Goal: Communication & Community: Answer question/provide support

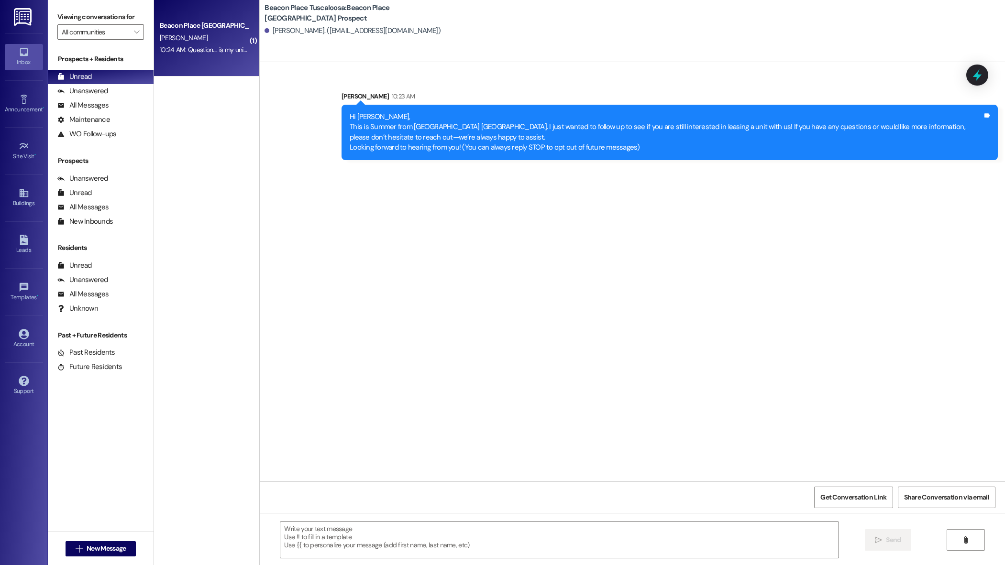
click at [194, 39] on div "[PERSON_NAME]" at bounding box center [204, 38] width 90 height 12
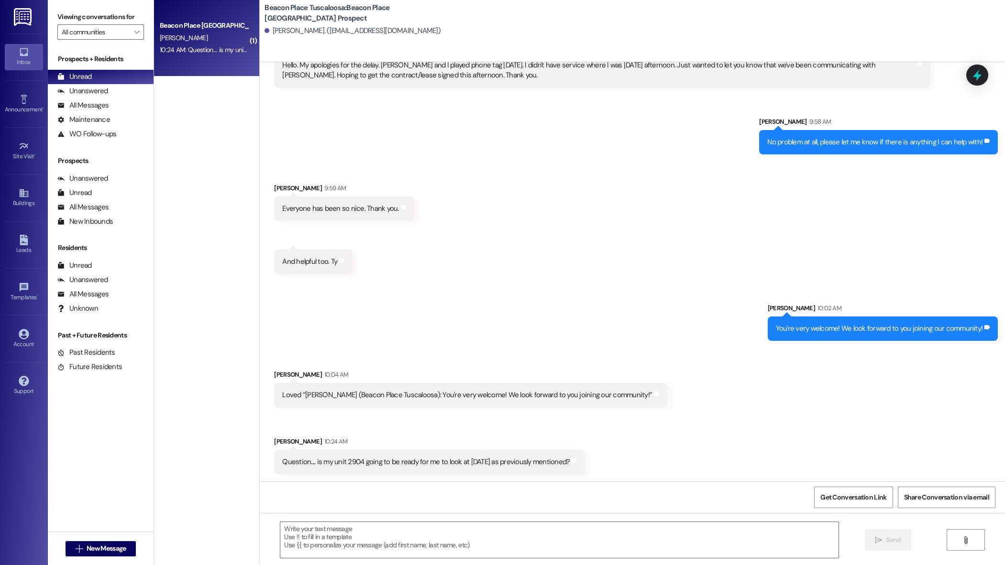
scroll to position [164, 0]
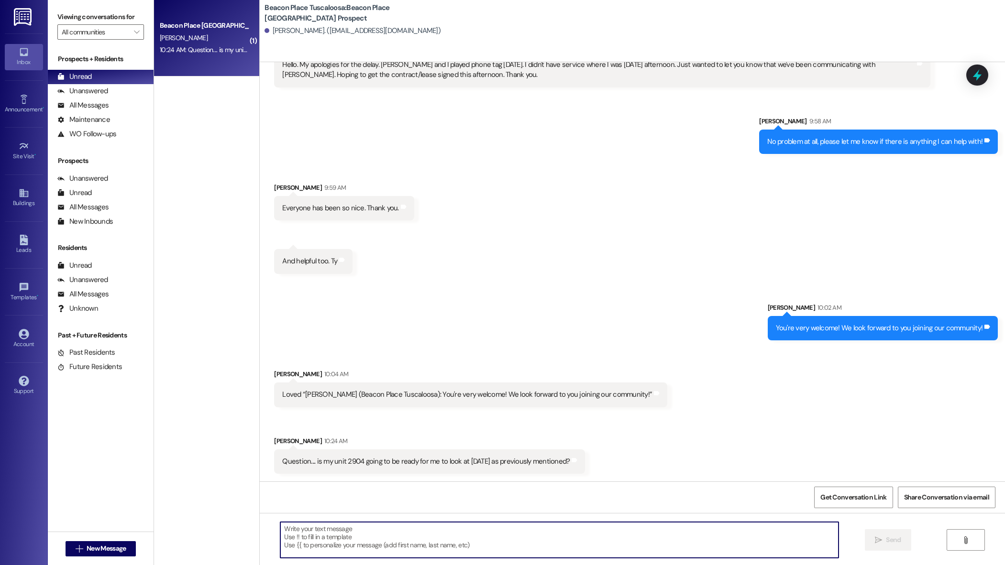
click at [317, 534] on textarea at bounding box center [559, 540] width 558 height 36
drag, startPoint x: 514, startPoint y: 531, endPoint x: 370, endPoint y: 531, distance: 143.5
click at [370, 531] on textarea "It should be ready to be looked at! It might need to be cleaned by the cleaners" at bounding box center [559, 540] width 558 height 36
type textarea "It should be ready to be looked at!"
click at [898, 539] on span "Send" at bounding box center [893, 540] width 15 height 10
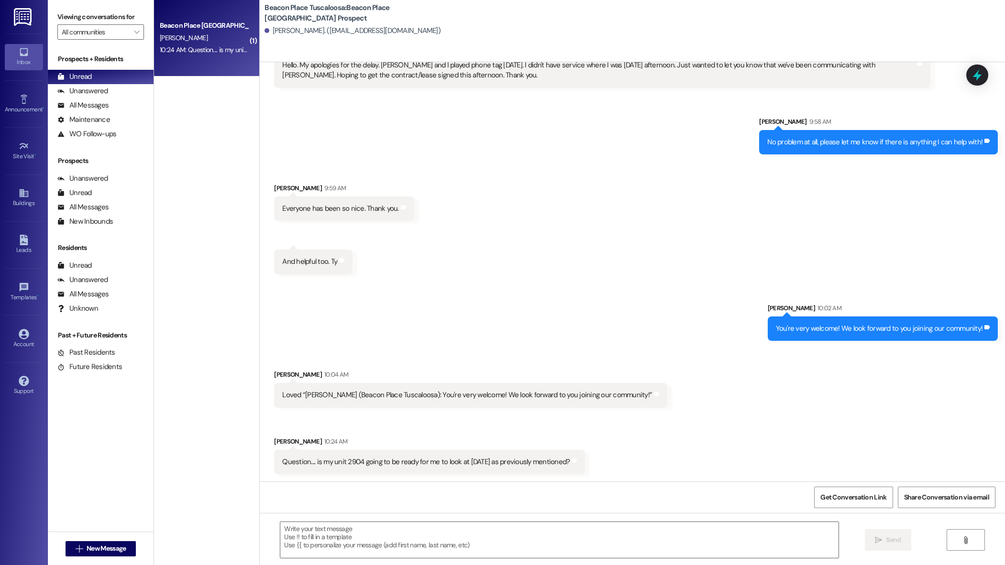
scroll to position [230, 0]
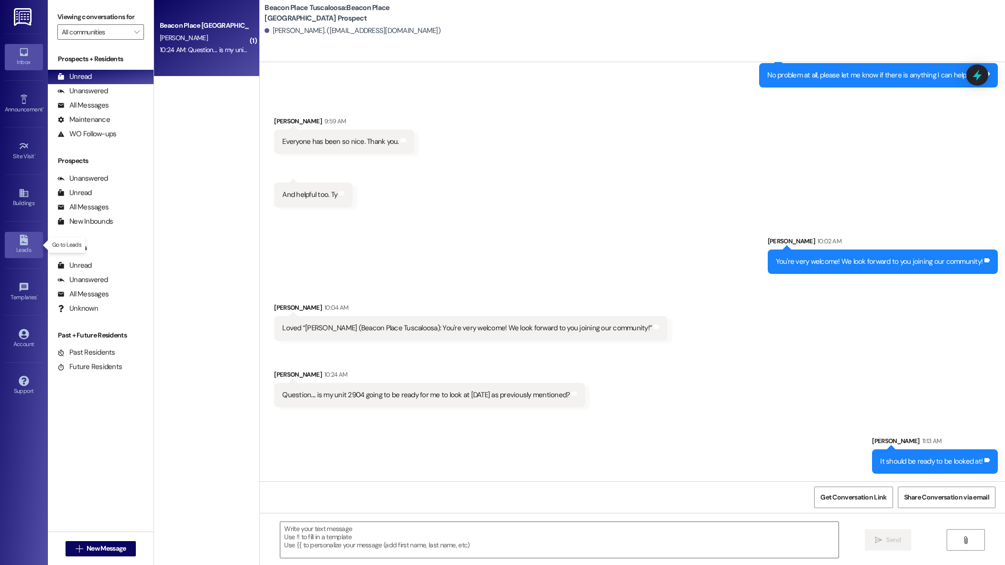
click at [28, 247] on div "Leads" at bounding box center [24, 250] width 48 height 10
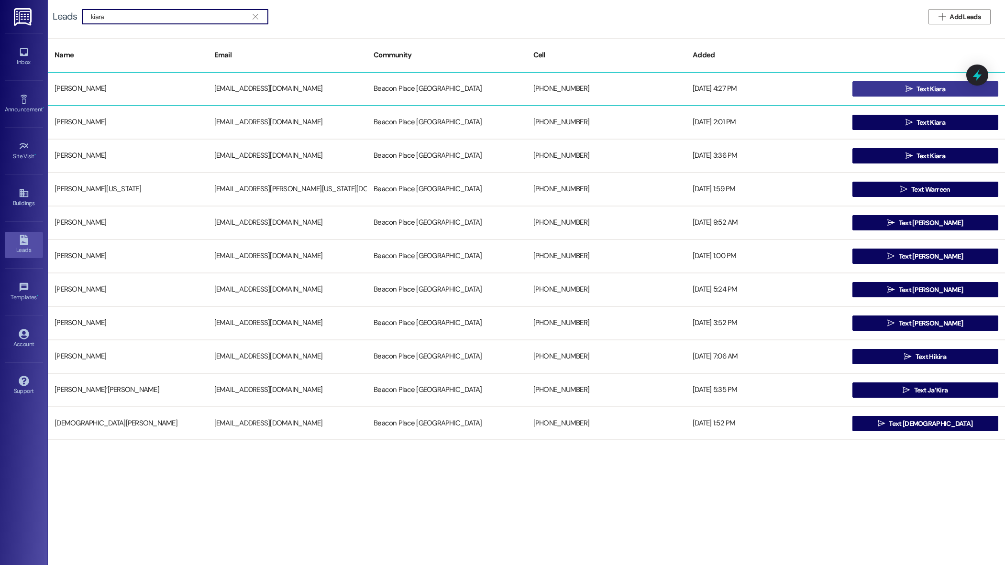
type input "kiara"
click at [941, 91] on span "Text Kiara" at bounding box center [931, 89] width 29 height 10
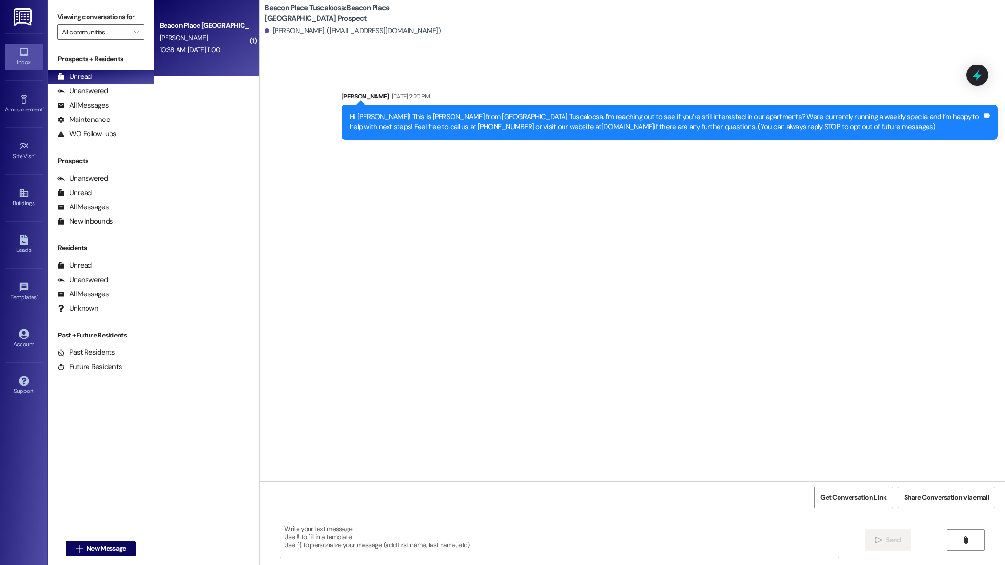
click at [205, 54] on div "10:38 AM: Friday 11:00 10:38 AM: Friday 11:00" at bounding box center [190, 49] width 61 height 9
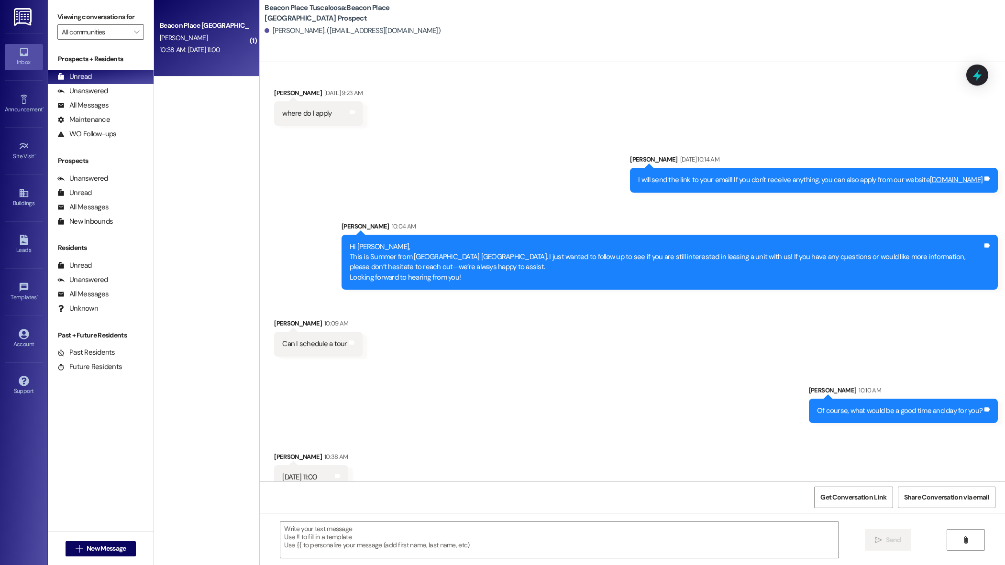
scroll to position [387, 0]
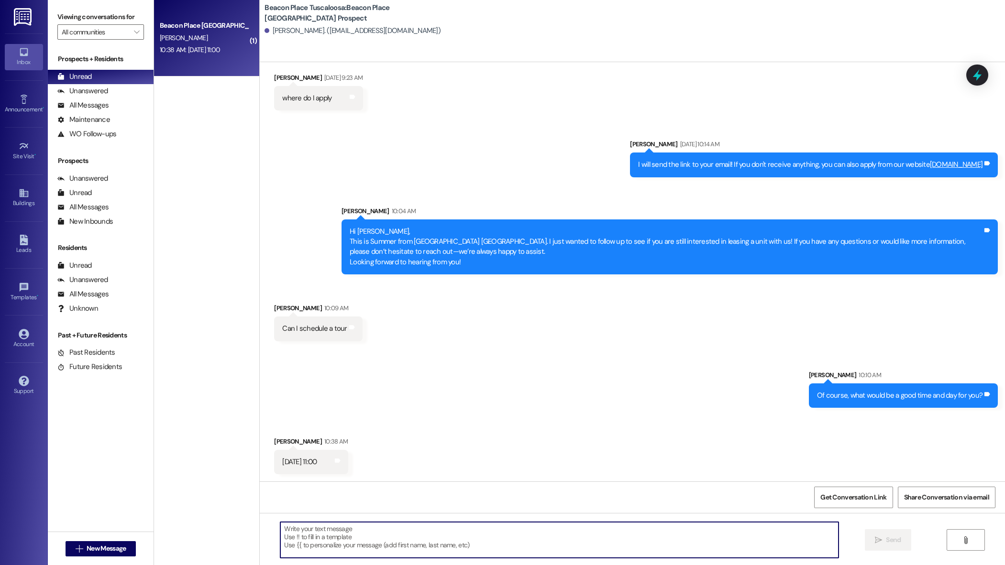
click at [370, 528] on textarea at bounding box center [559, 540] width 558 height 36
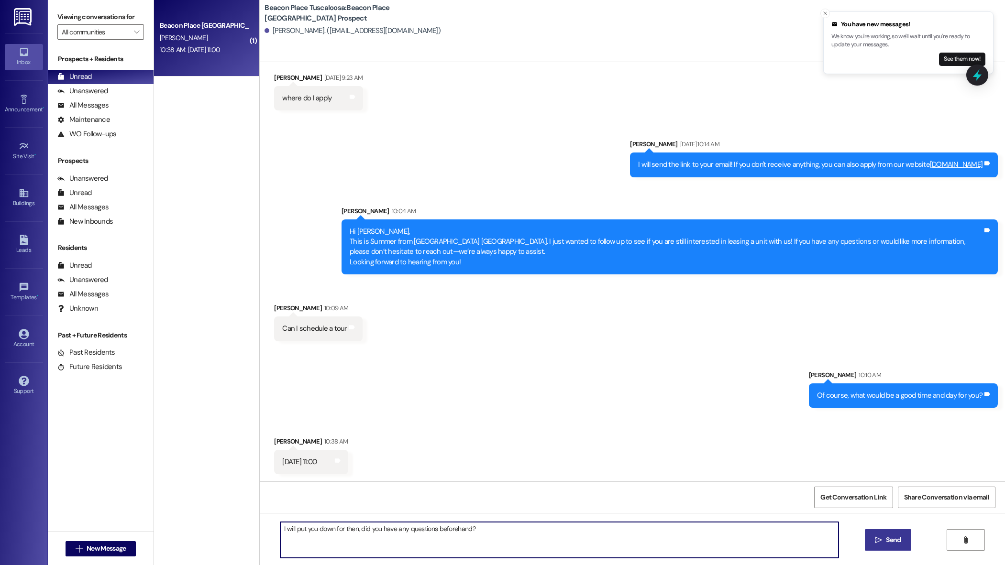
type textarea "I will put you down for then, did you have any questions beforehand?"
click at [898, 540] on span "Send" at bounding box center [893, 540] width 15 height 10
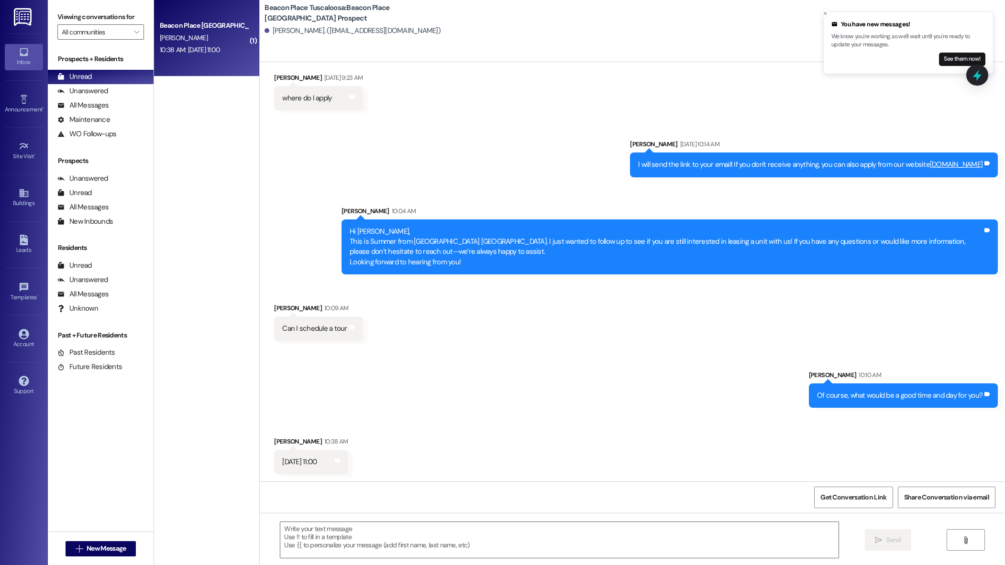
scroll to position [454, 0]
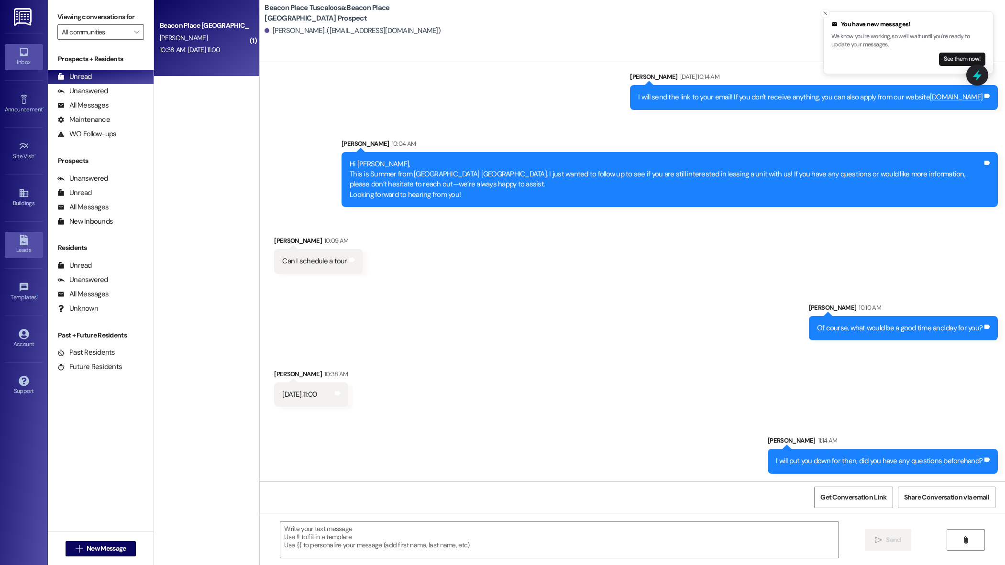
click at [20, 248] on div "Leads" at bounding box center [24, 250] width 48 height 10
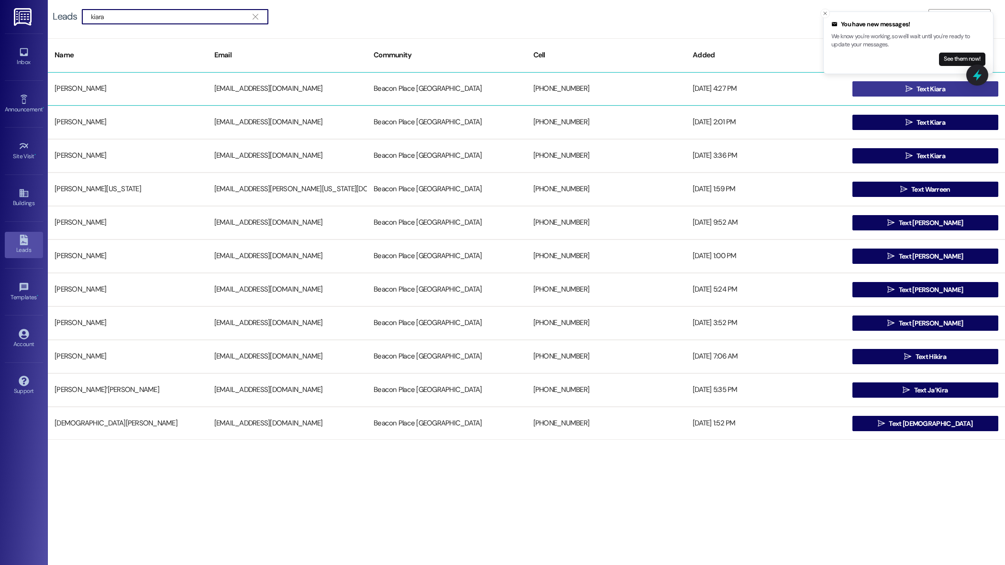
type input "kiara"
click at [917, 86] on span "Text Kiara" at bounding box center [931, 89] width 29 height 10
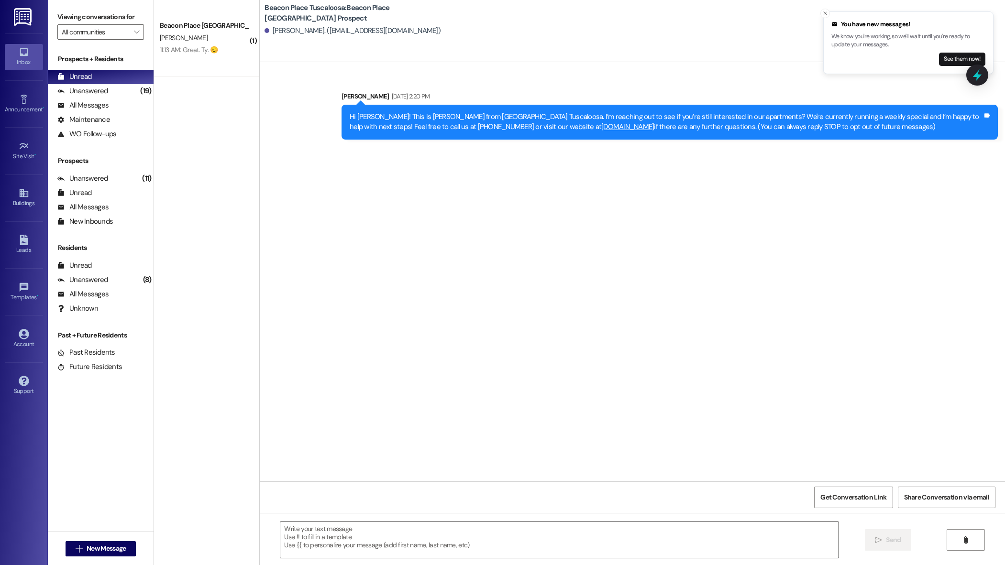
click at [387, 544] on textarea at bounding box center [559, 540] width 558 height 36
paste textarea "Hi [Name], This is Summer from Beacon Place Tuscaloosa. I just wanted to follow…"
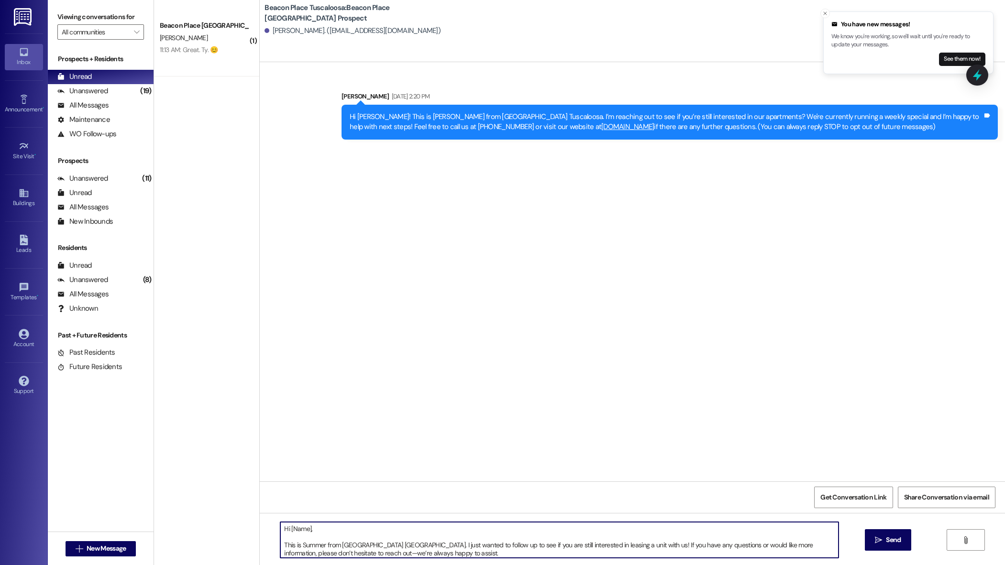
click at [302, 539] on textarea "Hi [Name], This is Summer from Beacon Place Tuscaloosa. I just wanted to follow…" at bounding box center [559, 540] width 558 height 36
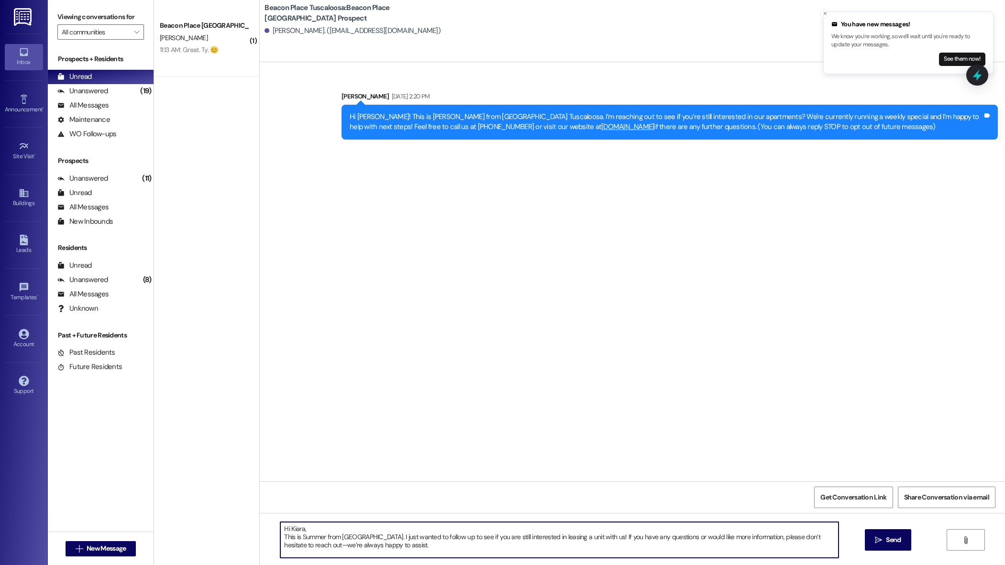
scroll to position [11, 0]
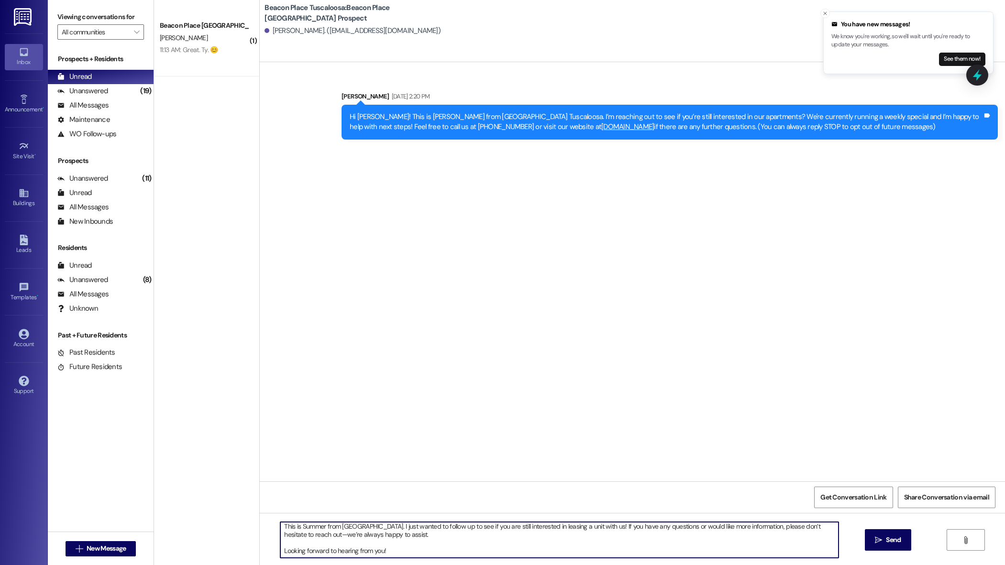
click at [280, 550] on textarea "Hi Kiara, This is Summer from Beacon Place Tuscaloosa. I just wanted to follow …" at bounding box center [559, 540] width 558 height 36
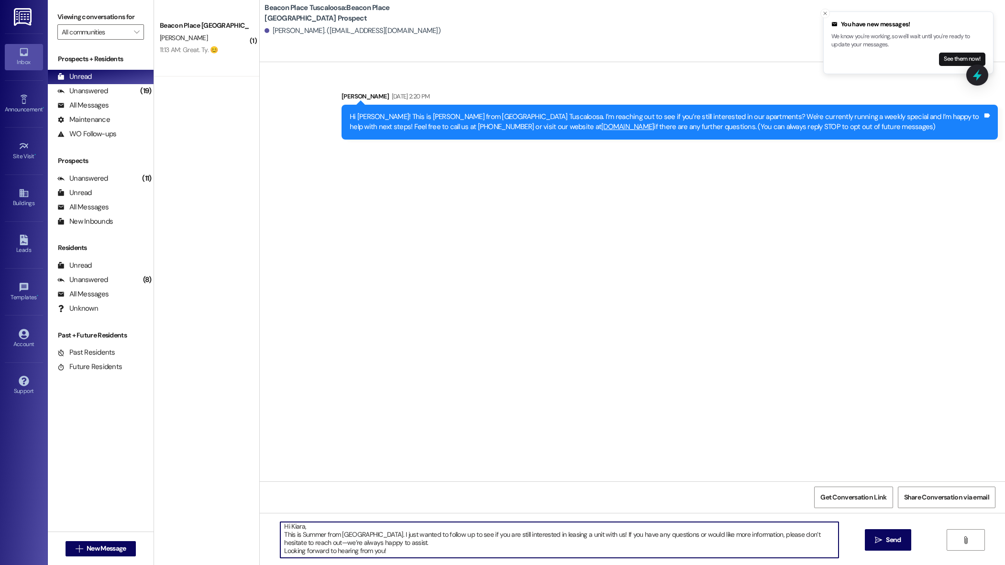
scroll to position [2, 0]
type textarea "Hi Kiara, This is Summer from Beacon Place Tuscaloosa. I just wanted to follow …"
click at [894, 545] on span "Send" at bounding box center [893, 540] width 15 height 10
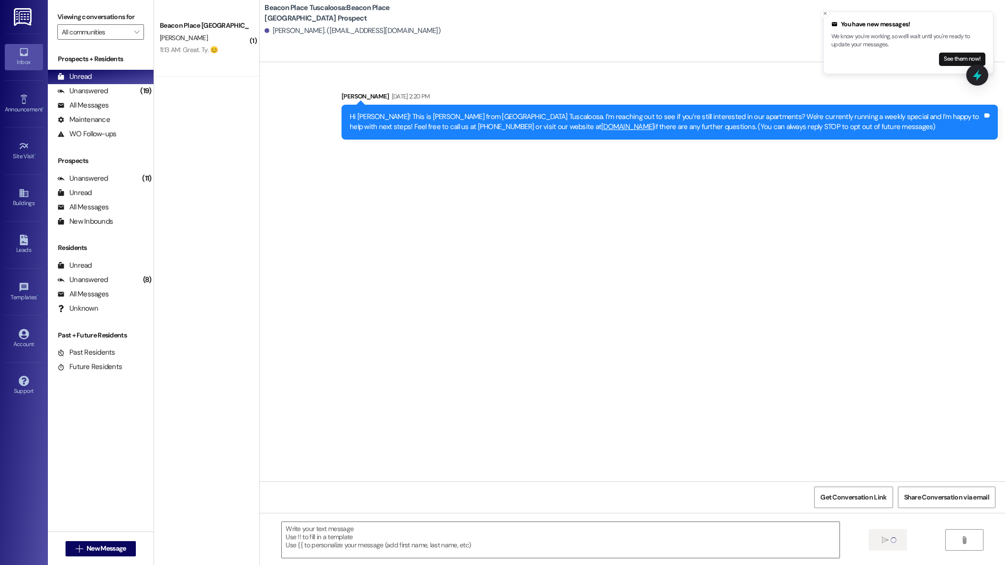
scroll to position [0, 0]
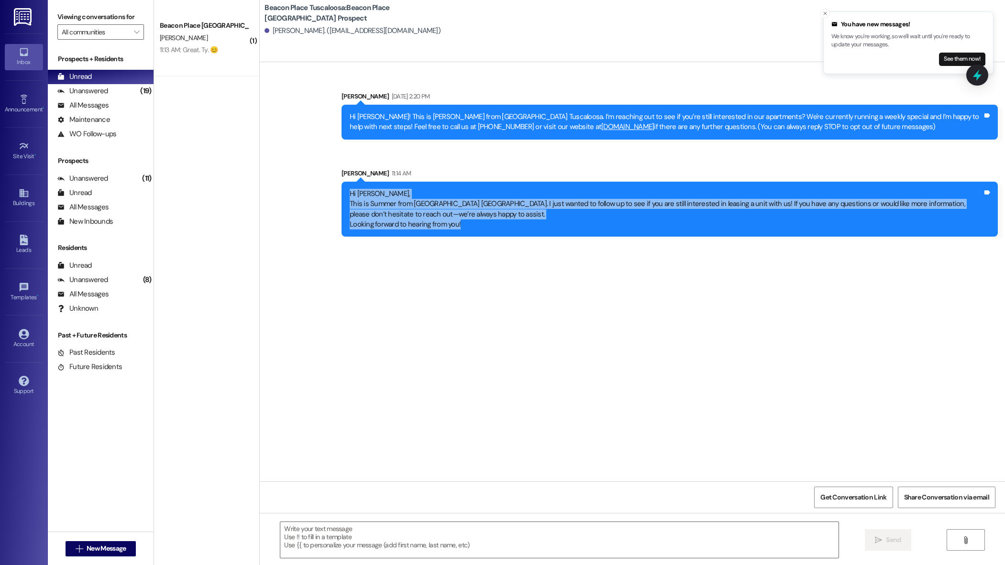
drag, startPoint x: 454, startPoint y: 225, endPoint x: 322, endPoint y: 192, distance: 135.1
click at [322, 192] on div "Sent via SMS Stephanie Smigiel Aug 20, 2025 at 2:20 PM Hi Kiara! This is Stepha…" at bounding box center [632, 157] width 745 height 174
copy div "Hi Kiara, This is Summer from Beacon Place Tuscaloosa. I just wanted to follow …"
click at [27, 246] on div "Leads" at bounding box center [24, 250] width 48 height 10
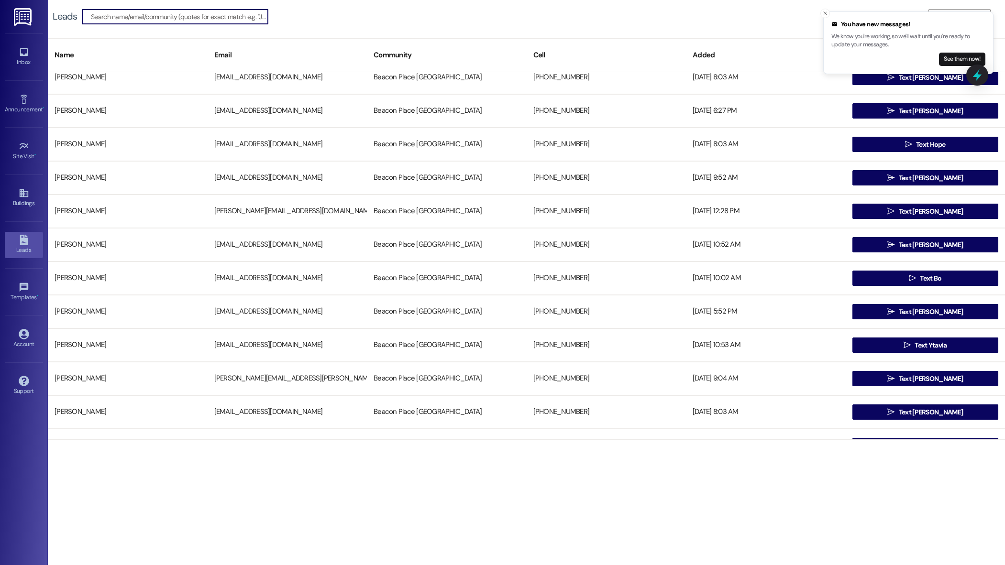
scroll to position [818, 0]
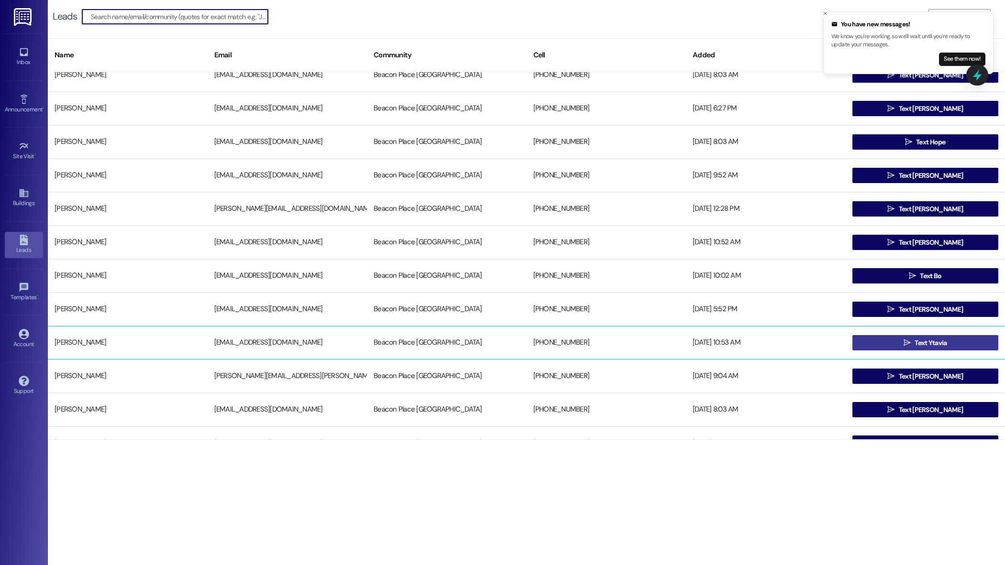
click at [885, 340] on button " Text Ytavia" at bounding box center [925, 342] width 146 height 15
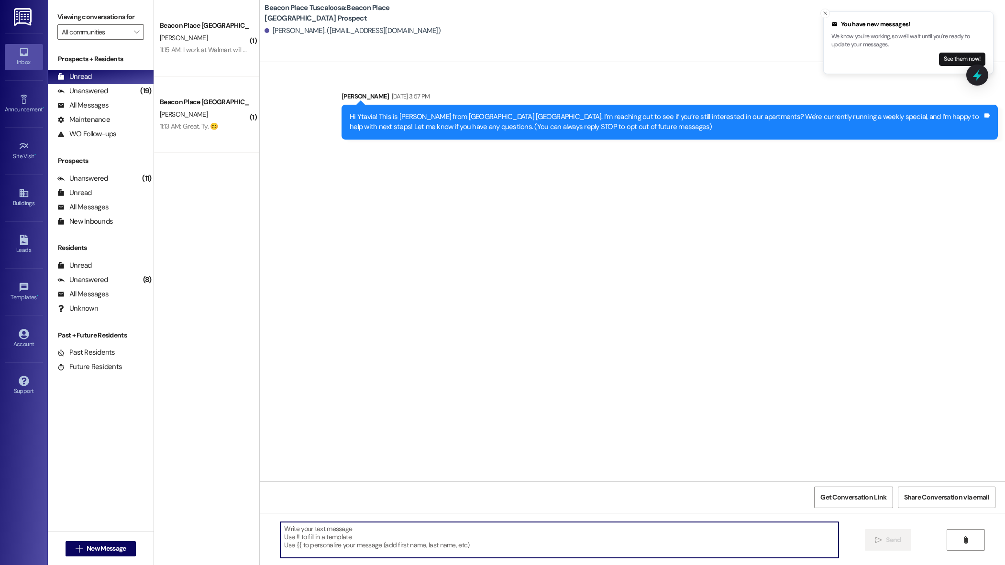
click at [391, 545] on textarea at bounding box center [559, 540] width 558 height 36
paste textarea "Hi Kiara, This is Summer from Beacon Place Tuscaloosa. I just wanted to follow …"
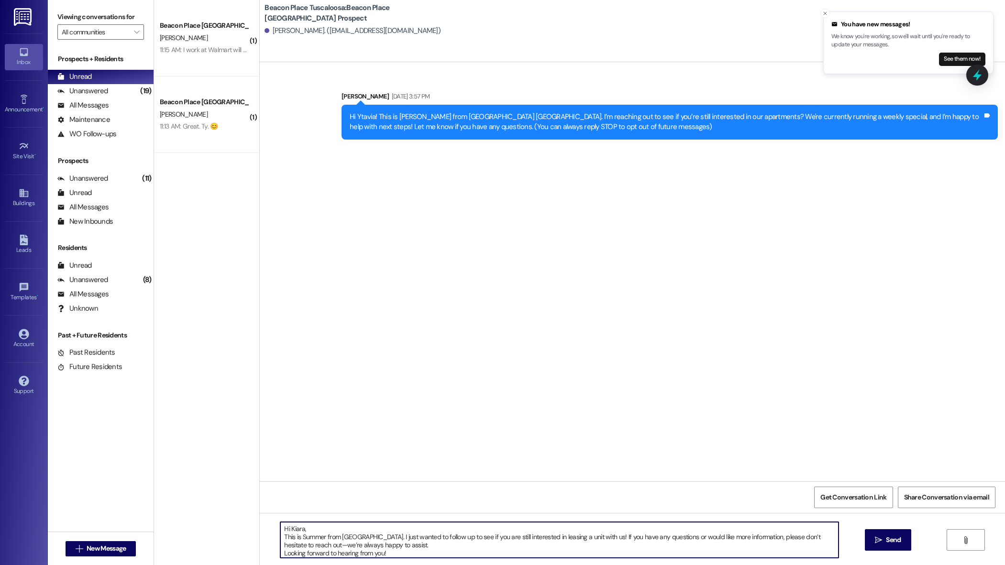
click at [298, 527] on textarea "Hi Kiara, This is Summer from Beacon Place Tuscaloosa. I just wanted to follow …" at bounding box center [559, 540] width 558 height 36
type textarea "Hi Ytavia, This is Summer from Beacon Place Tuscaloosa. I just wanted to follow…"
click at [893, 545] on span "Send" at bounding box center [893, 540] width 15 height 10
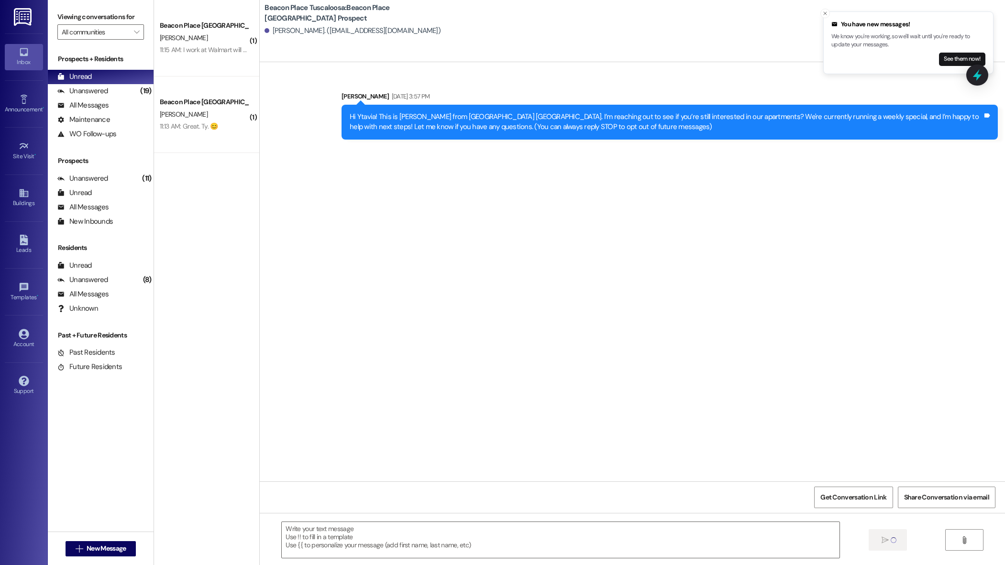
scroll to position [0, 0]
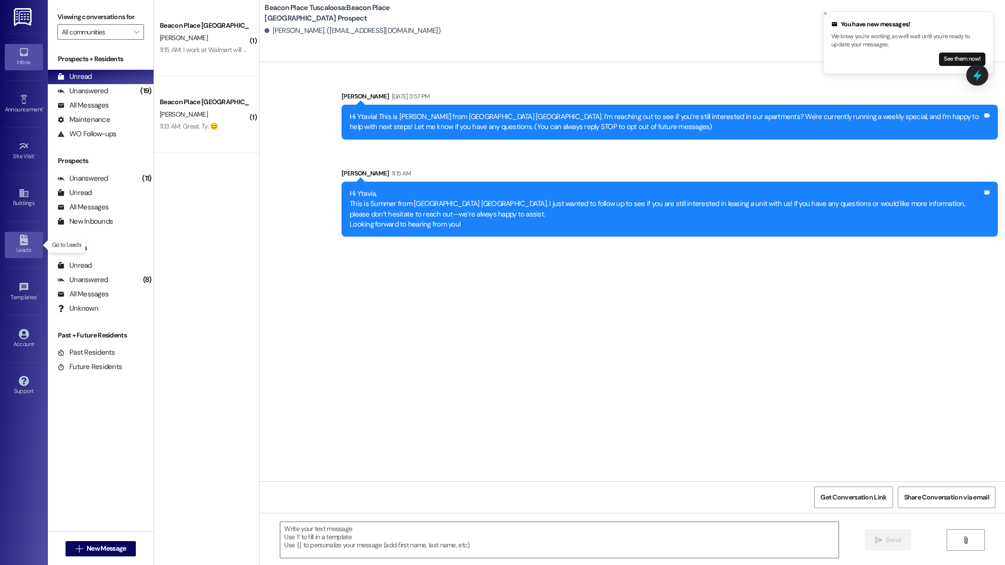
click at [27, 234] on link "Leads" at bounding box center [24, 245] width 38 height 26
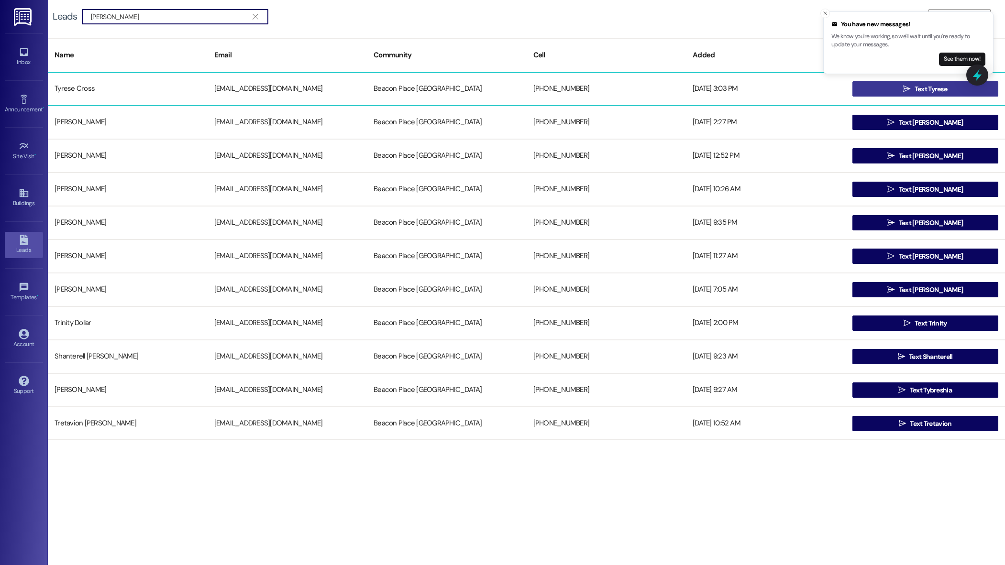
type input "tyree"
click at [915, 93] on span "Text Tyrese" at bounding box center [931, 89] width 33 height 10
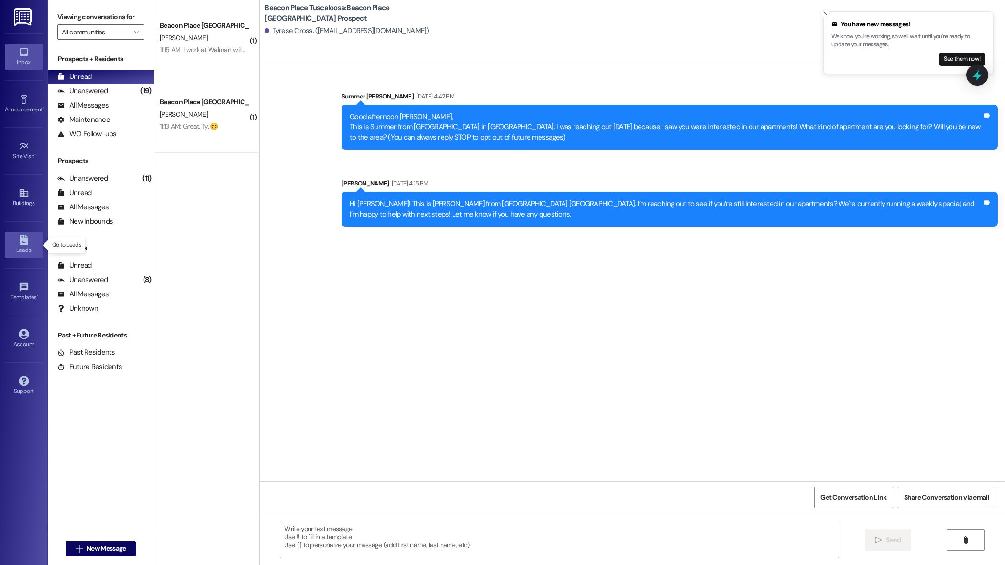
click at [35, 241] on link "Leads" at bounding box center [24, 245] width 38 height 26
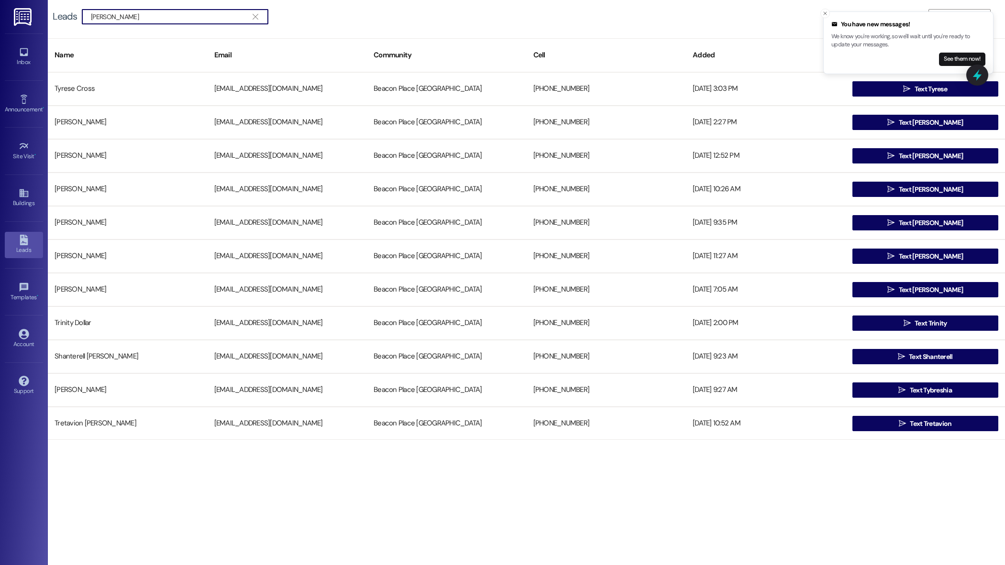
type input "tyree"
click at [938, 90] on span "Text Tyrese" at bounding box center [931, 89] width 33 height 10
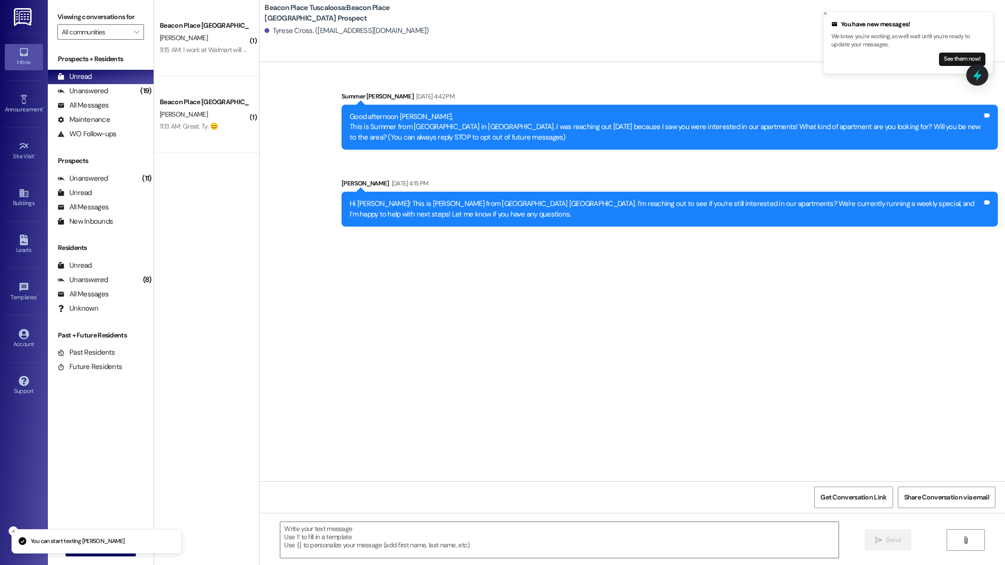
click at [330, 541] on textarea at bounding box center [559, 540] width 558 height 36
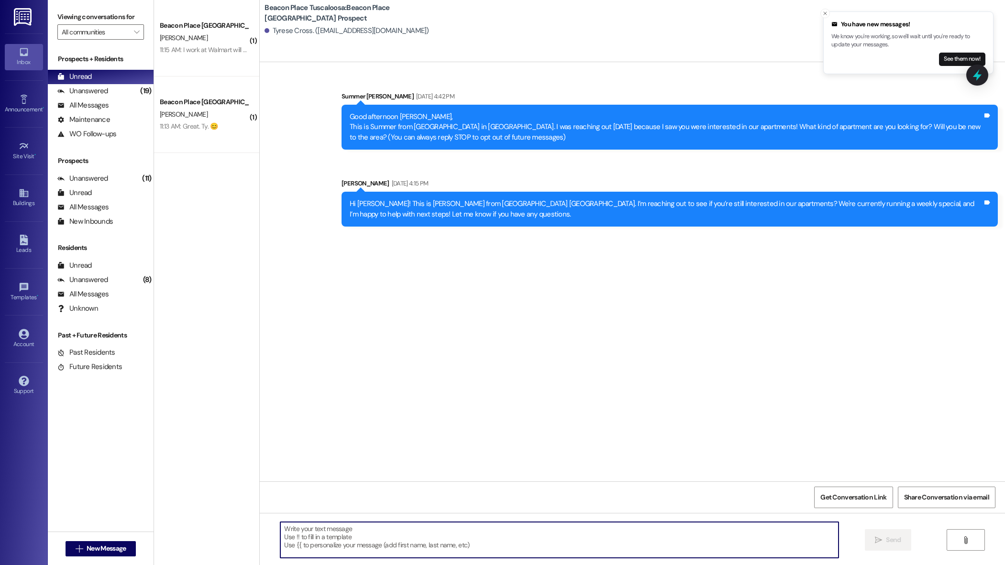
paste textarea "Hi Kiara, This is Summer from Beacon Place Tuscaloosa. I just wanted to follow …"
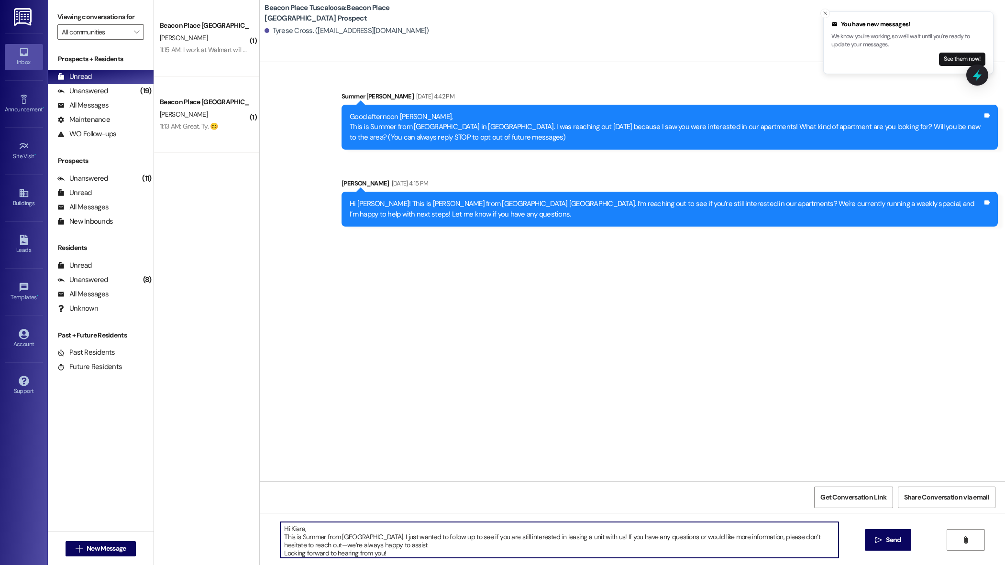
click at [296, 527] on textarea "Hi Kiara, This is Summer from Beacon Place Tuscaloosa. I just wanted to follow …" at bounding box center [559, 540] width 558 height 36
type textarea "Hi Tyrese, This is Summer from Beacon Place Tuscaloosa. I just wanted to follow…"
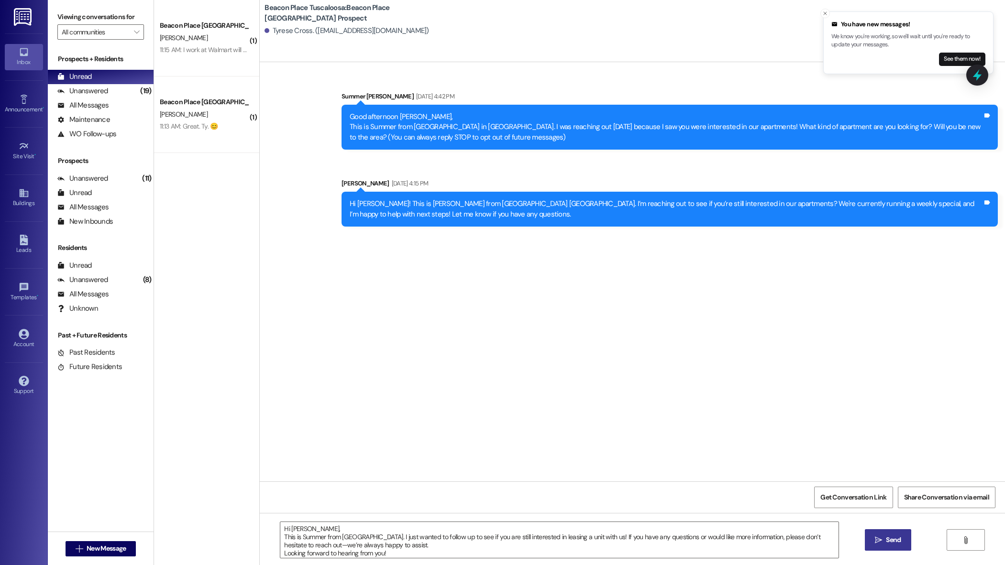
click at [886, 544] on span "Send" at bounding box center [893, 540] width 15 height 10
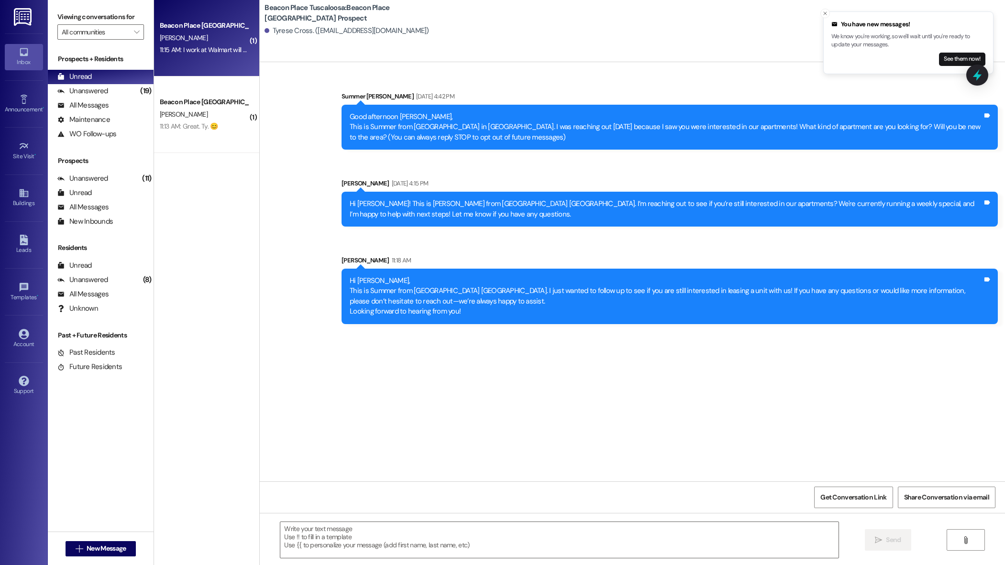
click at [225, 55] on div "11:15 AM: I work at Walmart will my income be enough for this apartment 11:15 A…" at bounding box center [204, 50] width 90 height 12
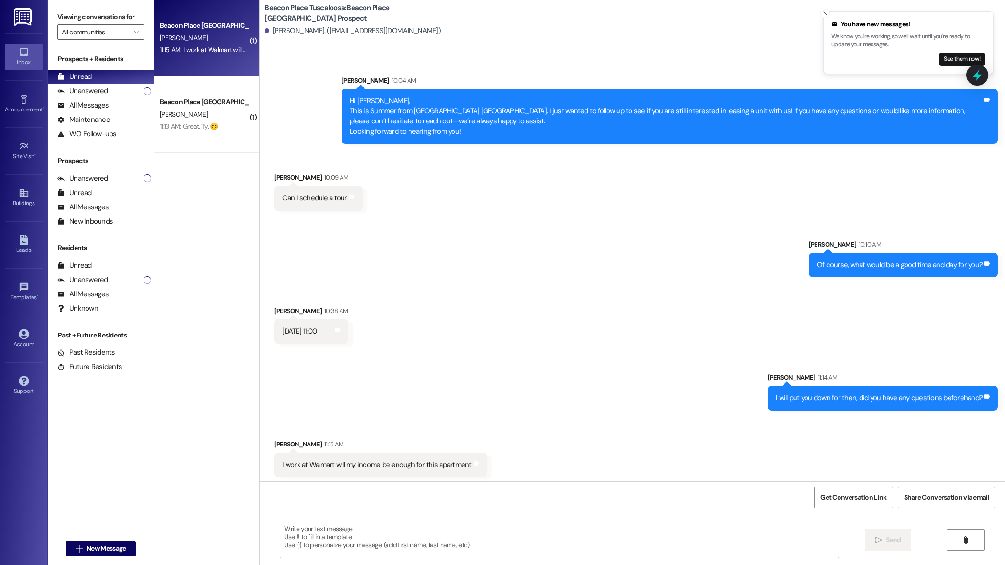
scroll to position [520, 0]
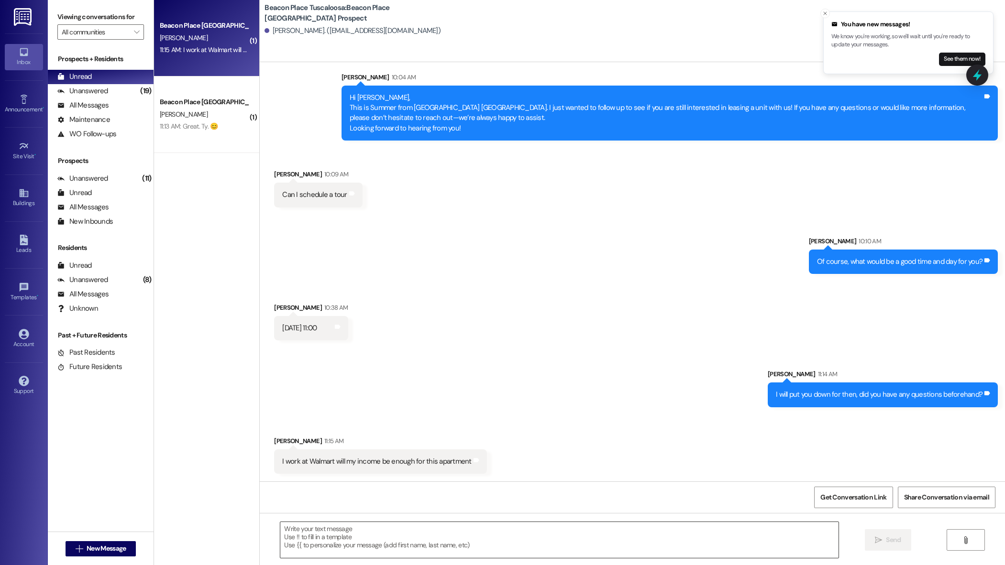
click at [372, 554] on textarea at bounding box center [559, 540] width 558 height 36
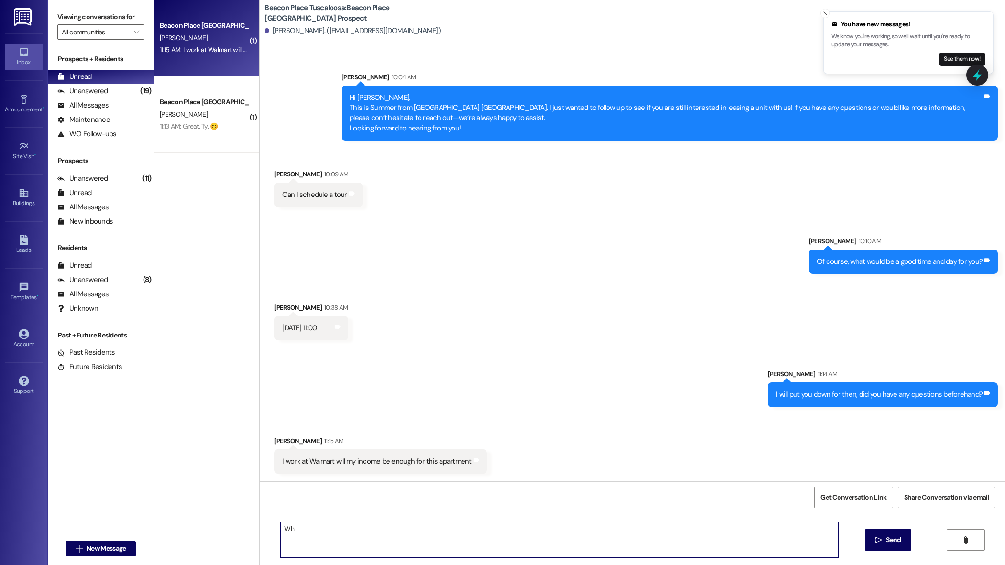
type textarea "W"
click at [548, 529] on textarea "Are you interested in a one or two bedroom? Also, what would you say you bring …" at bounding box center [559, 540] width 558 height 36
type textarea "Are you interested in a one or two bedroom? Also, what would you say you bring …"
click at [877, 540] on icon "" at bounding box center [878, 541] width 7 height 8
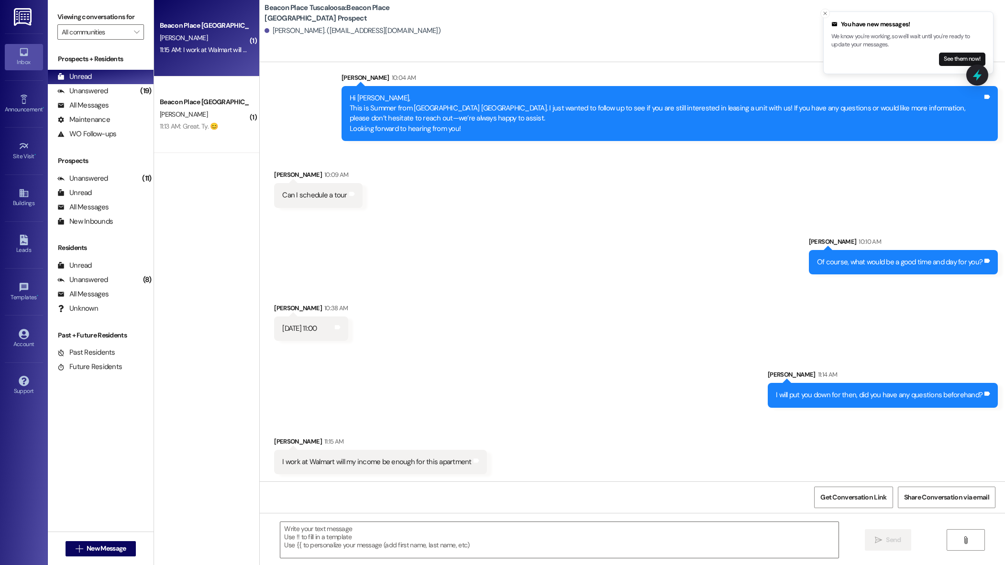
scroll to position [587, 0]
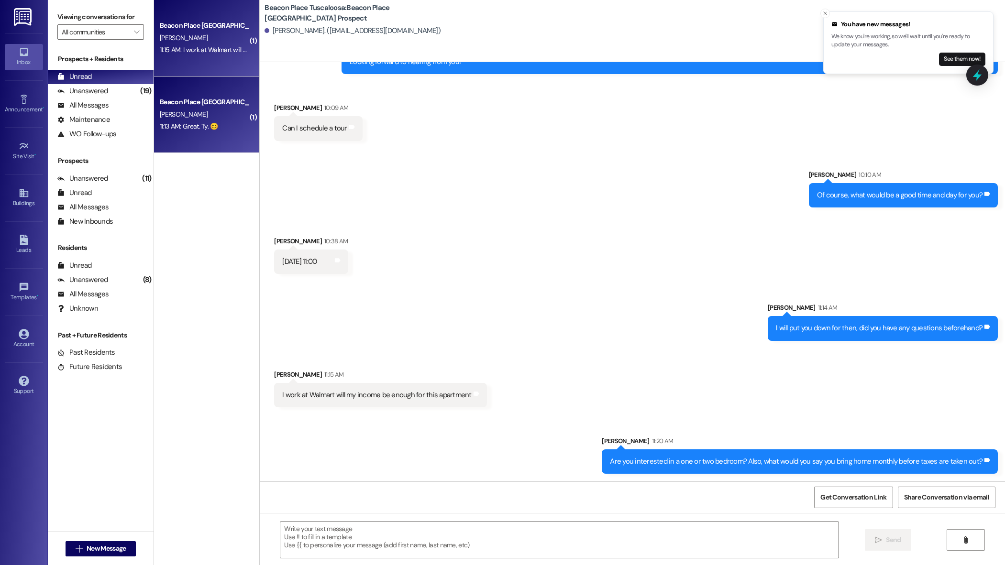
click at [220, 136] on div "Beacon Place Tuscaloosa Prospect A. Robbins 11:13 AM: Great. Ty. 😊 11:13 AM: Gr…" at bounding box center [206, 115] width 105 height 77
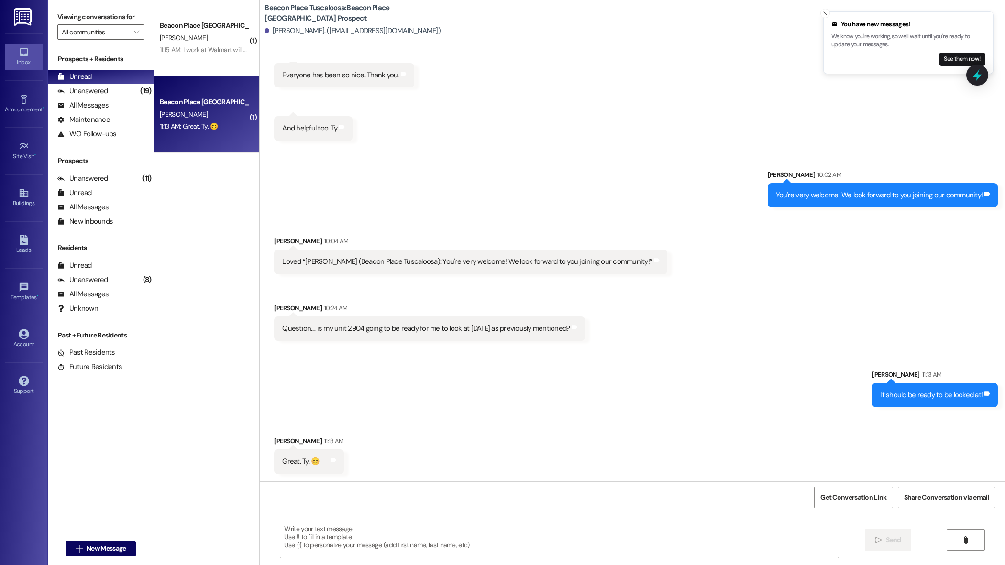
scroll to position [297, 0]
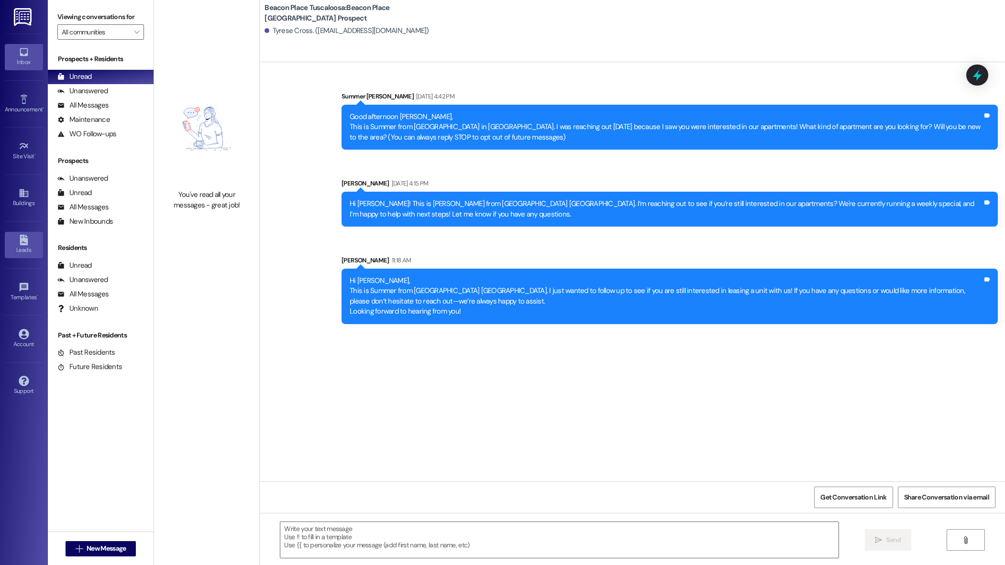
click at [27, 241] on icon at bounding box center [24, 240] width 8 height 11
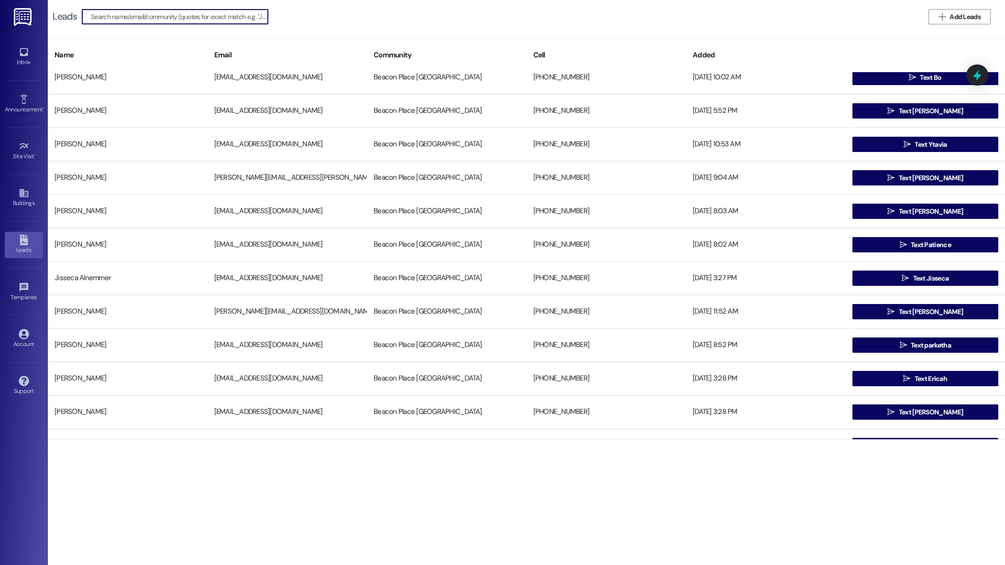
scroll to position [1013, 0]
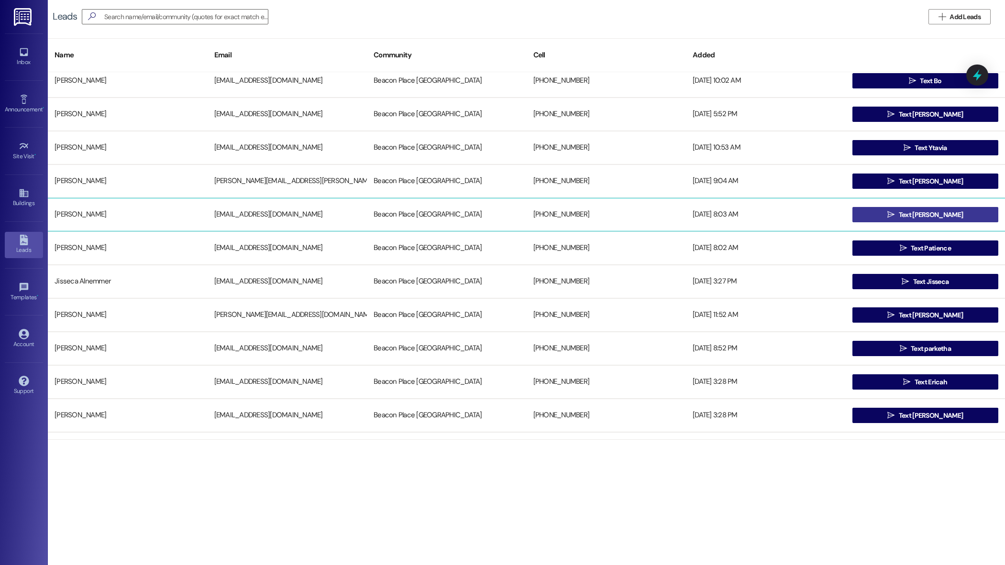
click at [880, 210] on button " Text Phillis" at bounding box center [925, 214] width 146 height 15
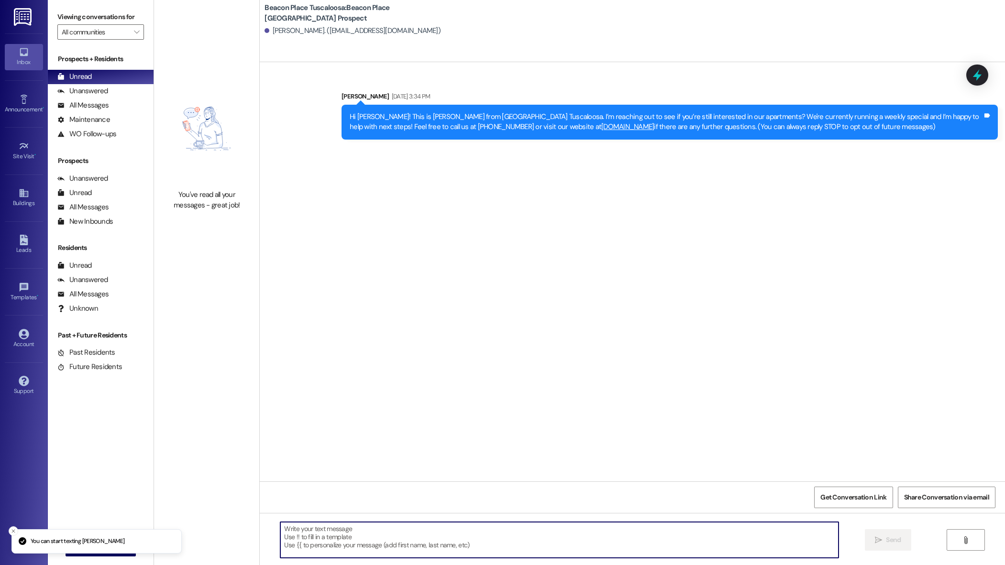
click at [348, 542] on textarea at bounding box center [559, 540] width 558 height 36
paste textarea "Hi Kiara, This is Summer from [GEOGRAPHIC_DATA]. I just wanted to follow up to …"
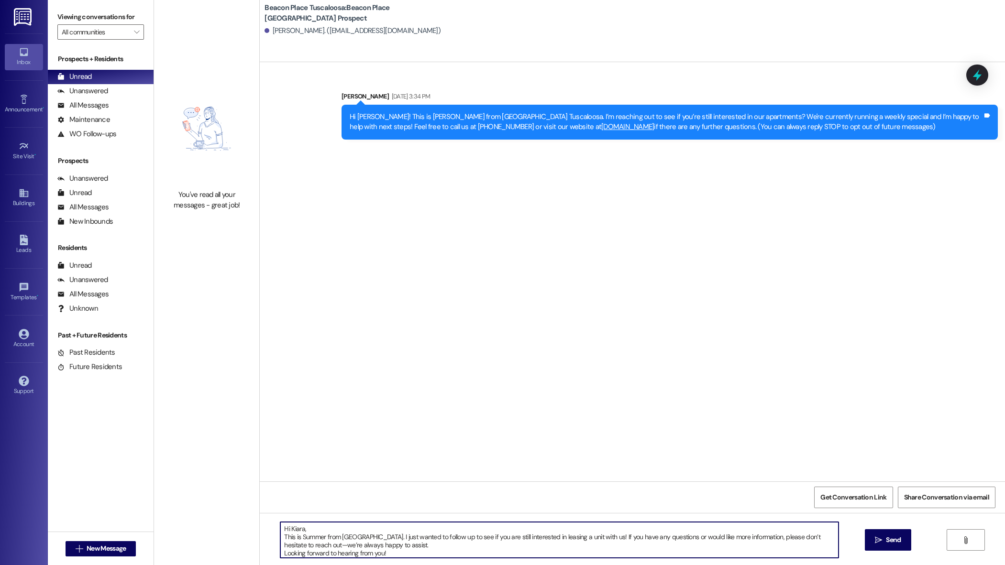
click at [297, 528] on textarea "Hi Kiara, This is Summer from [GEOGRAPHIC_DATA]. I just wanted to follow up to …" at bounding box center [559, 540] width 558 height 36
type textarea "Hi Phillis, This is Summer from Beacon Place Tuscaloosa. I just wanted to follo…"
click at [885, 546] on button " Send" at bounding box center [888, 541] width 46 height 22
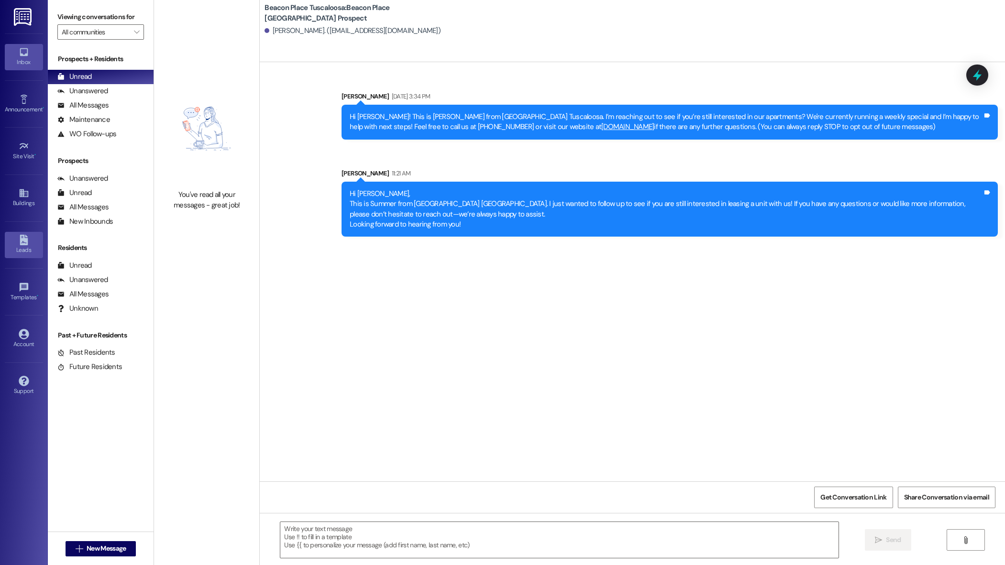
click at [27, 247] on div "Leads" at bounding box center [24, 250] width 48 height 10
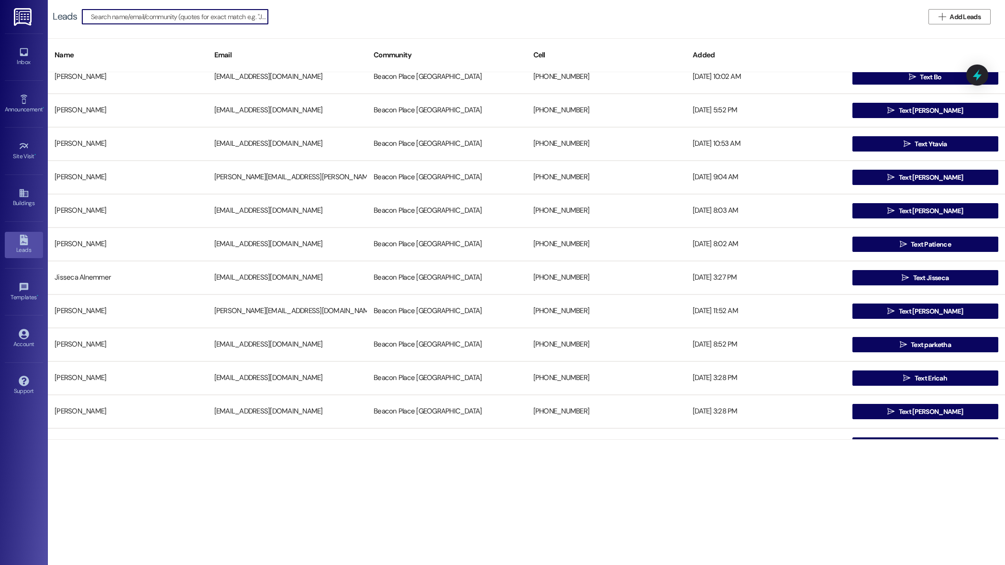
scroll to position [1021, 0]
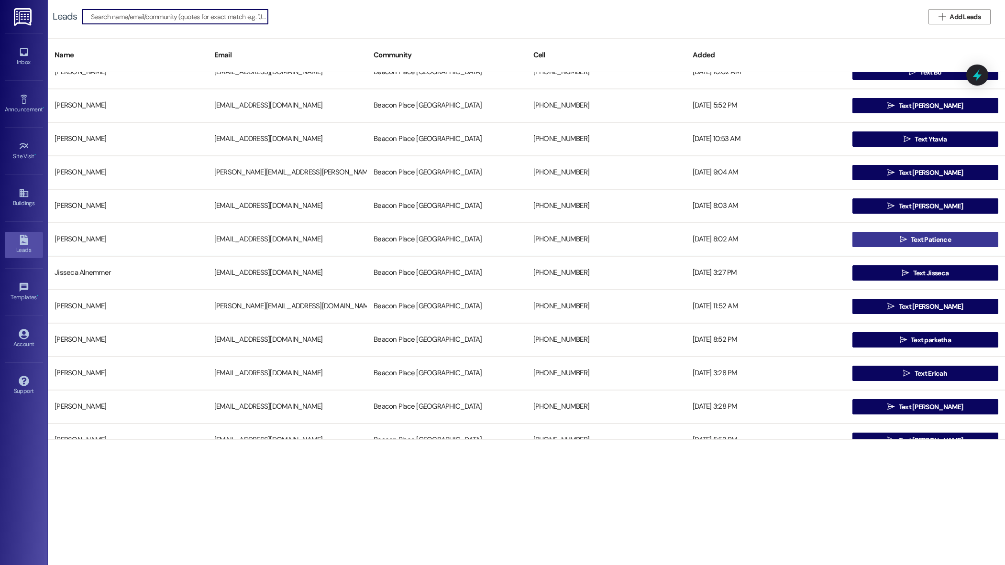
click at [878, 239] on button " Text Patience" at bounding box center [925, 239] width 146 height 15
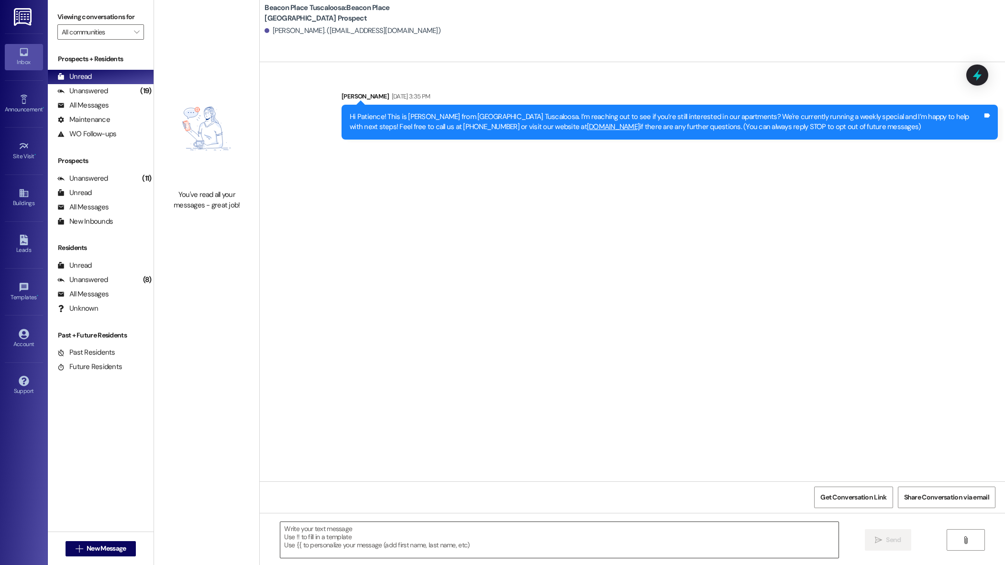
click at [406, 550] on textarea at bounding box center [559, 540] width 558 height 36
paste textarea "Hi Kiara, This is Summer from [GEOGRAPHIC_DATA]. I just wanted to follow up to …"
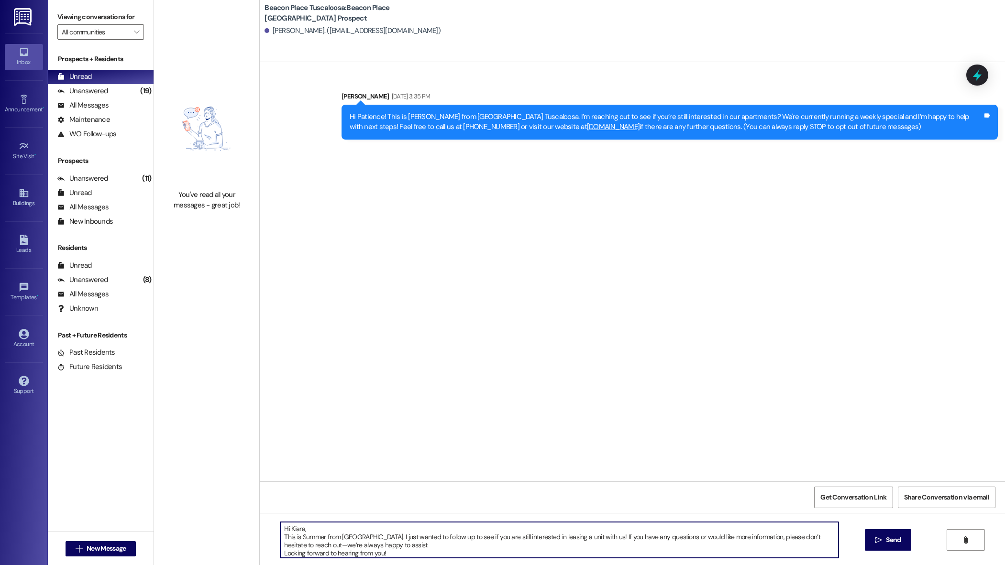
click at [297, 532] on textarea "Hi Kiara, This is Summer from [GEOGRAPHIC_DATA]. I just wanted to follow up to …" at bounding box center [559, 540] width 558 height 36
type textarea "Hi Patience, This is Summer from Beacon Place Tuscaloosa. I just wanted to foll…"
click at [880, 548] on button " Send" at bounding box center [888, 541] width 46 height 22
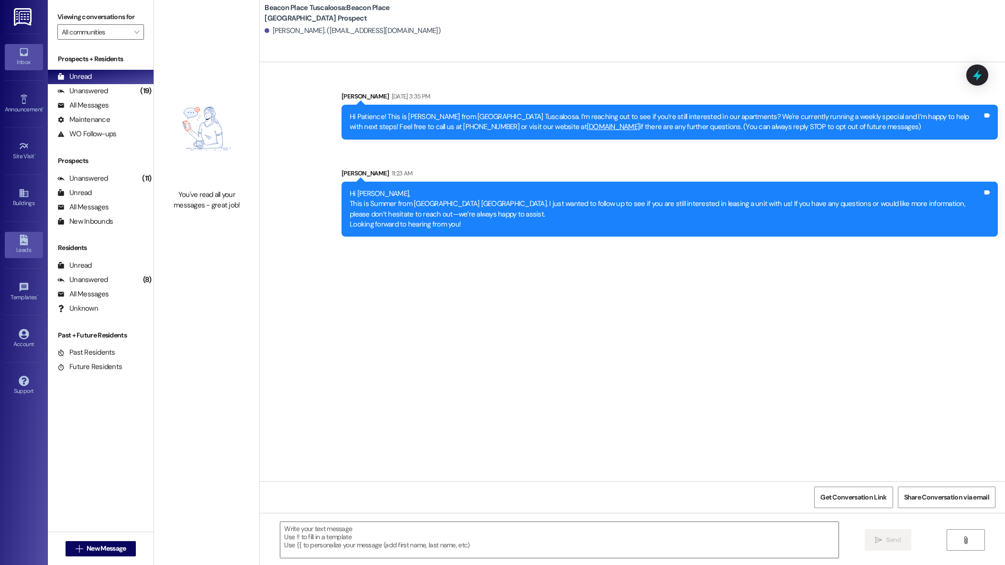
click at [22, 241] on icon at bounding box center [24, 240] width 8 height 11
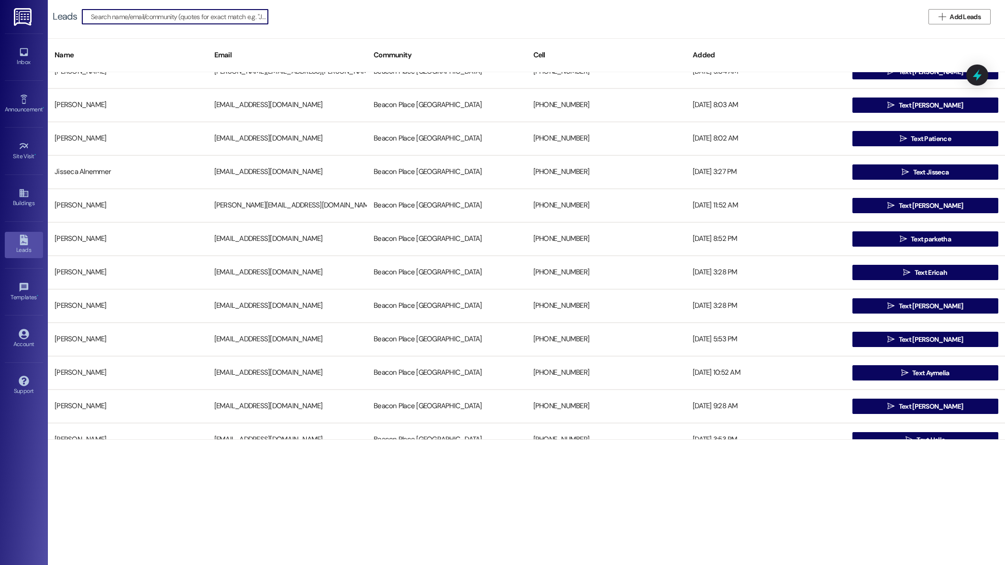
scroll to position [1133, 0]
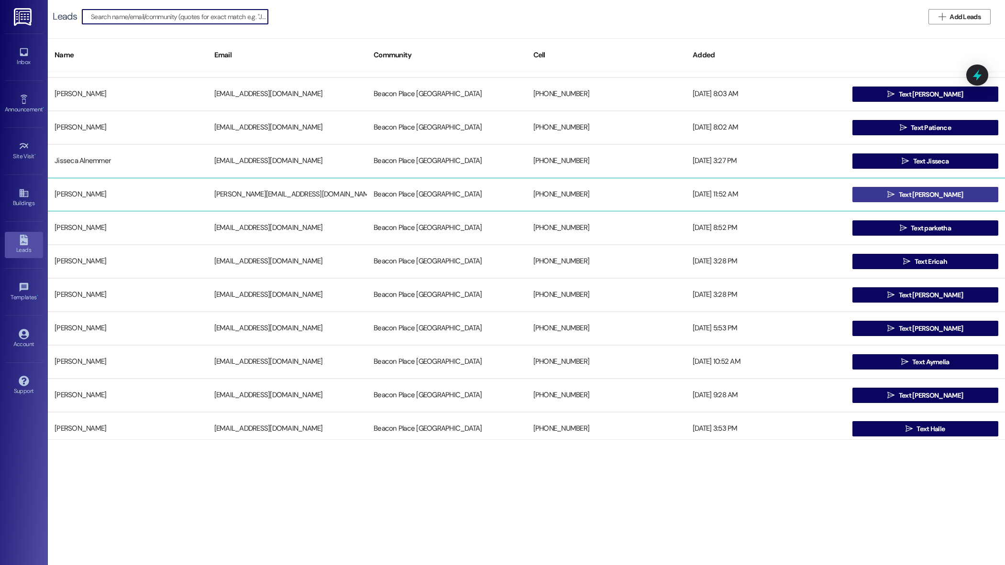
click at [917, 192] on span "Text [PERSON_NAME]" at bounding box center [931, 195] width 64 height 10
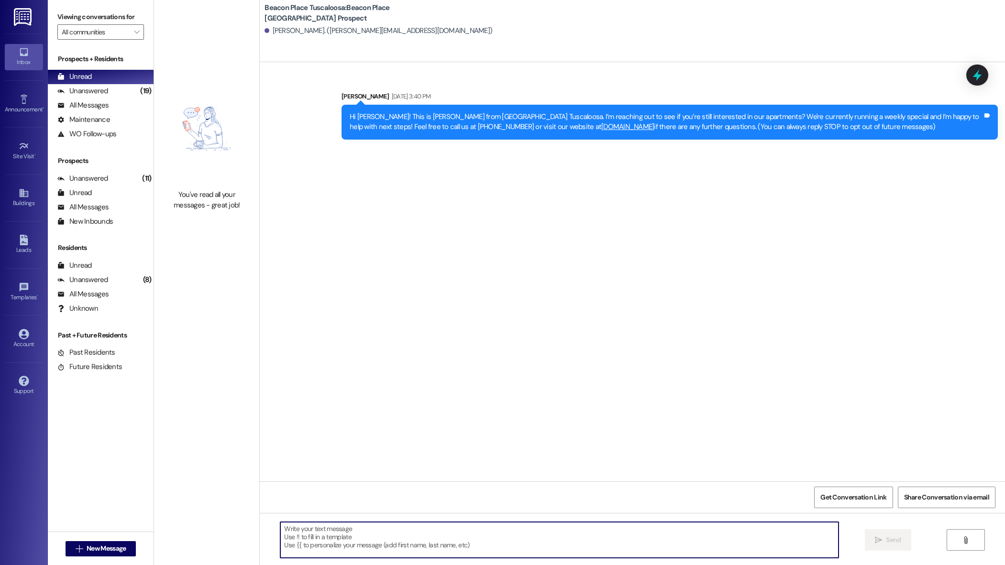
click at [355, 546] on textarea at bounding box center [559, 540] width 558 height 36
paste textarea "Hi Kiara, This is Summer from [GEOGRAPHIC_DATA]. I just wanted to follow up to …"
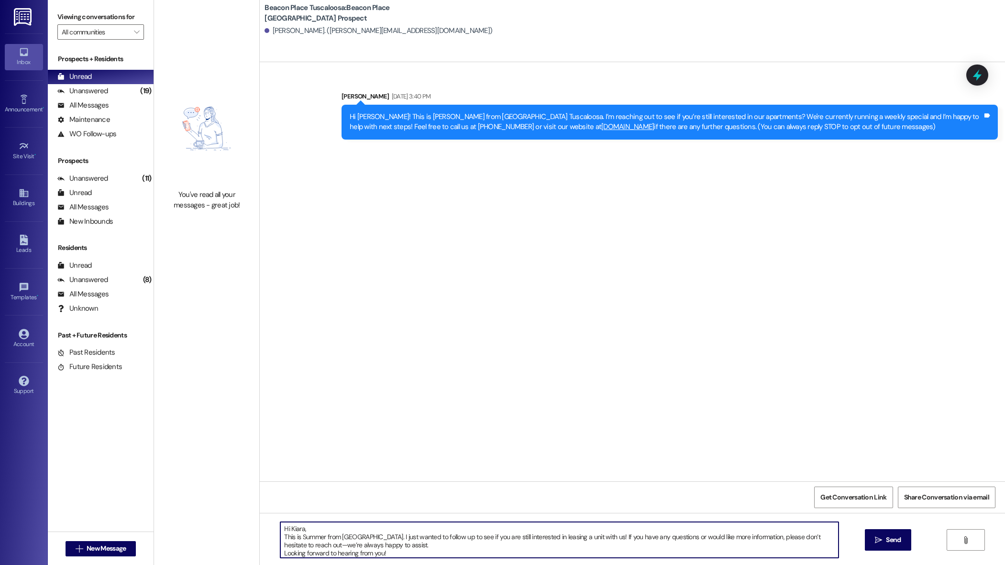
click at [296, 527] on textarea "Hi Kiara, This is Summer from [GEOGRAPHIC_DATA]. I just wanted to follow up to …" at bounding box center [559, 540] width 558 height 36
type textarea "Hi LaTonya, This is Summer from Beacon Place Tuscaloosa. I just wanted to follo…"
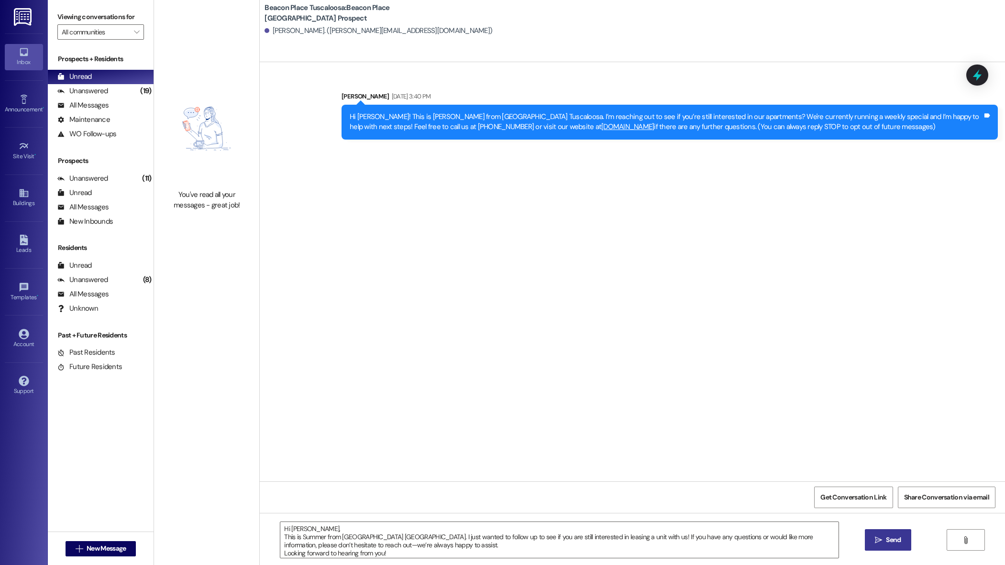
click at [892, 544] on span "Send" at bounding box center [893, 540] width 15 height 10
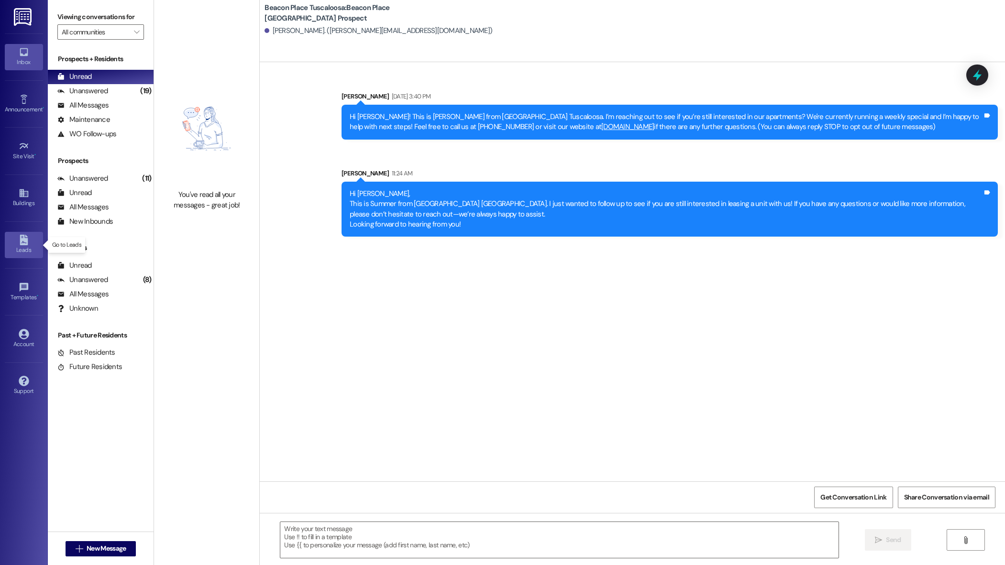
click at [19, 254] on div "Leads" at bounding box center [24, 250] width 48 height 10
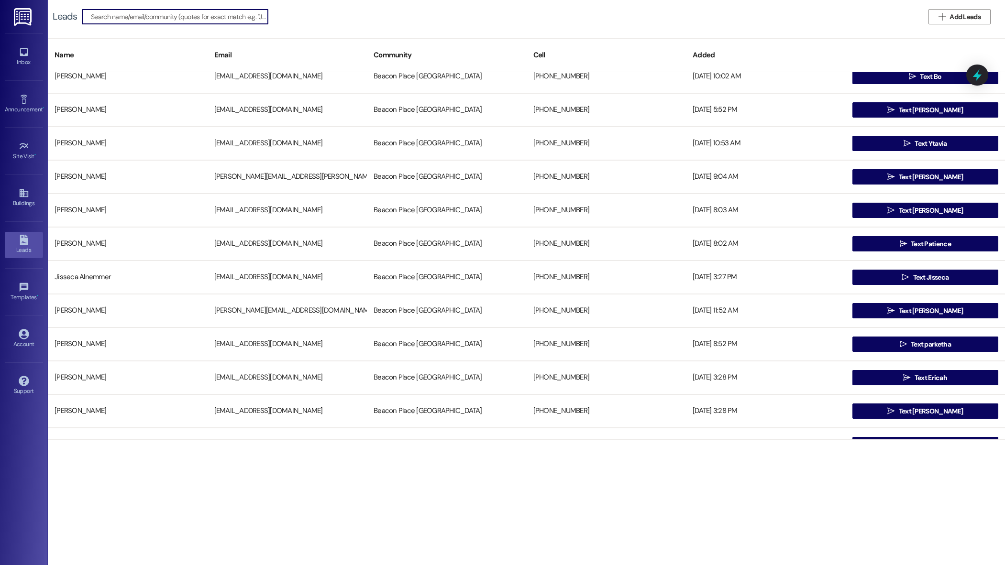
scroll to position [1025, 0]
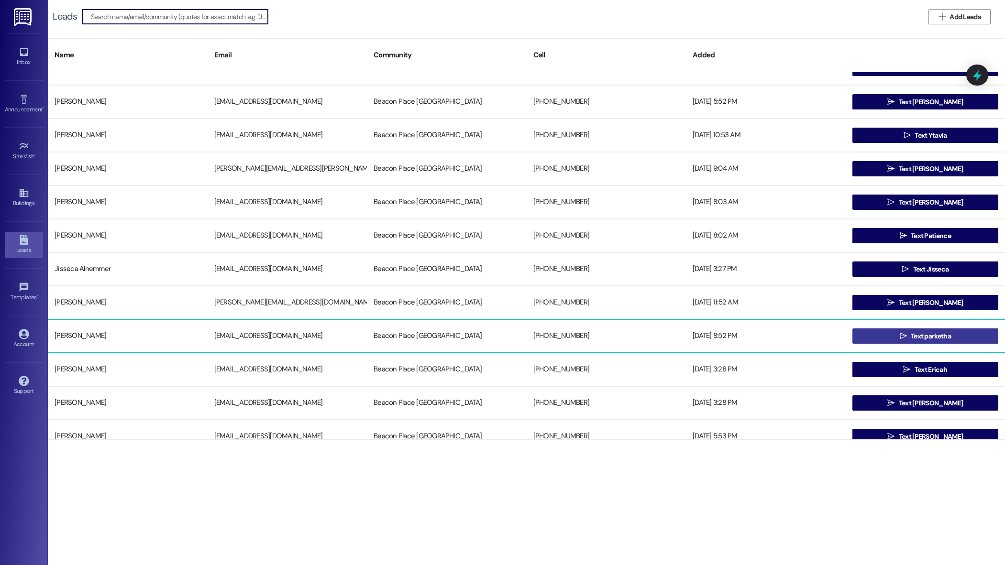
click at [900, 337] on icon "" at bounding box center [903, 336] width 7 height 8
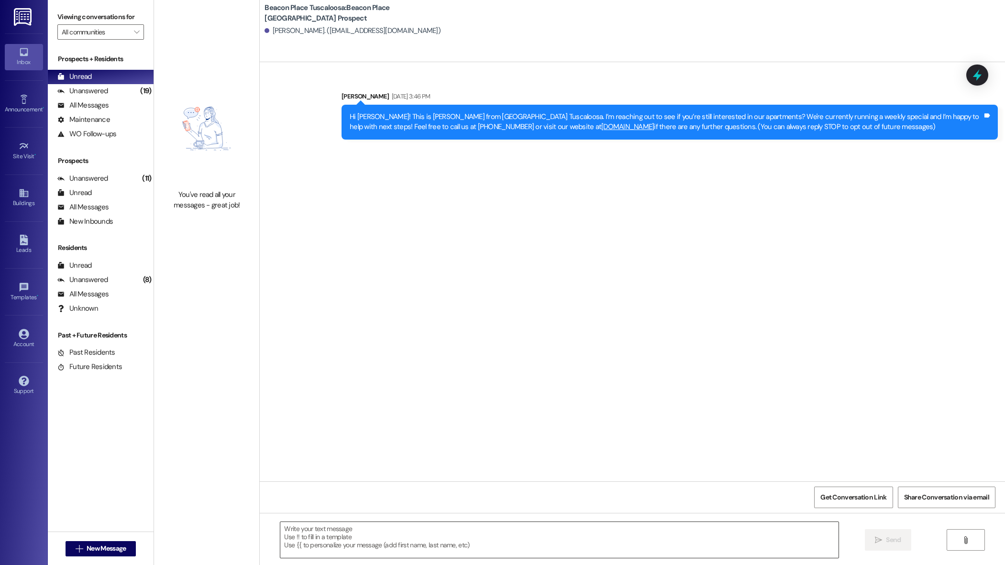
click at [380, 542] on textarea at bounding box center [559, 540] width 558 height 36
paste textarea "Hi Kiara, This is Summer from [GEOGRAPHIC_DATA]. I just wanted to follow up to …"
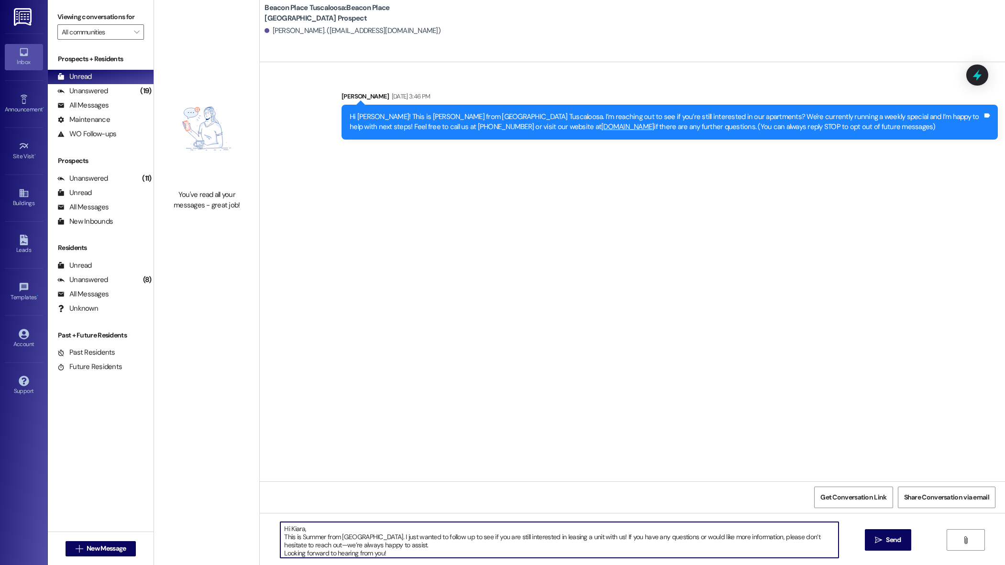
click at [298, 528] on textarea "Hi Kiara, This is Summer from [GEOGRAPHIC_DATA]. I just wanted to follow up to …" at bounding box center [559, 540] width 558 height 36
type textarea "Hi Parketha, This is Summer from Beacon Place Tuscaloosa. I just wanted to foll…"
click at [889, 537] on span "Send" at bounding box center [893, 540] width 15 height 10
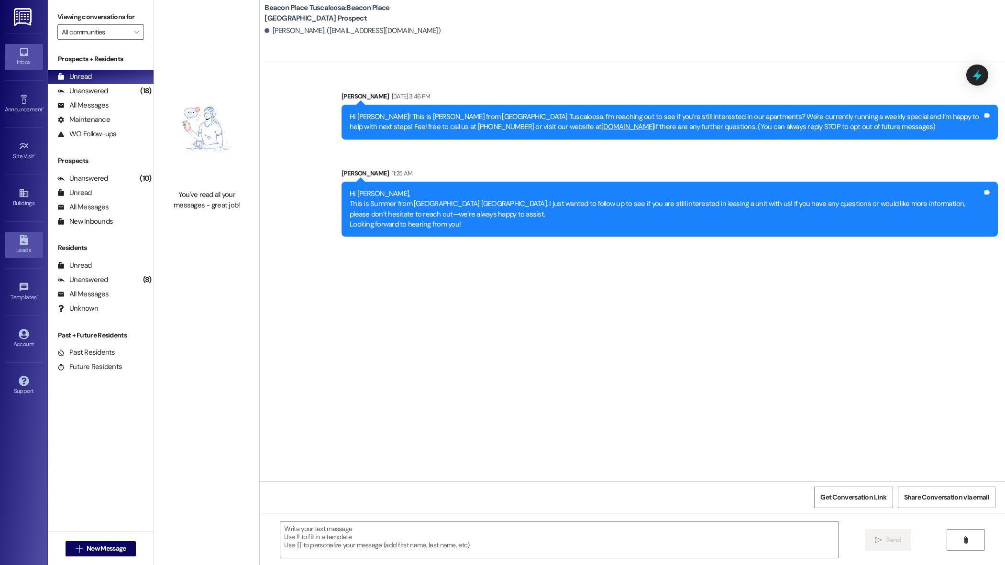
click at [23, 238] on icon at bounding box center [24, 240] width 8 height 11
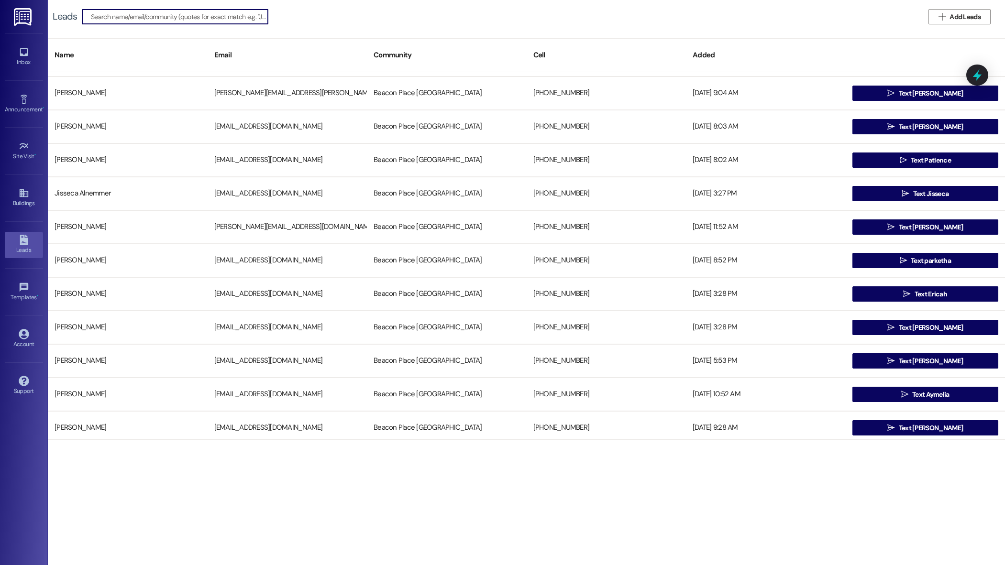
scroll to position [1105, 0]
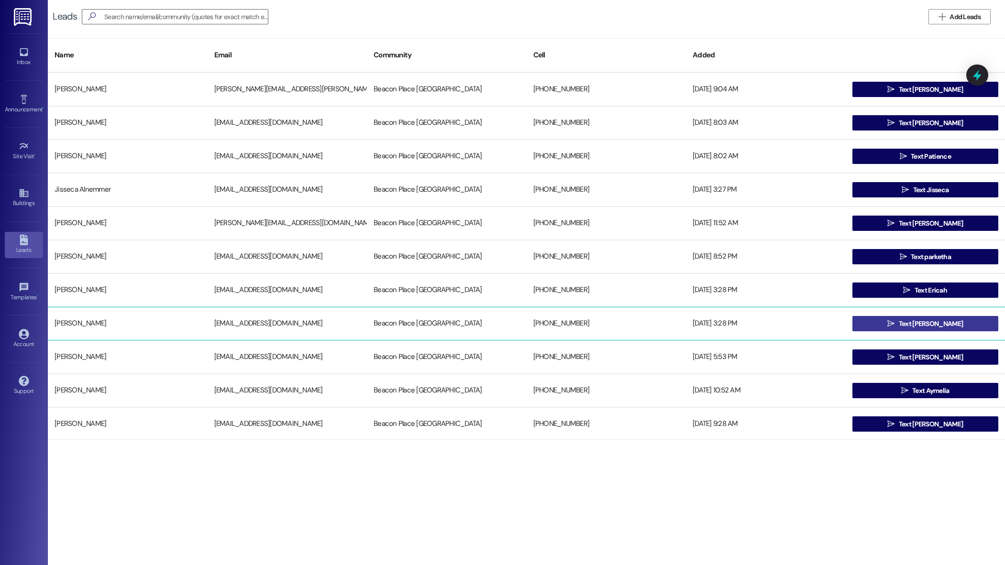
click at [926, 323] on span "Text [PERSON_NAME]" at bounding box center [931, 324] width 64 height 10
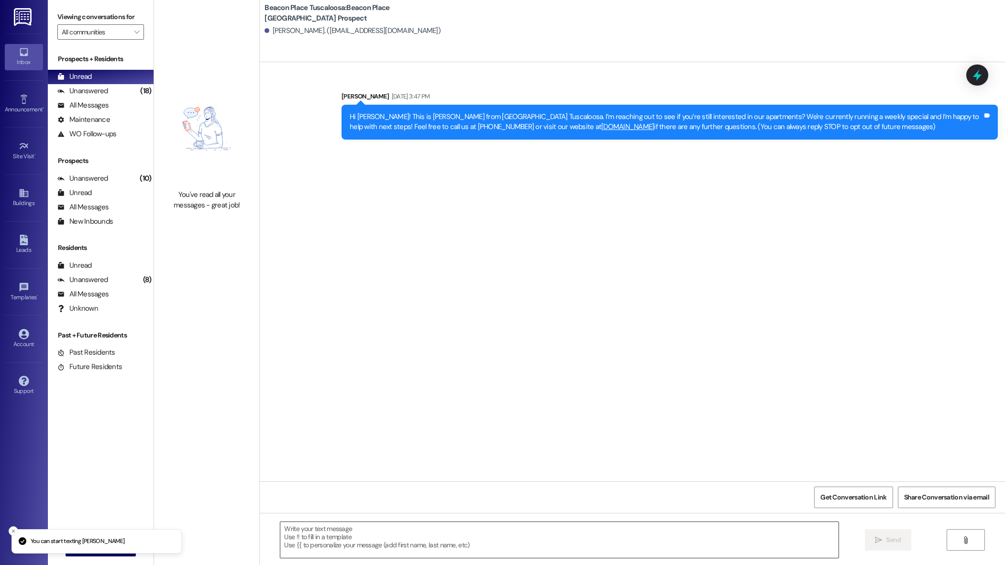
click at [360, 537] on textarea at bounding box center [559, 540] width 558 height 36
paste textarea "Hi Kiara, This is Summer from [GEOGRAPHIC_DATA]. I just wanted to follow up to …"
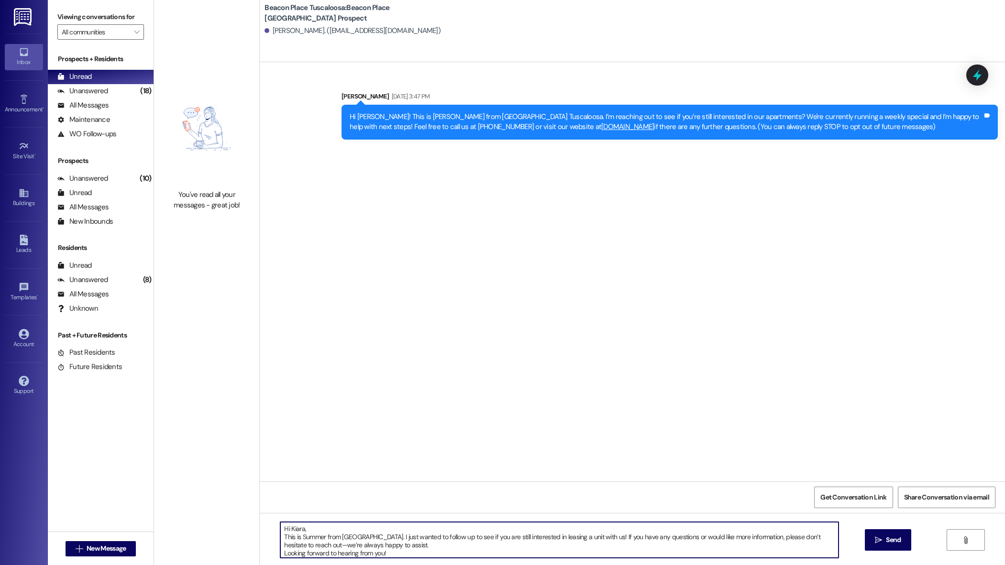
click at [297, 528] on textarea "Hi Kiara, This is Summer from [GEOGRAPHIC_DATA]. I just wanted to follow up to …" at bounding box center [559, 540] width 558 height 36
type textarea "Hi Hannah, This is Summer from Beacon Place Tuscaloosa. I just wanted to follow…"
click at [891, 545] on span "Send" at bounding box center [893, 540] width 15 height 10
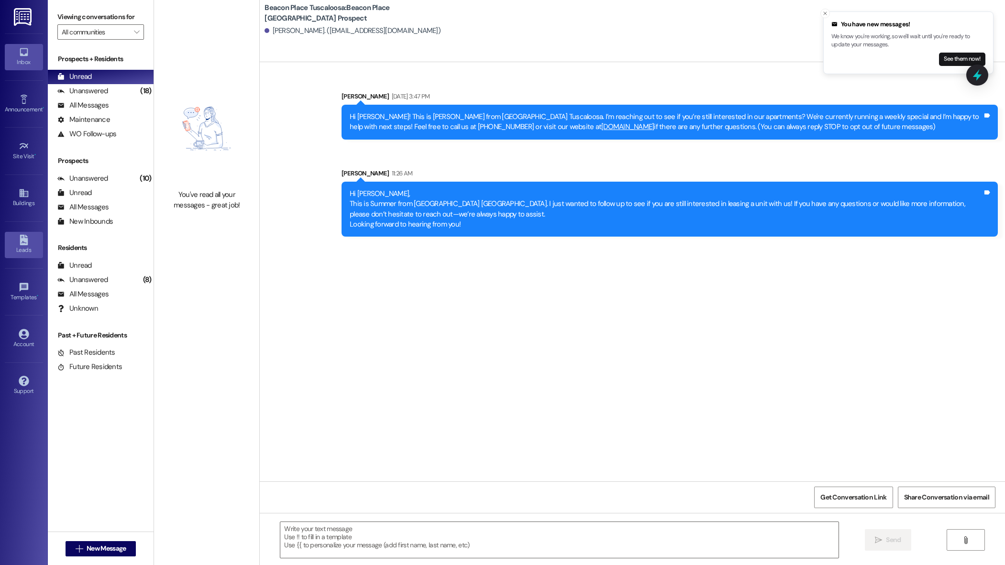
click at [24, 248] on div "Leads" at bounding box center [24, 250] width 48 height 10
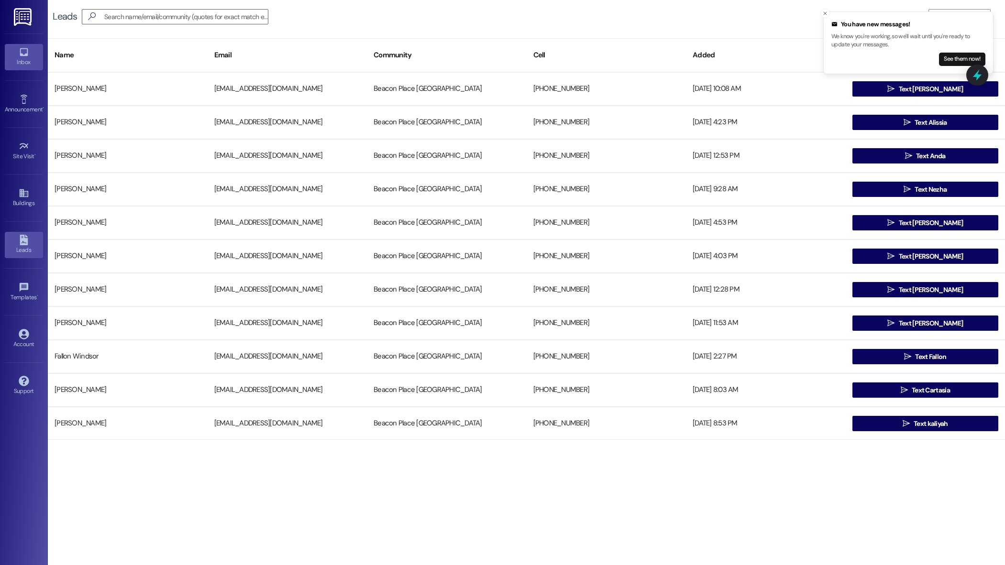
click at [28, 64] on div "Inbox" at bounding box center [24, 62] width 48 height 10
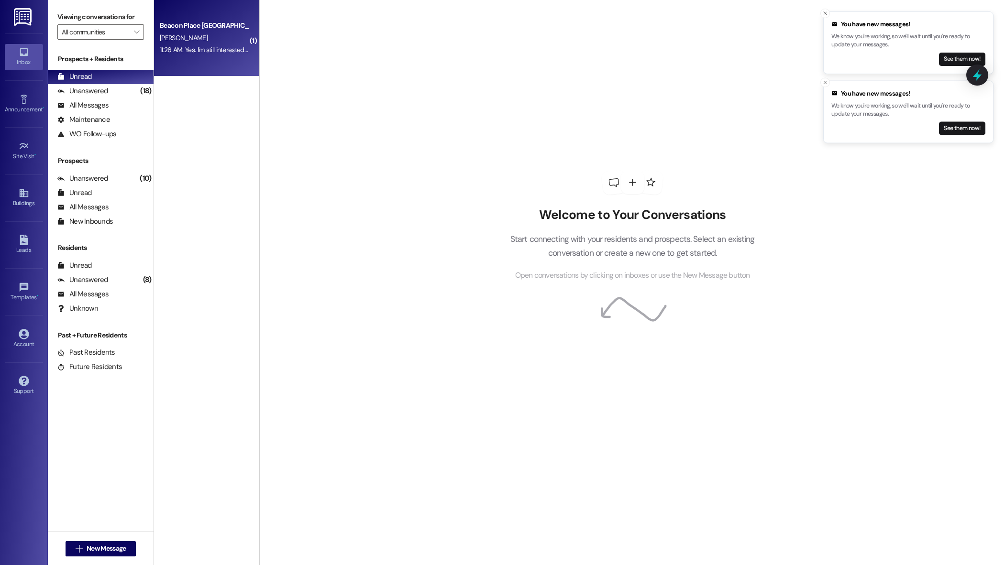
click at [231, 41] on div "[PERSON_NAME]" at bounding box center [204, 38] width 90 height 12
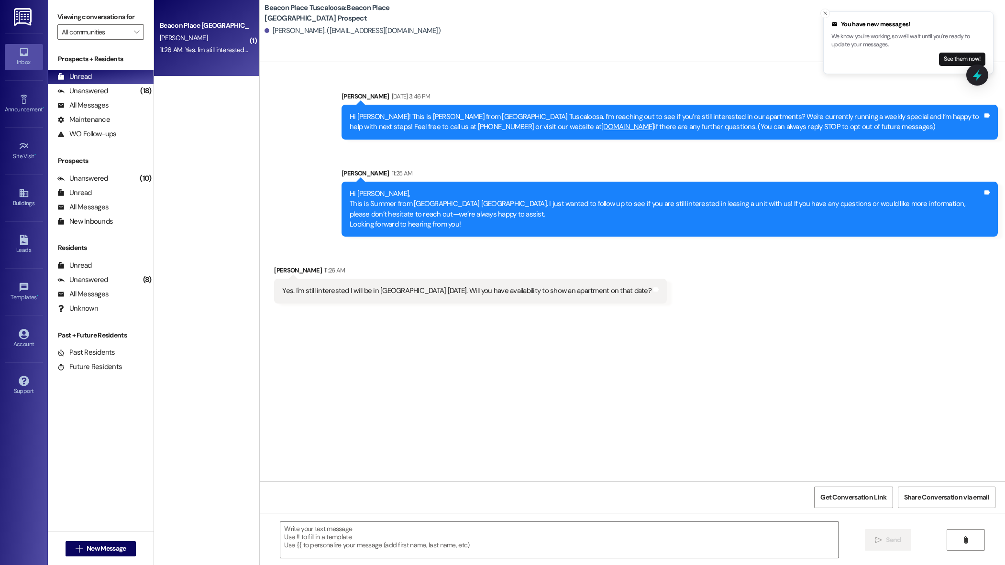
click at [343, 537] on textarea at bounding box center [559, 540] width 558 height 36
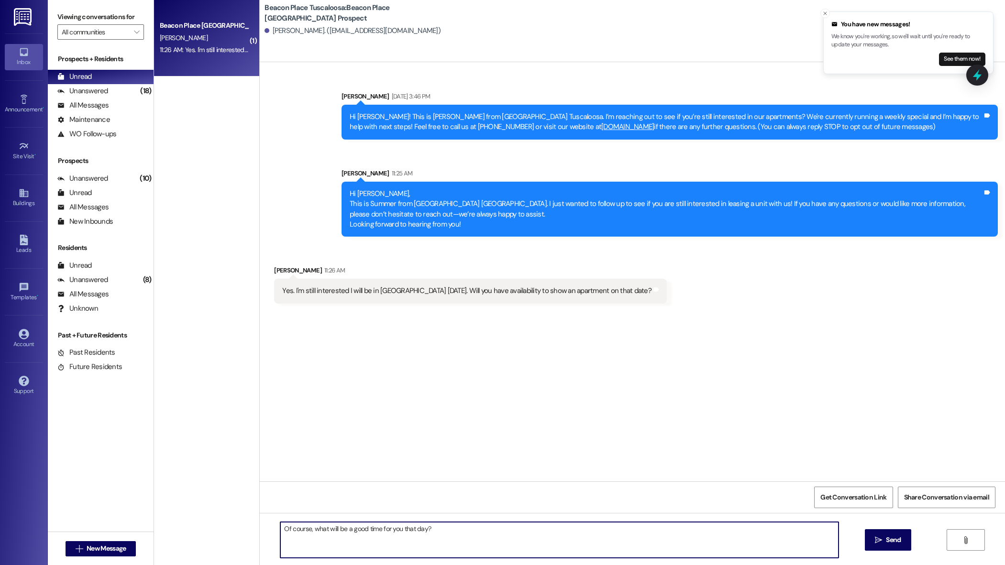
type textarea "Of course, what will be a good time for you that day?"
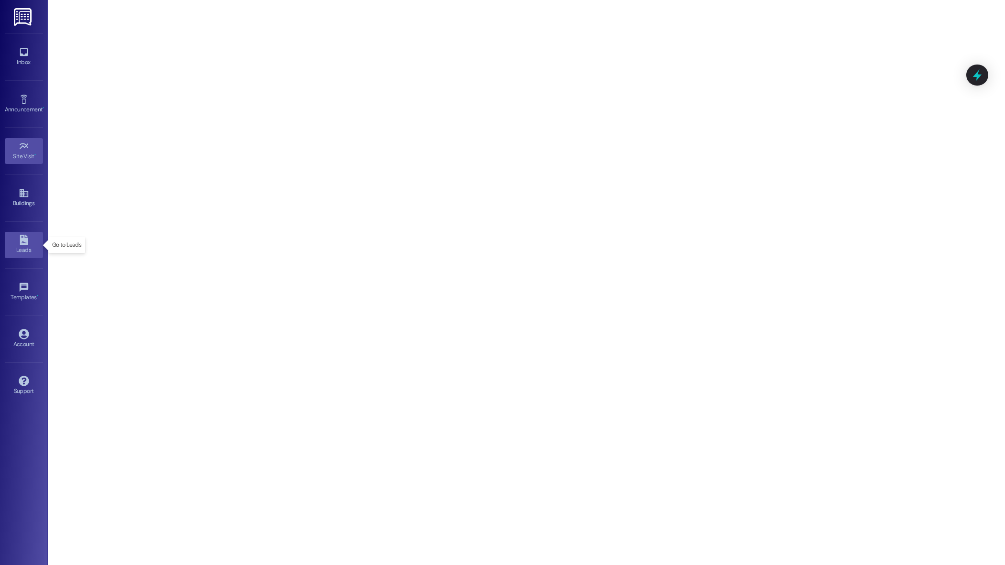
click at [20, 249] on div "Leads" at bounding box center [24, 250] width 48 height 10
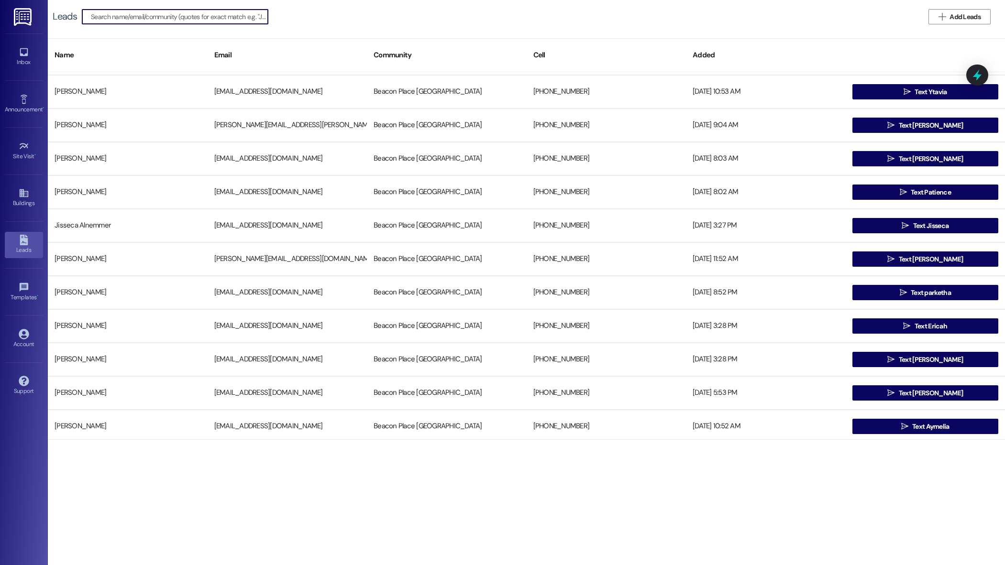
scroll to position [1069, 0]
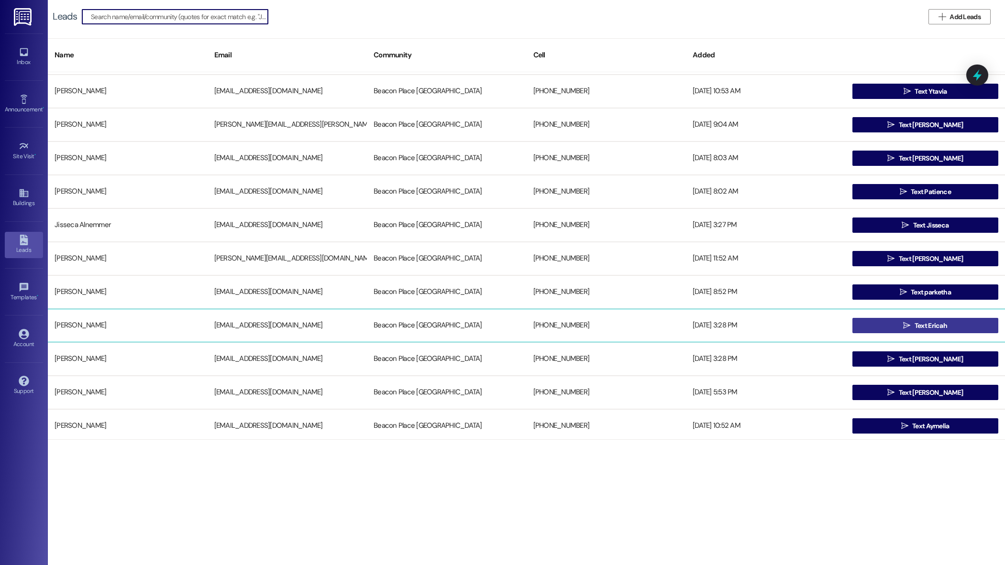
click at [930, 329] on span "Text Ericah" at bounding box center [931, 326] width 33 height 10
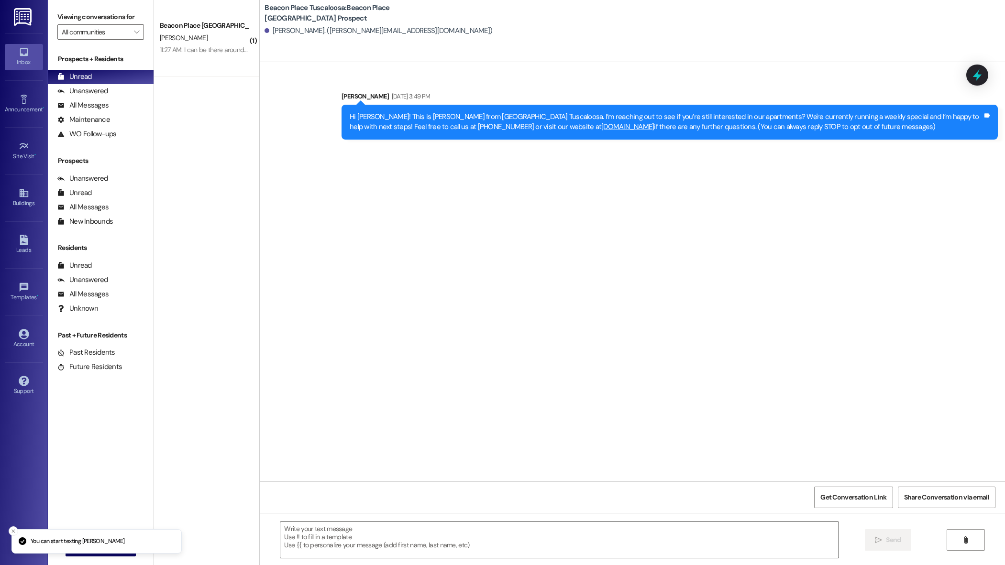
click at [361, 546] on textarea at bounding box center [559, 540] width 558 height 36
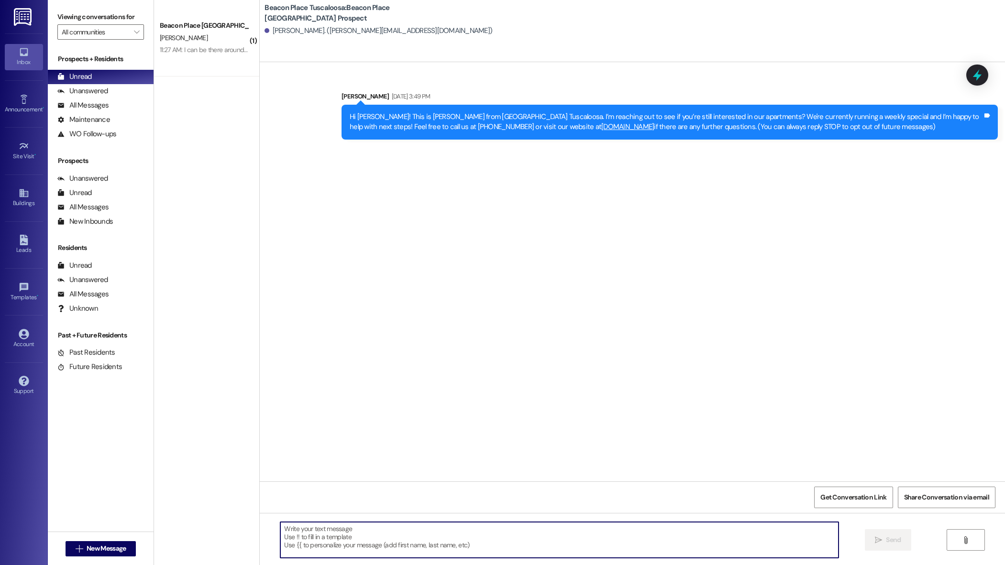
paste textarea "Hi Kiara, This is Summer from [GEOGRAPHIC_DATA]. I just wanted to follow up to …"
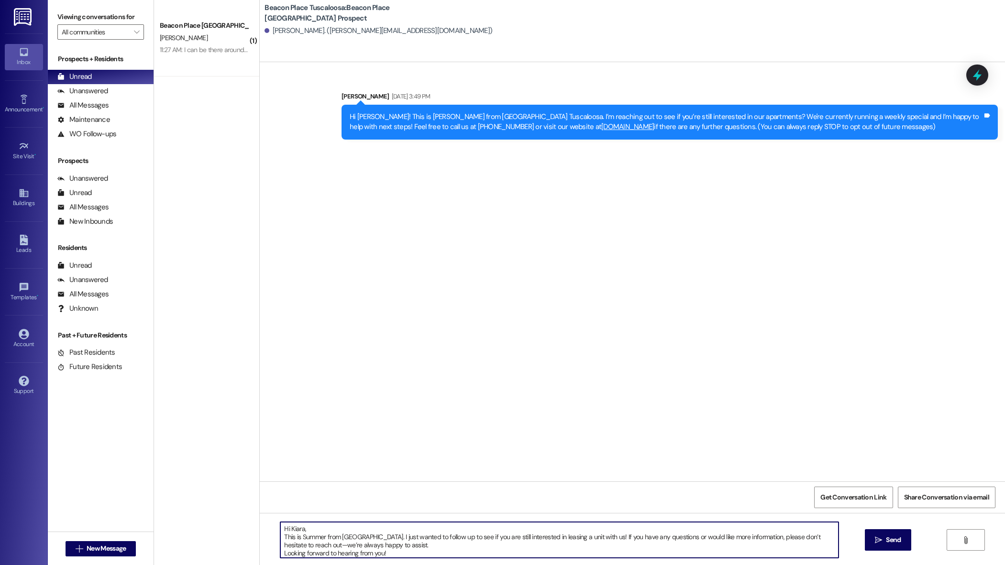
click at [298, 530] on textarea "Hi Kiara, This is Summer from [GEOGRAPHIC_DATA]. I just wanted to follow up to …" at bounding box center [559, 540] width 558 height 36
type textarea "Hi Ericah, This is Summer from Beacon Place Tuscaloosa. I just wanted to follow…"
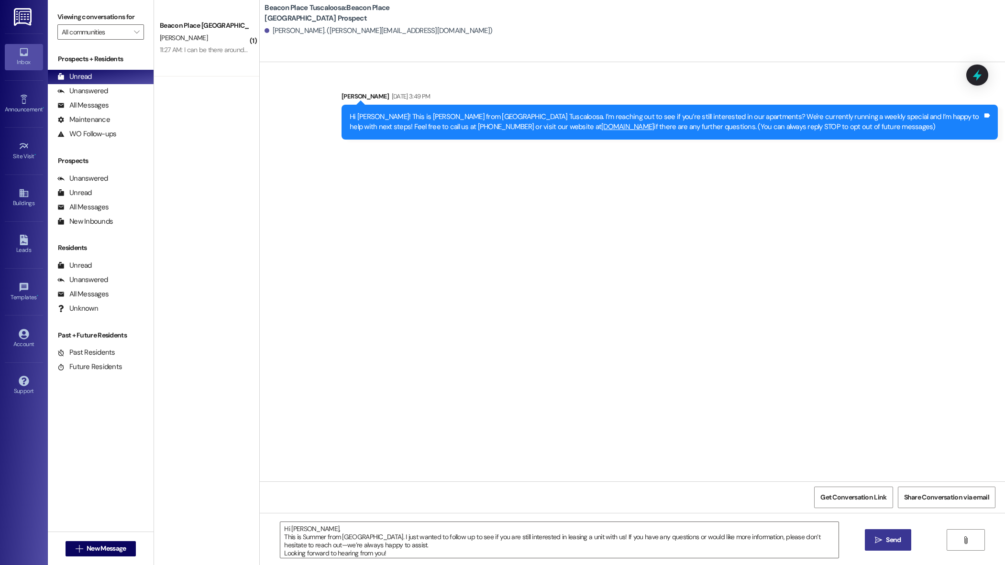
click at [895, 543] on span "Send" at bounding box center [893, 540] width 15 height 10
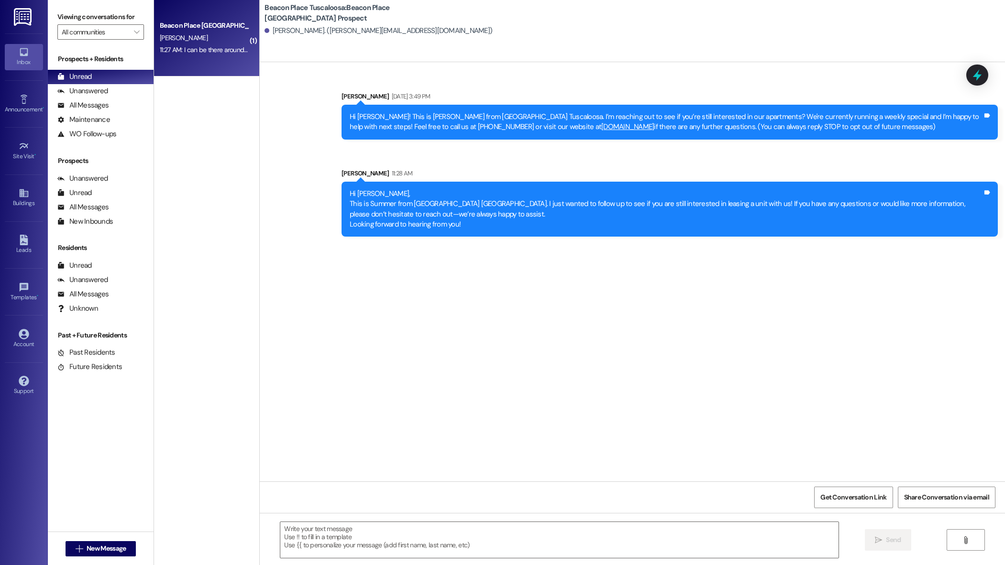
click at [174, 26] on div "Beacon Place [GEOGRAPHIC_DATA] Prospect" at bounding box center [204, 26] width 89 height 10
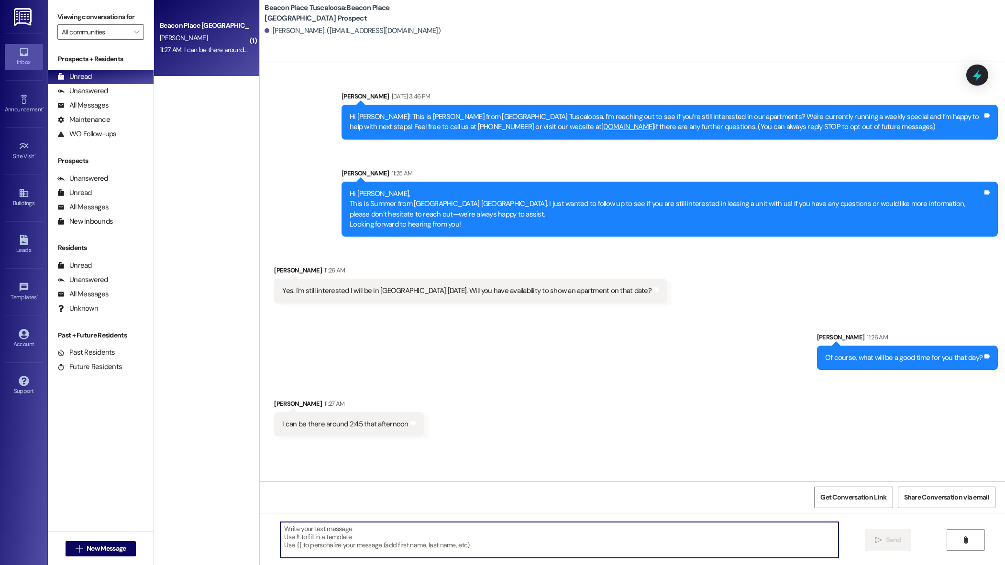
click at [286, 552] on textarea at bounding box center [559, 540] width 558 height 36
type textarea "Great, I will put you down for then! Did you have any questions I can help with…"
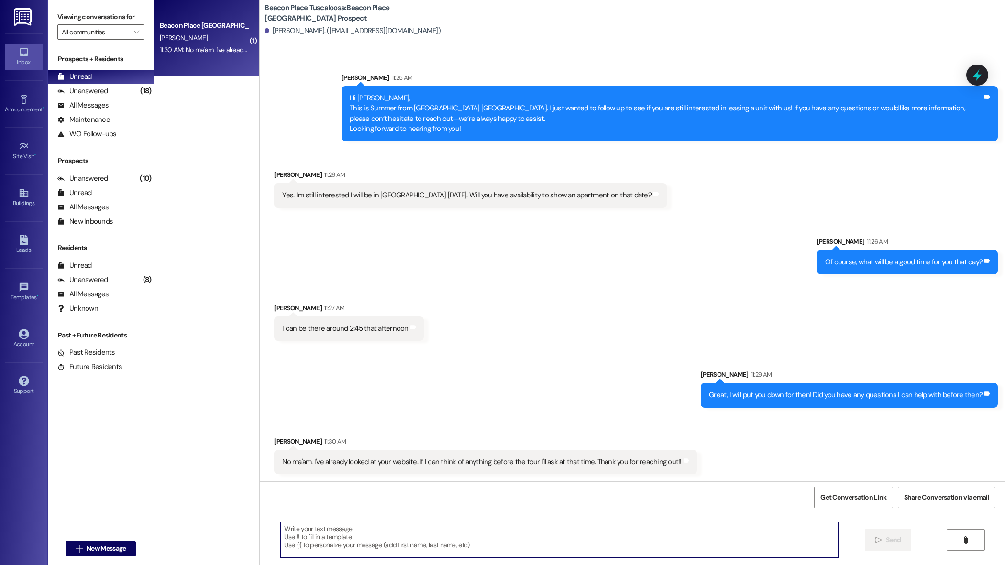
scroll to position [96, 0]
click at [394, 544] on textarea at bounding box center [559, 540] width 558 height 36
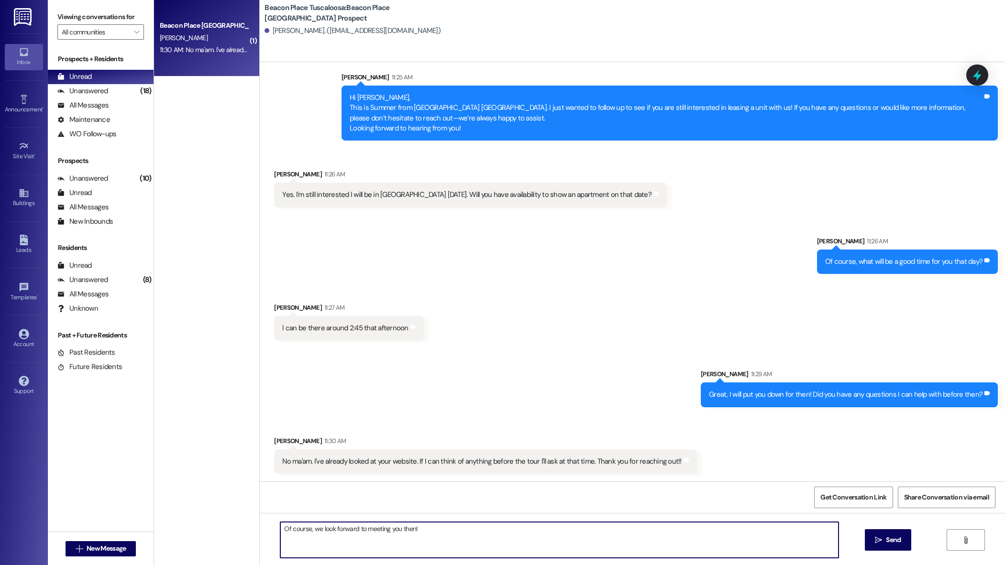
type textarea "Of course, we look forward to meeting you then!"
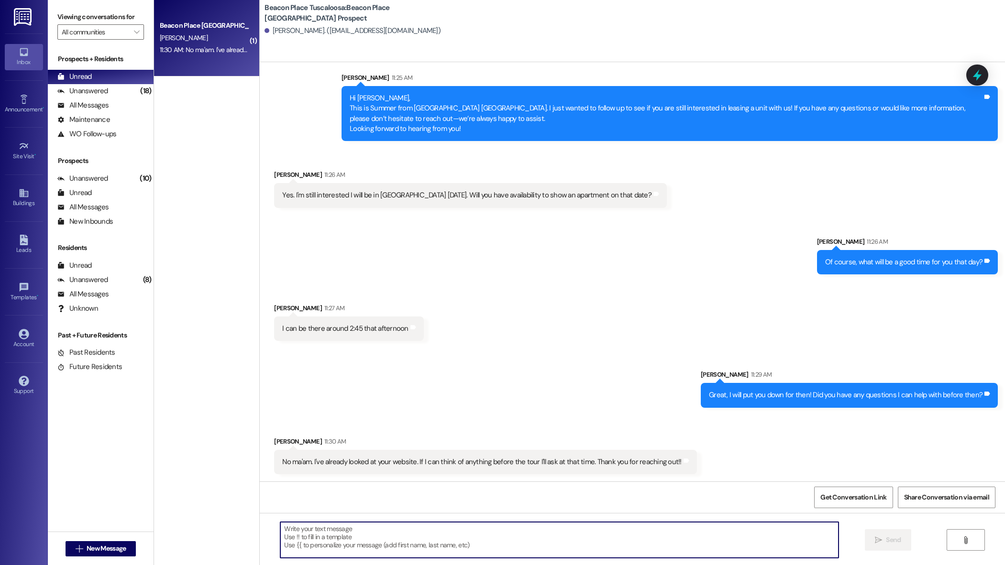
scroll to position [163, 0]
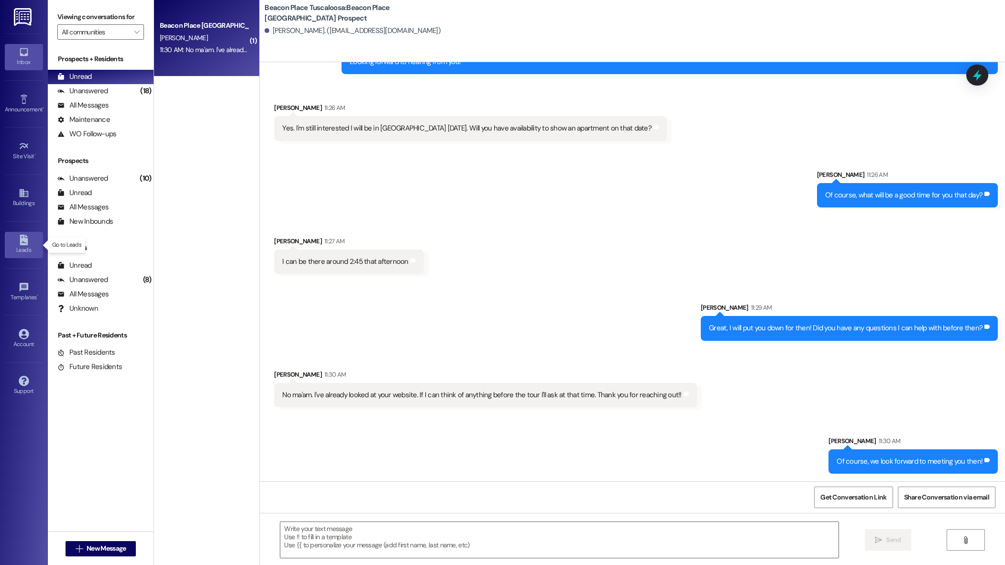
click at [32, 241] on link "Leads" at bounding box center [24, 245] width 38 height 26
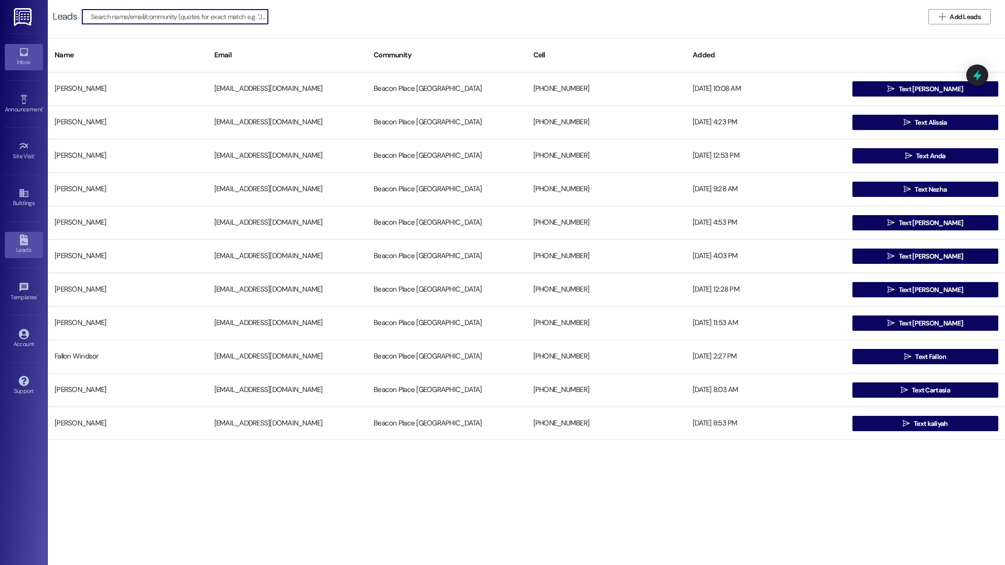
click at [23, 62] on div "Inbox" at bounding box center [24, 62] width 48 height 10
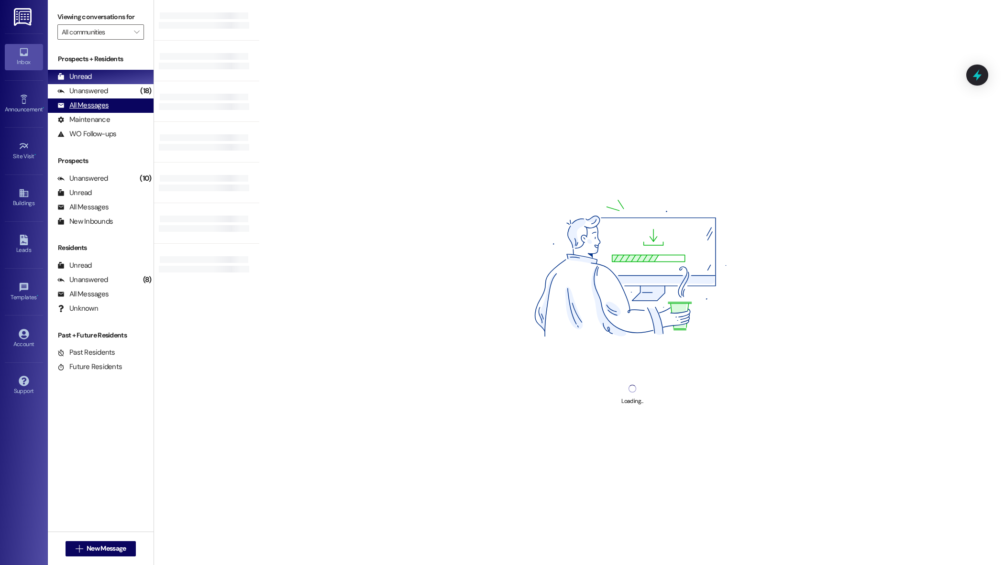
click at [97, 108] on div "All Messages" at bounding box center [82, 105] width 51 height 10
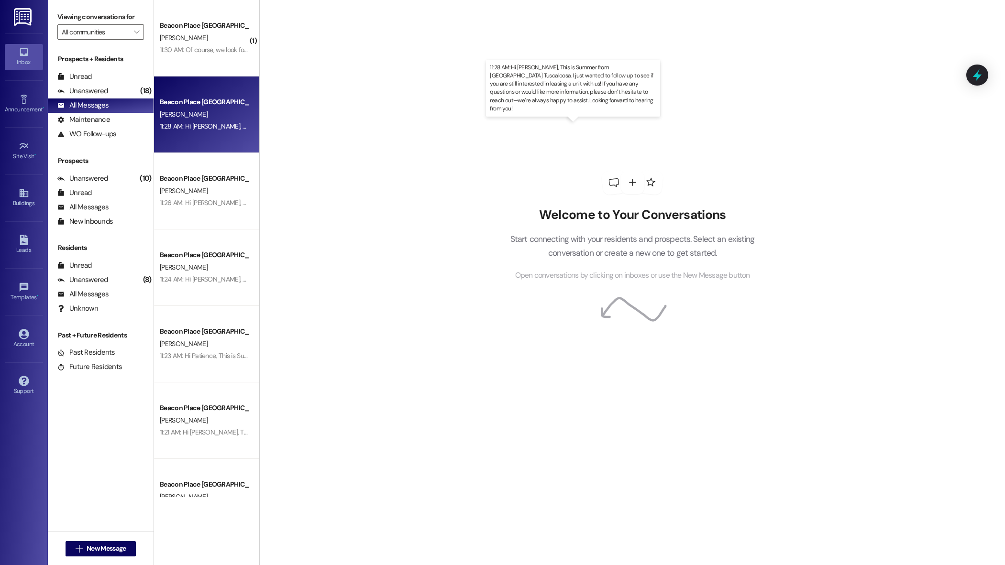
click at [216, 129] on div "11:28 AM: Hi Ericah, This is Summer from Beacon Place Tuscaloosa. I just wanted…" at bounding box center [610, 126] width 901 height 9
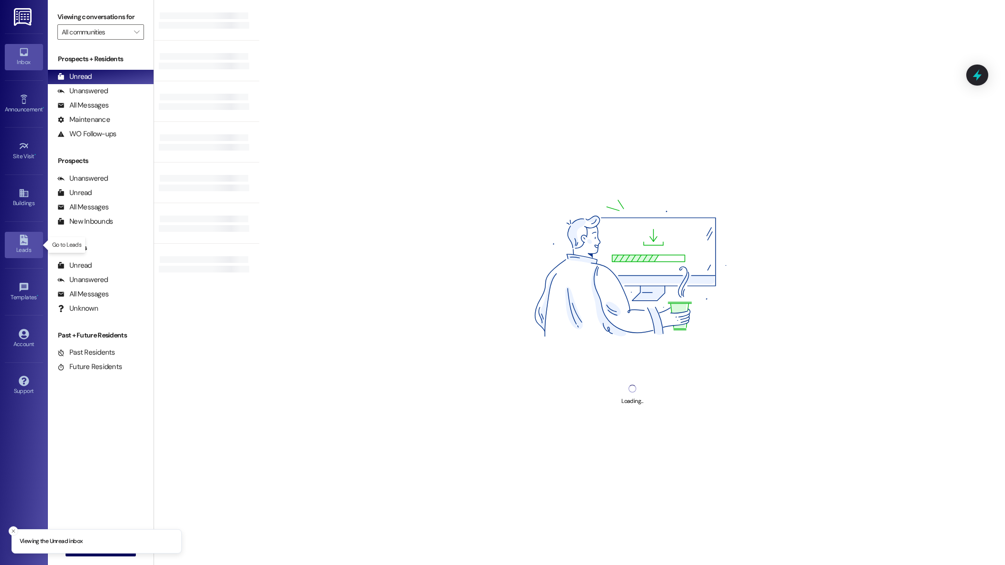
click at [20, 245] on div "Leads" at bounding box center [24, 250] width 48 height 10
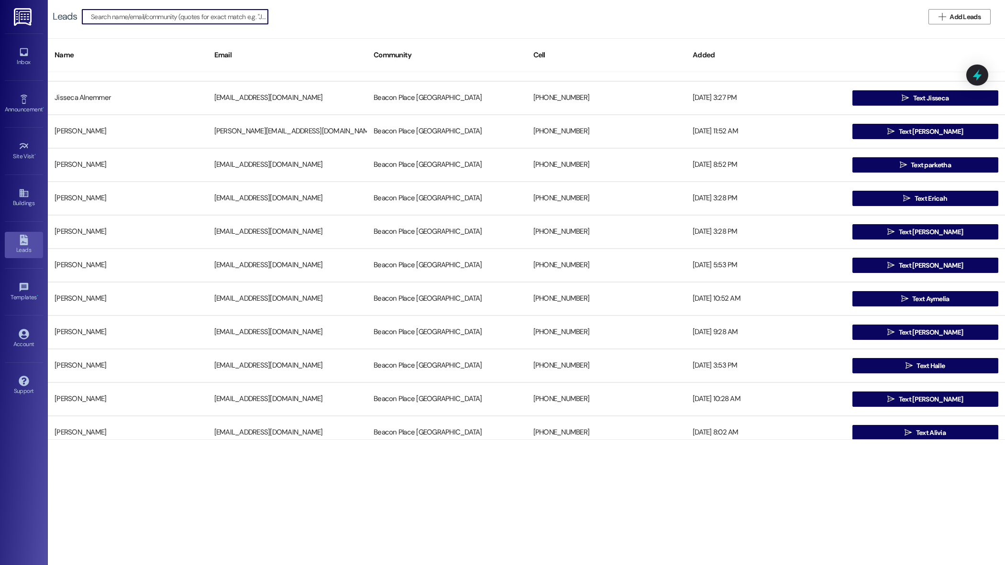
scroll to position [1211, 0]
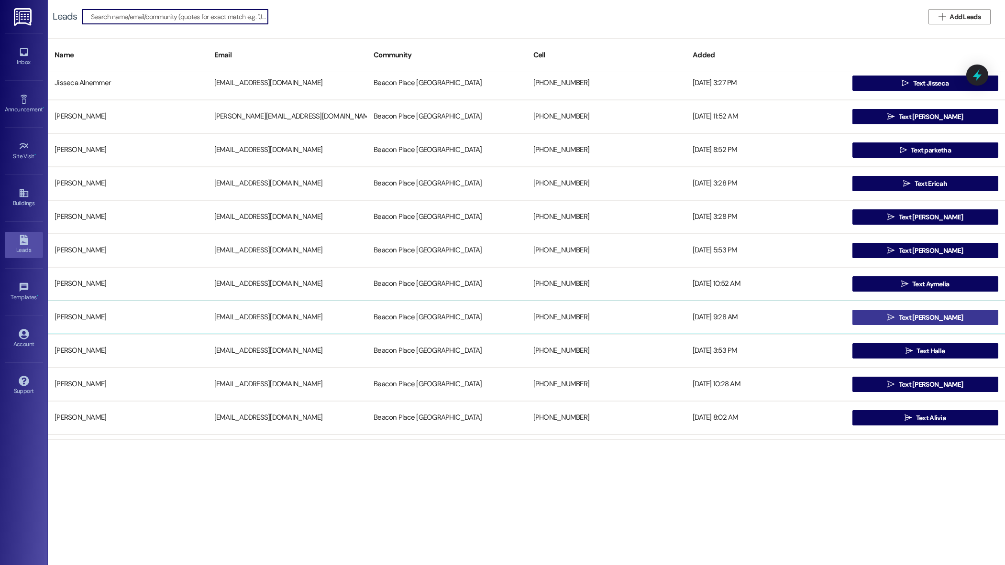
click at [893, 314] on button " Text natasha" at bounding box center [925, 317] width 146 height 15
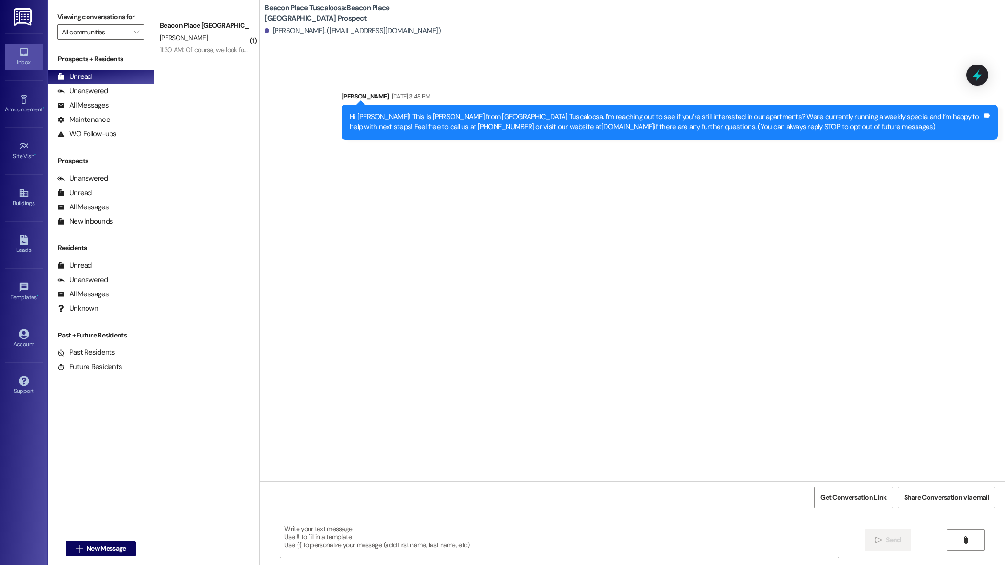
click at [393, 540] on textarea at bounding box center [559, 540] width 558 height 36
paste textarea "Hi Kiara, This is Summer from [GEOGRAPHIC_DATA]. I just wanted to follow up to …"
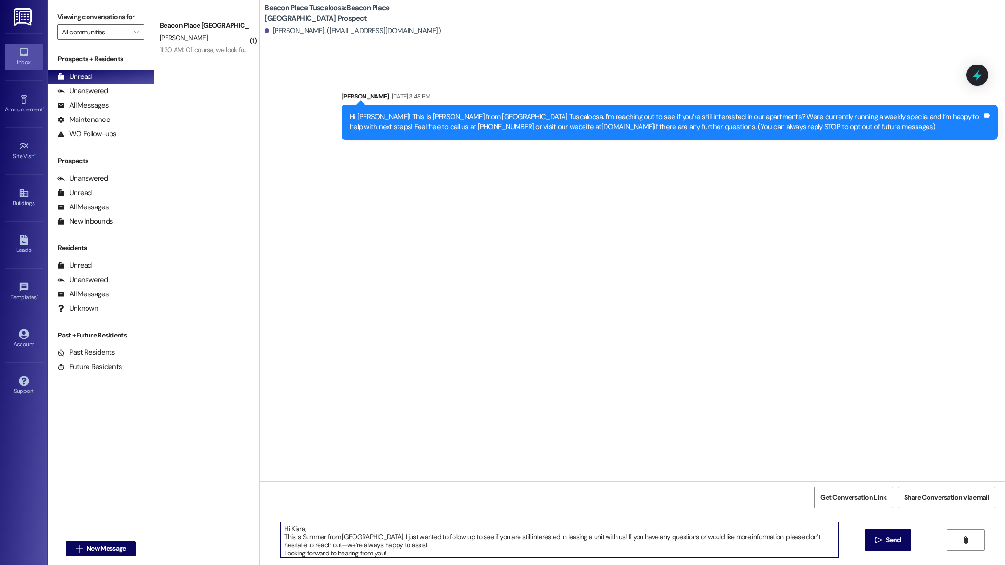
click at [295, 529] on textarea "Hi Kiara, This is Summer from [GEOGRAPHIC_DATA]. I just wanted to follow up to …" at bounding box center [559, 540] width 558 height 36
type textarea "Hi Natasha, This is Summer from Beacon Place Tuscaloosa. I just wanted to follo…"
click at [902, 539] on button " Send" at bounding box center [888, 541] width 46 height 22
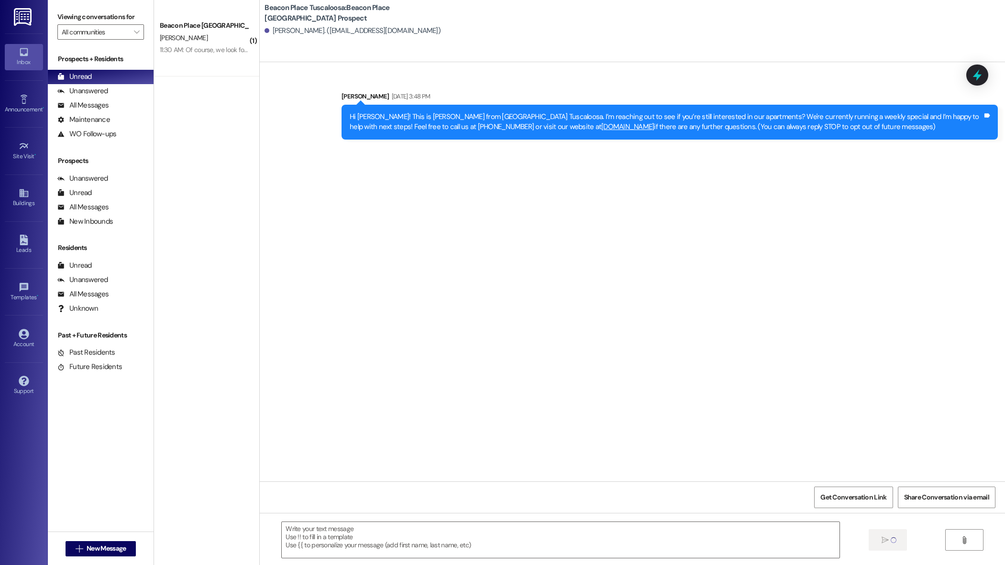
scroll to position [0, 0]
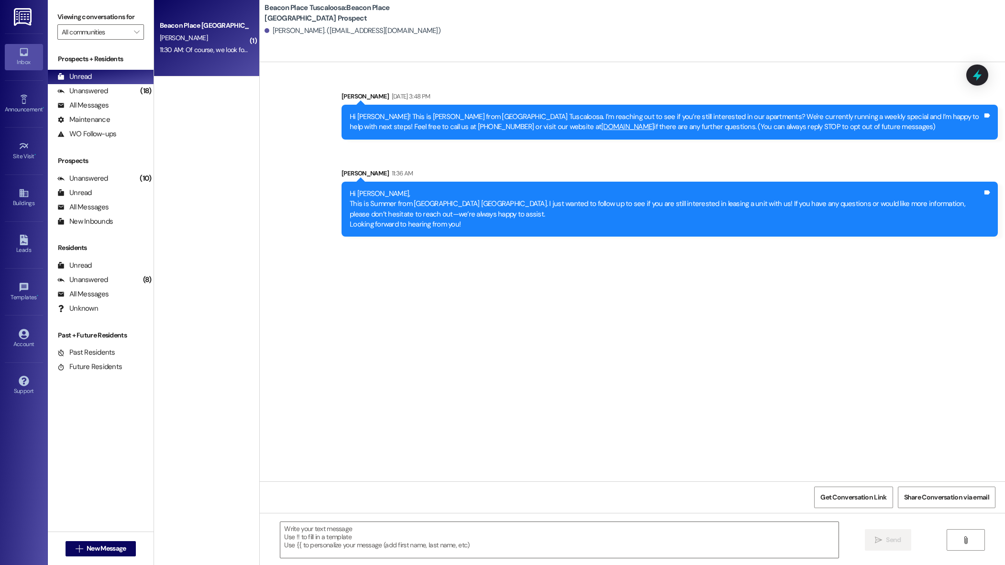
click at [208, 64] on div "Beacon Place Tuscaloosa Prospect P. mccoy 11:30 AM: Of course, we look forward …" at bounding box center [206, 38] width 105 height 77
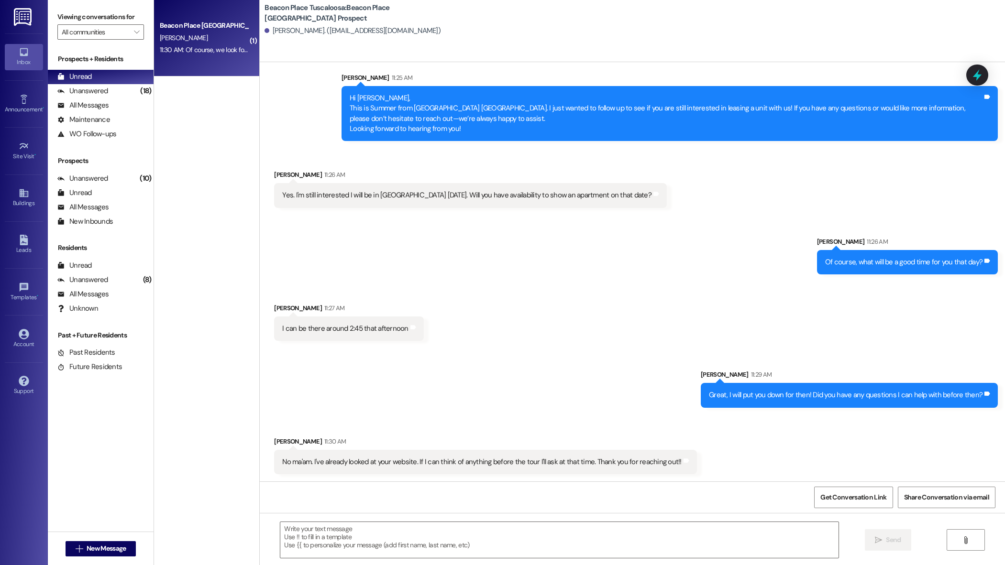
scroll to position [163, 0]
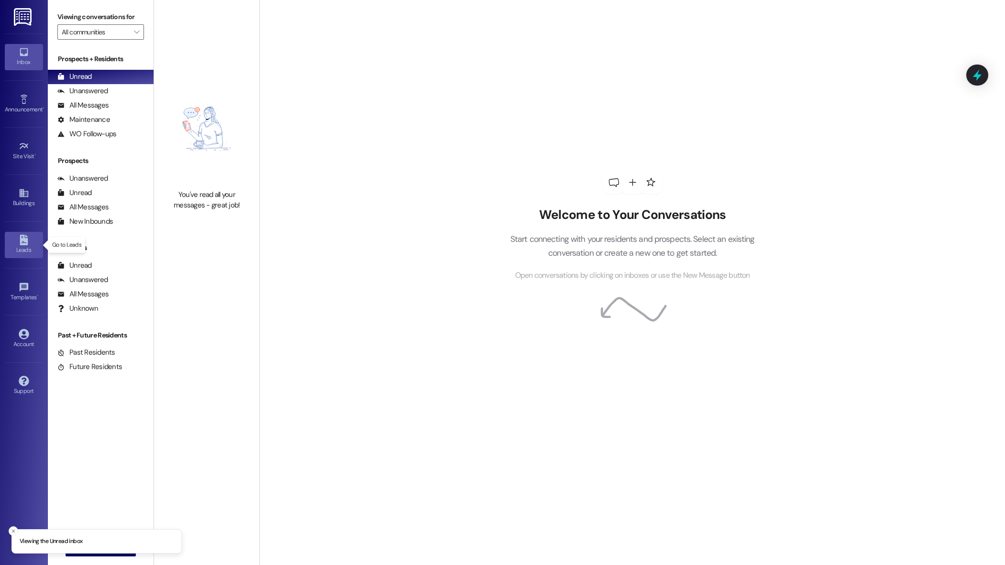
click at [27, 242] on icon at bounding box center [24, 240] width 8 height 11
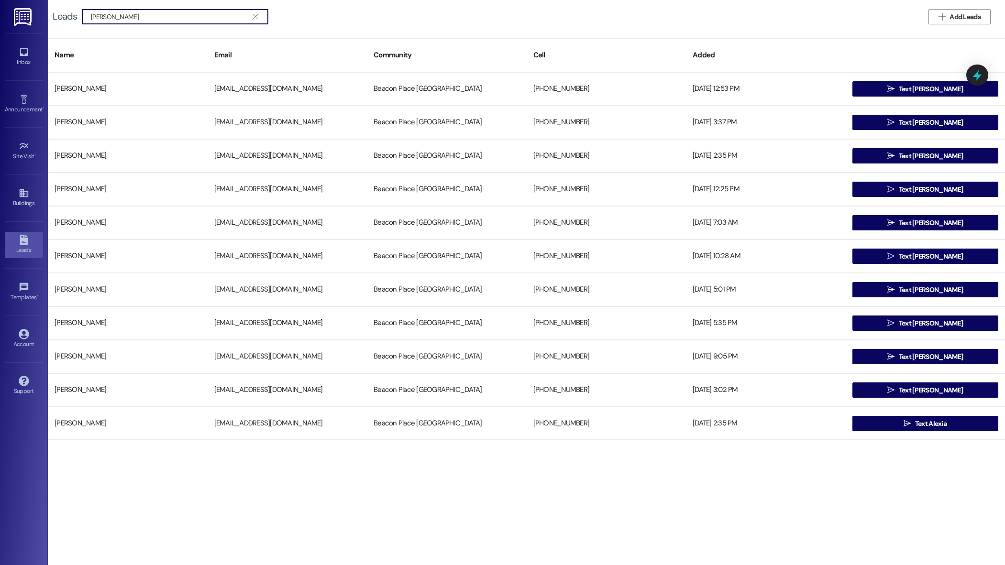
type input "alexis long"
click at [254, 14] on icon "" at bounding box center [255, 17] width 5 height 8
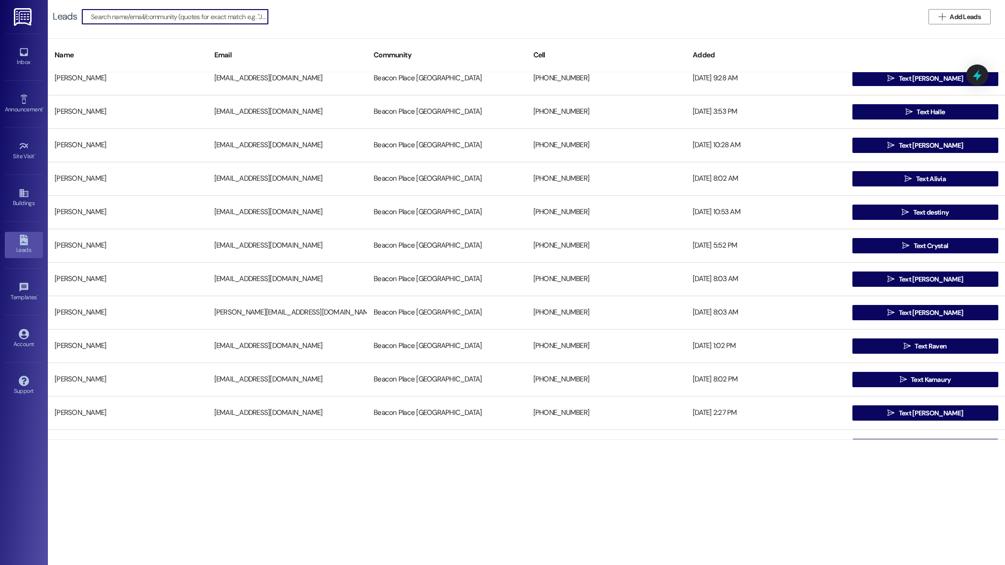
scroll to position [1449, 0]
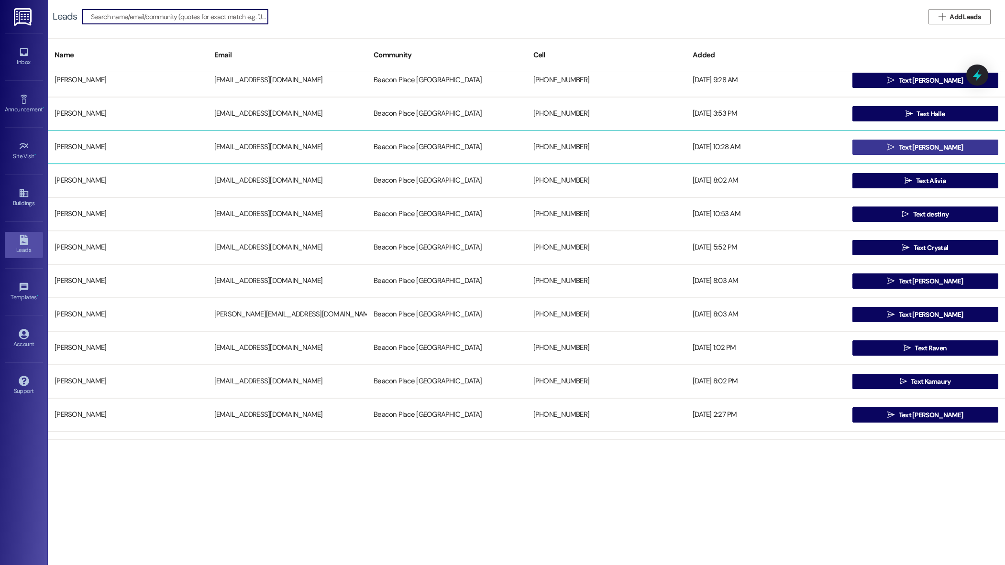
click at [894, 146] on button " Text Alexis" at bounding box center [925, 147] width 146 height 15
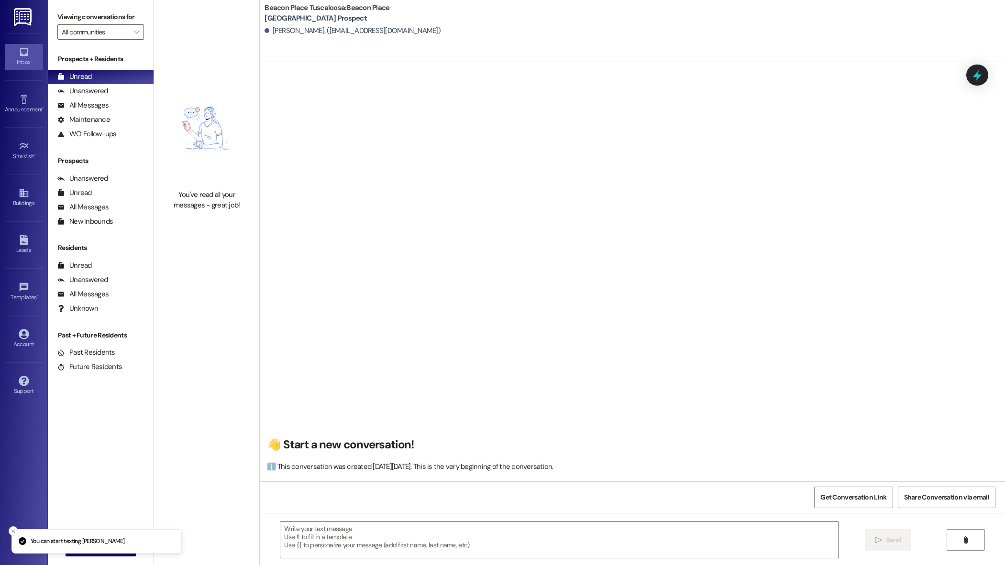
click at [411, 546] on textarea at bounding box center [559, 540] width 558 height 36
paste textarea "Hi Kiara, This is Summer from Beacon Place Tuscaloosa. I just wanted to follow …"
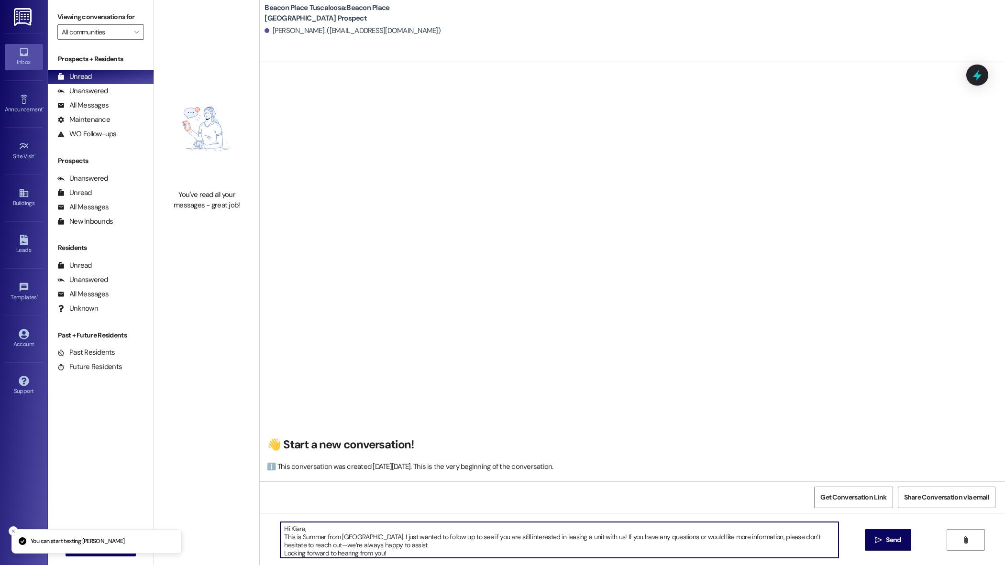
click at [295, 531] on textarea "Hi Kiara, This is Summer from Beacon Place Tuscaloosa. I just wanted to follow …" at bounding box center [559, 540] width 558 height 36
type textarea "Hi Alexis, This is Summer from Beacon Place Tuscaloosa. I just wanted to follow…"
click at [893, 544] on span "Send" at bounding box center [893, 540] width 15 height 10
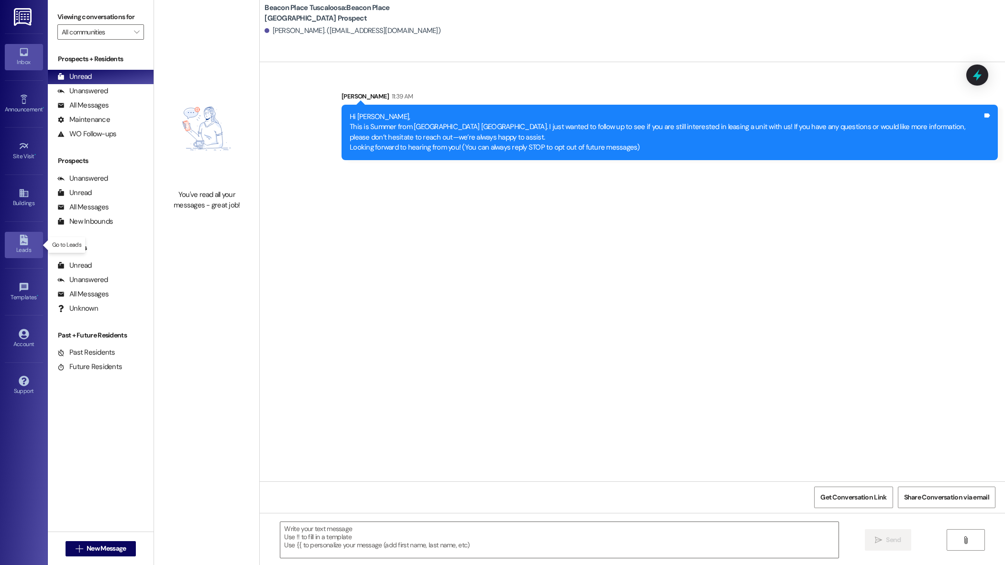
click at [18, 253] on div "Leads" at bounding box center [24, 250] width 48 height 10
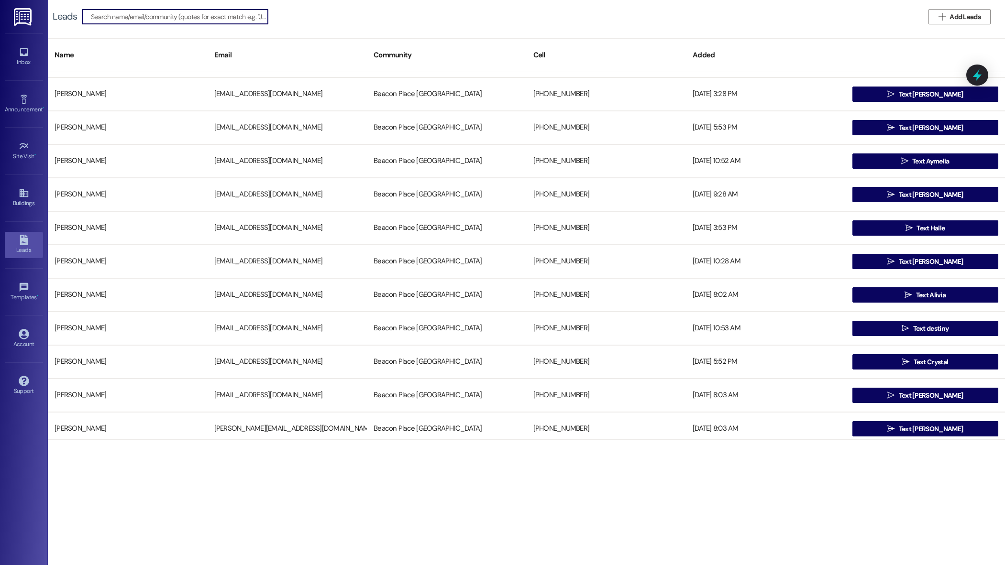
scroll to position [1356, 0]
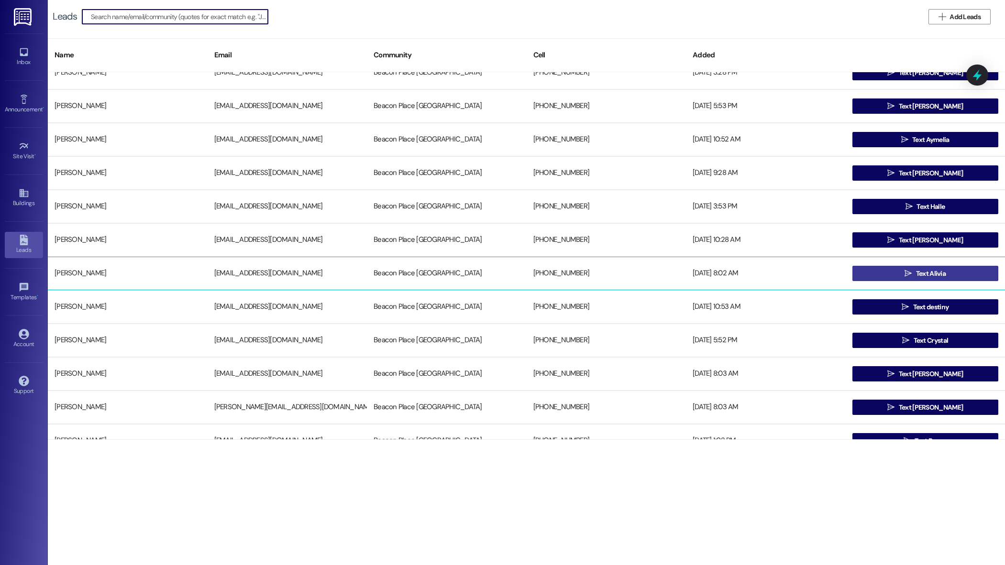
click at [916, 274] on span "Text Alivia" at bounding box center [931, 274] width 30 height 10
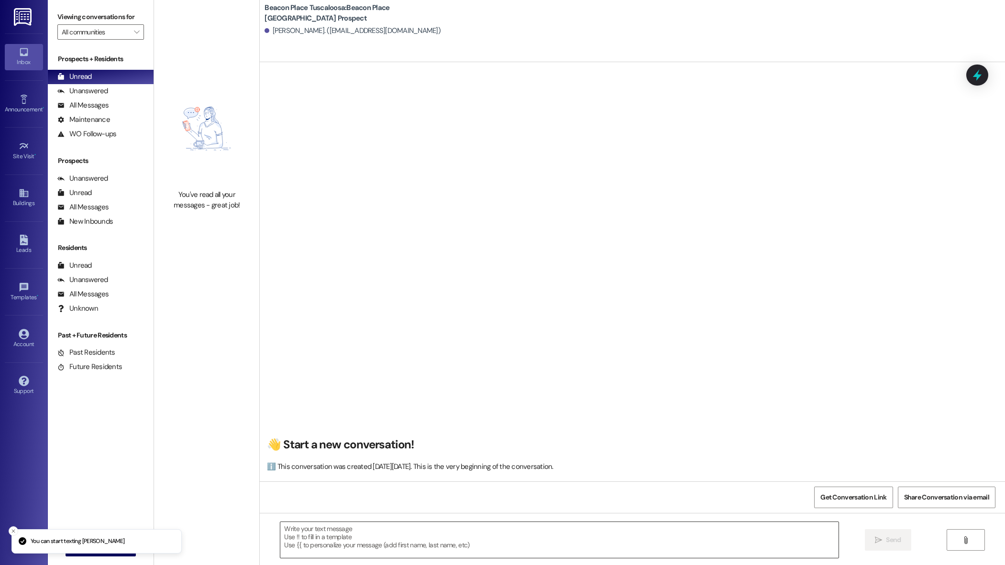
click at [429, 547] on textarea at bounding box center [559, 540] width 558 height 36
paste textarea "Hi Kiara, This is Summer from Beacon Place Tuscaloosa. I just wanted to follow …"
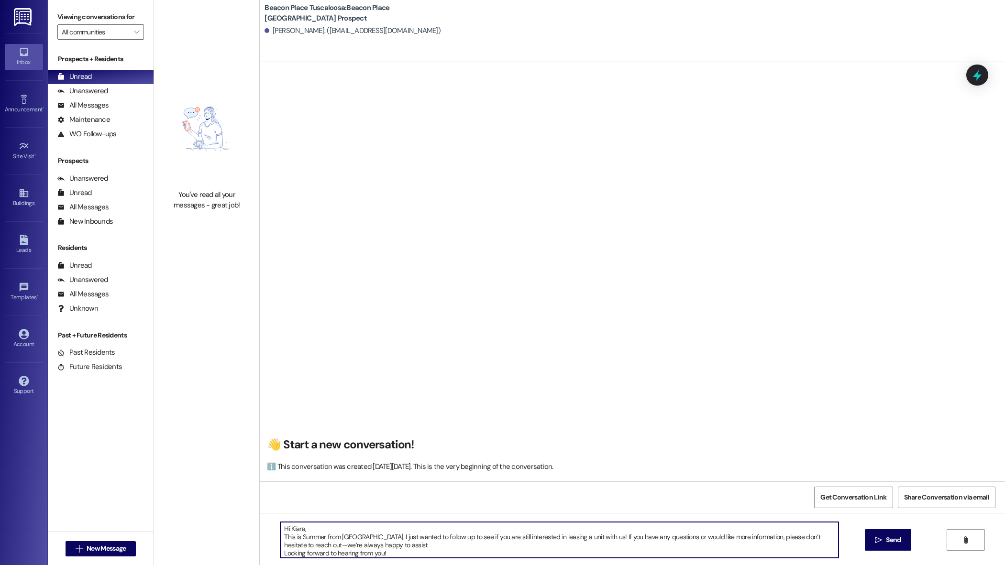
click at [297, 530] on textarea "Hi Kiara, This is Summer from Beacon Place Tuscaloosa. I just wanted to follow …" at bounding box center [559, 540] width 558 height 36
type textarea "Hi Alivia, This is Summer from Beacon Place Tuscaloosa. I just wanted to follow…"
click at [885, 547] on button " Send" at bounding box center [888, 541] width 46 height 22
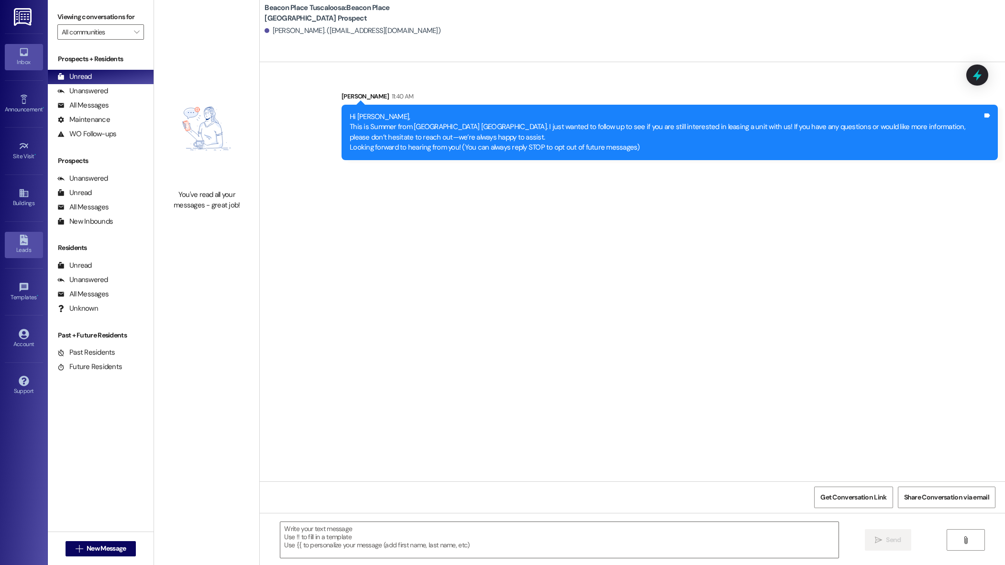
click at [22, 244] on icon at bounding box center [24, 240] width 8 height 11
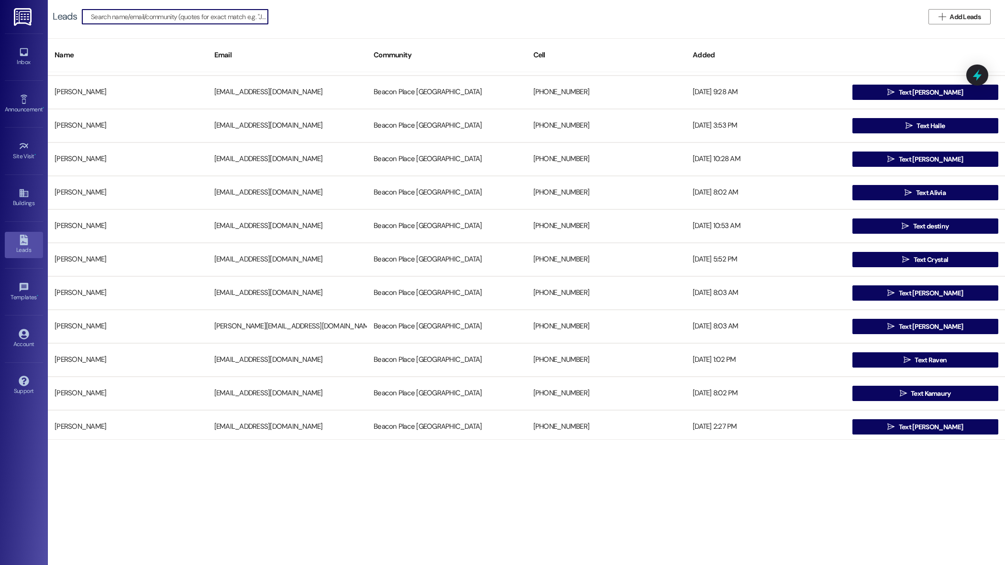
scroll to position [1434, 0]
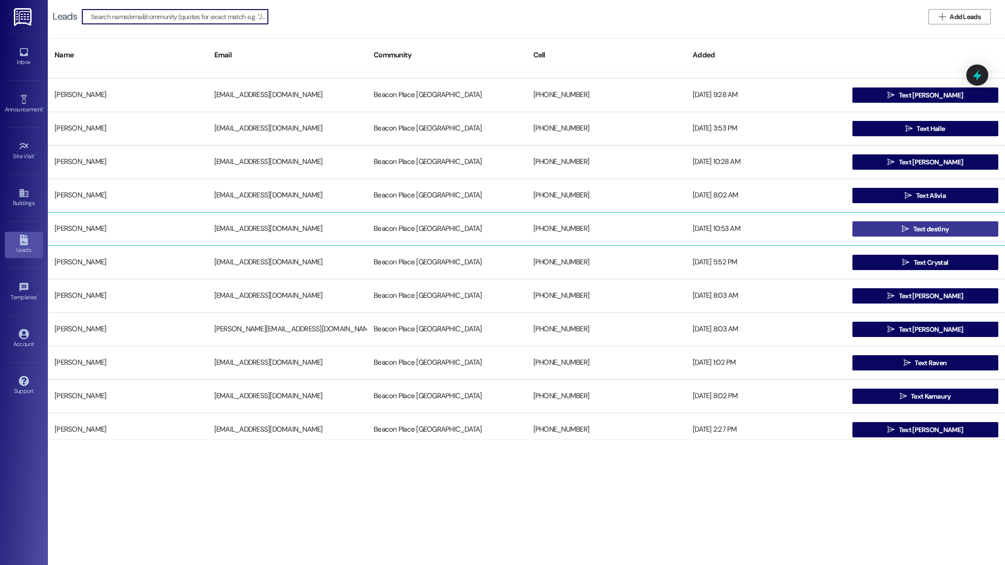
click at [922, 231] on span "Text destiny" at bounding box center [931, 229] width 36 height 10
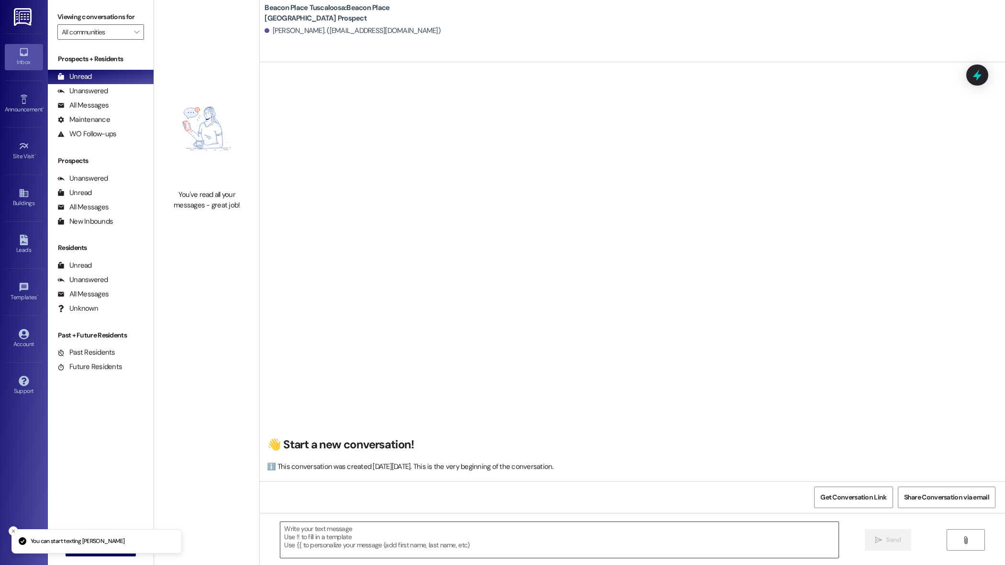
click at [356, 542] on textarea at bounding box center [559, 540] width 558 height 36
paste textarea "Hi Kiara, This is Summer from Beacon Place Tuscaloosa. I just wanted to follow …"
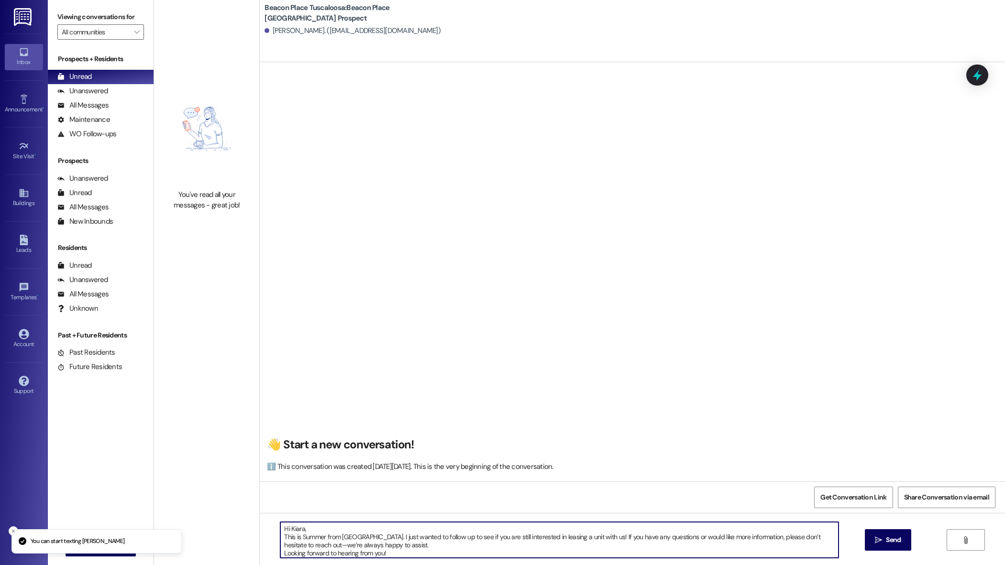
click at [298, 529] on textarea "Hi Kiara, This is Summer from Beacon Place Tuscaloosa. I just wanted to follow …" at bounding box center [559, 540] width 558 height 36
type textarea "Hi Destiny, This is Summer from Beacon Place Tuscaloosa. I just wanted to follo…"
click at [886, 542] on span "Send" at bounding box center [893, 540] width 15 height 10
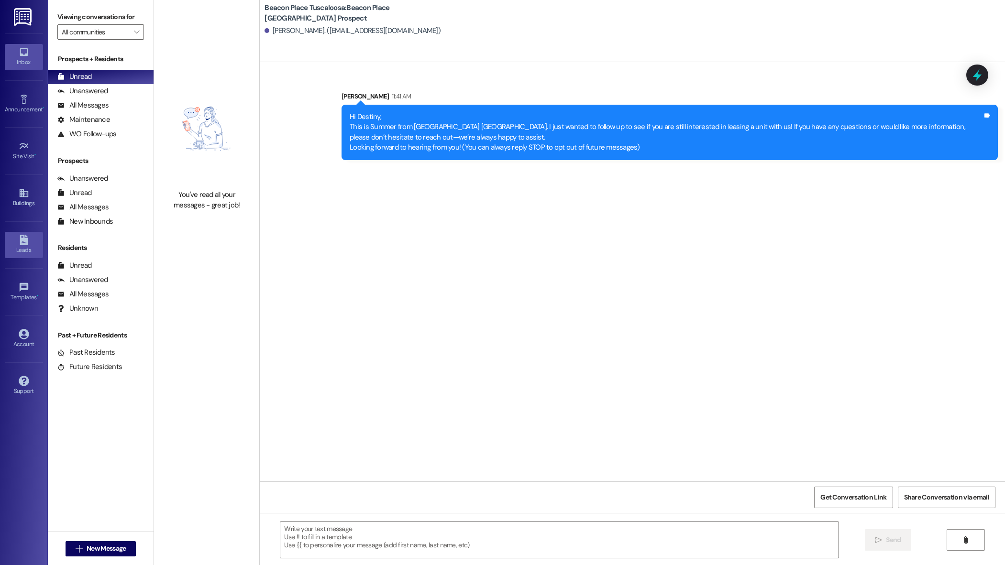
click at [26, 247] on div "Leads" at bounding box center [24, 250] width 48 height 10
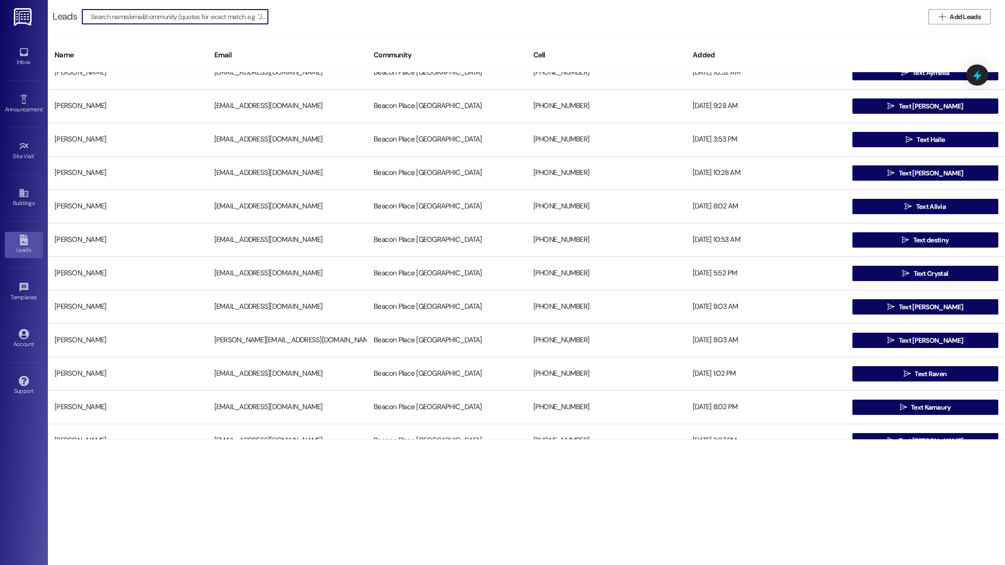
scroll to position [1425, 0]
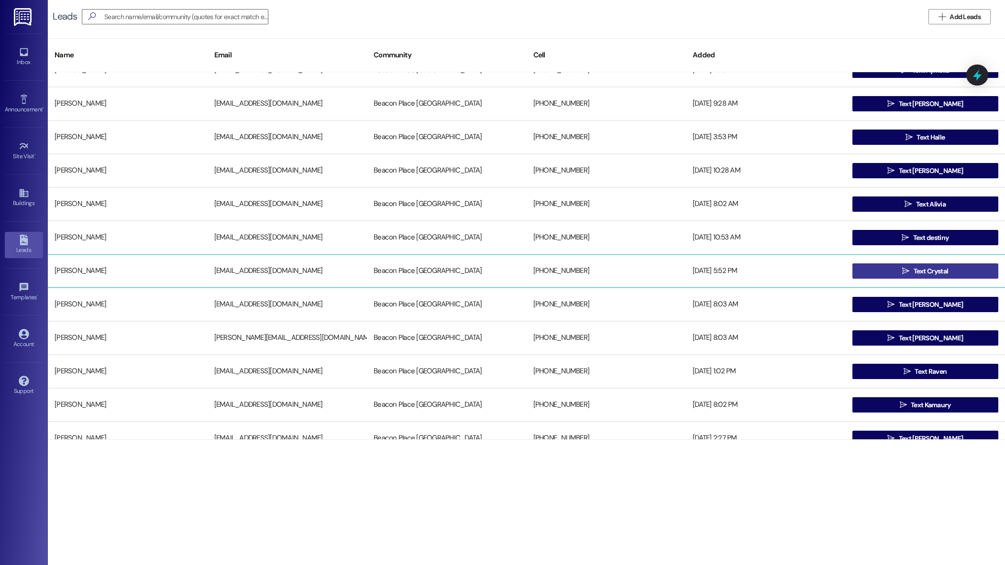
click at [928, 269] on span "Text Crystal" at bounding box center [931, 271] width 35 height 10
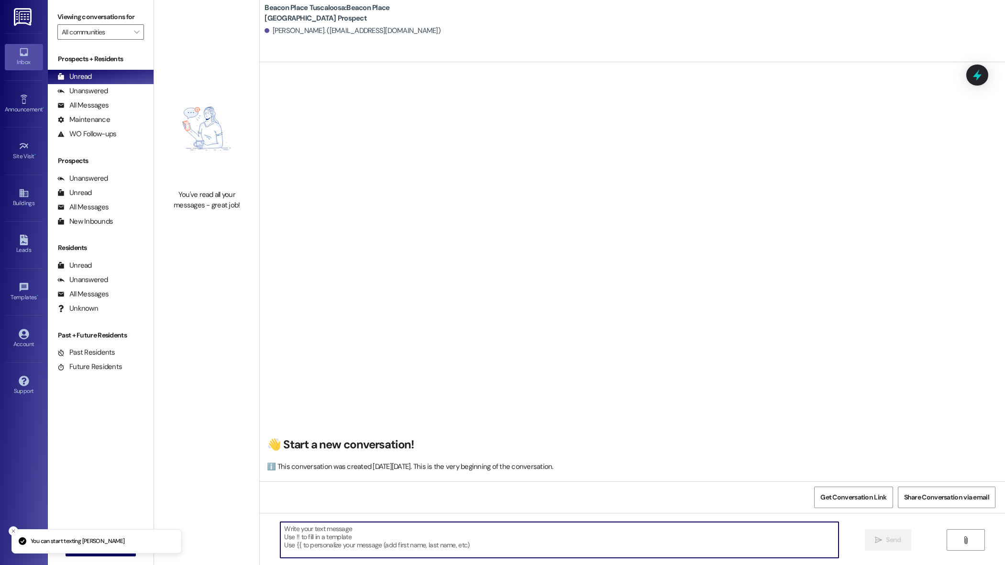
click at [449, 545] on textarea at bounding box center [559, 540] width 558 height 36
paste textarea "Hi Kiara, This is Summer from Beacon Place Tuscaloosa. I just wanted to follow …"
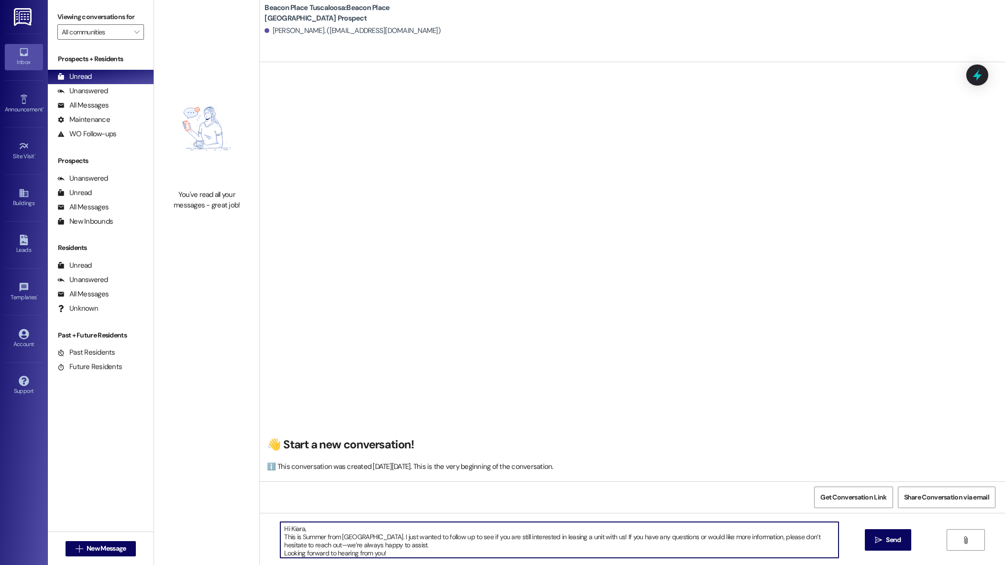
click at [297, 528] on textarea "Hi Kiara, This is Summer from Beacon Place Tuscaloosa. I just wanted to follow …" at bounding box center [559, 540] width 558 height 36
type textarea "Hi Crystal, This is Summer from Beacon Place Tuscaloosa. I just wanted to follo…"
click at [877, 544] on span " Send" at bounding box center [888, 540] width 30 height 10
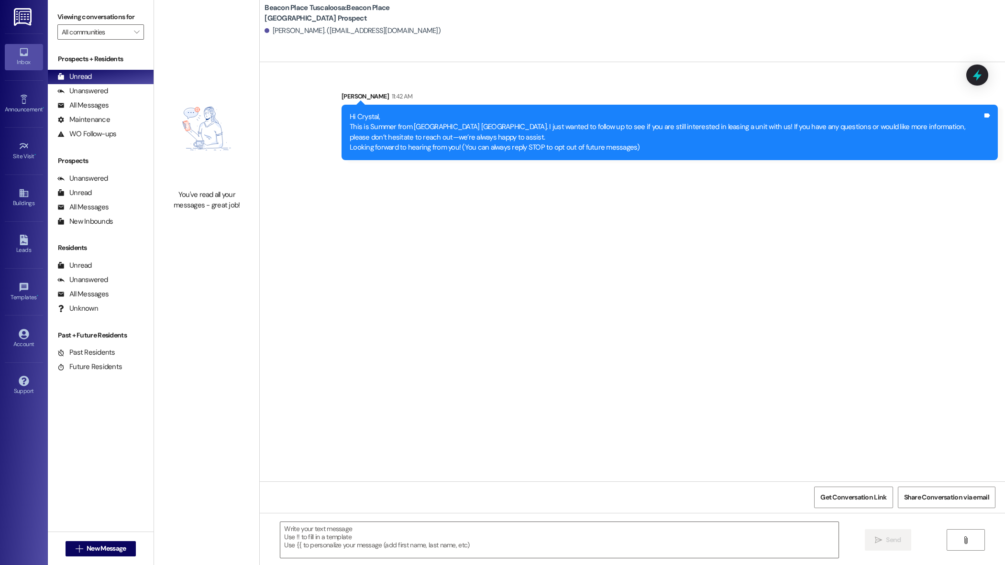
scroll to position [0, 0]
click at [27, 239] on icon at bounding box center [24, 240] width 8 height 11
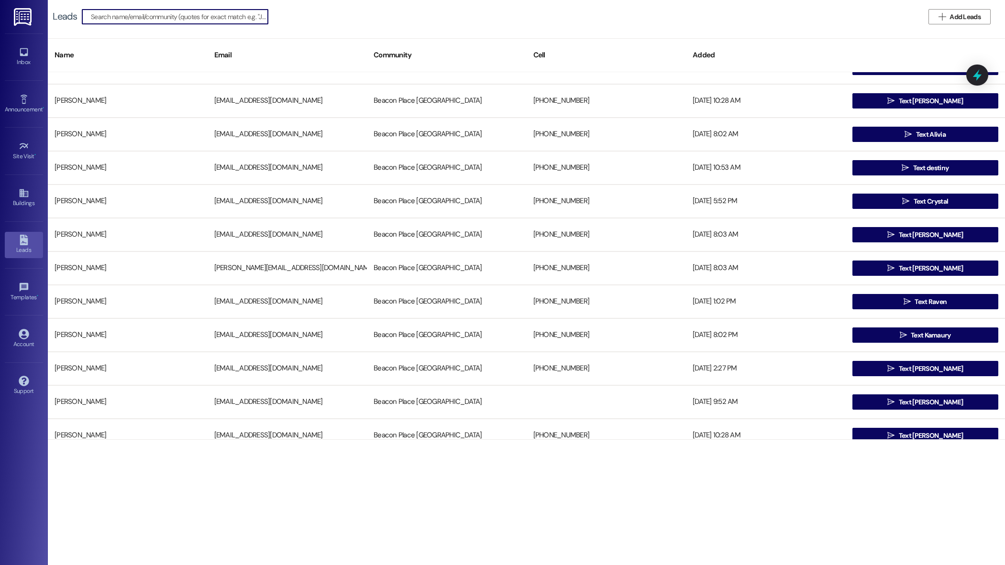
scroll to position [1499, 0]
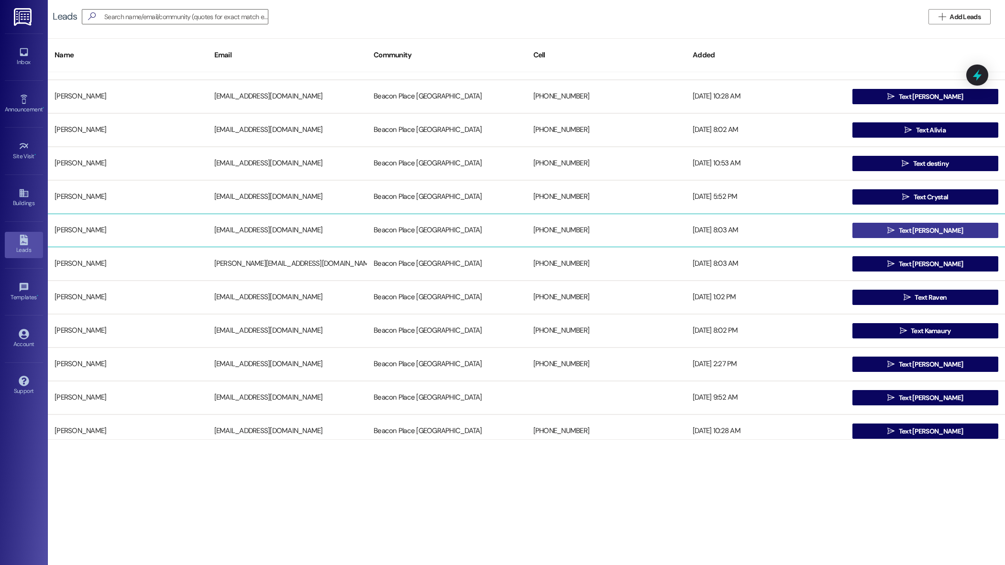
click at [877, 236] on button " Text Lindsay" at bounding box center [925, 230] width 146 height 15
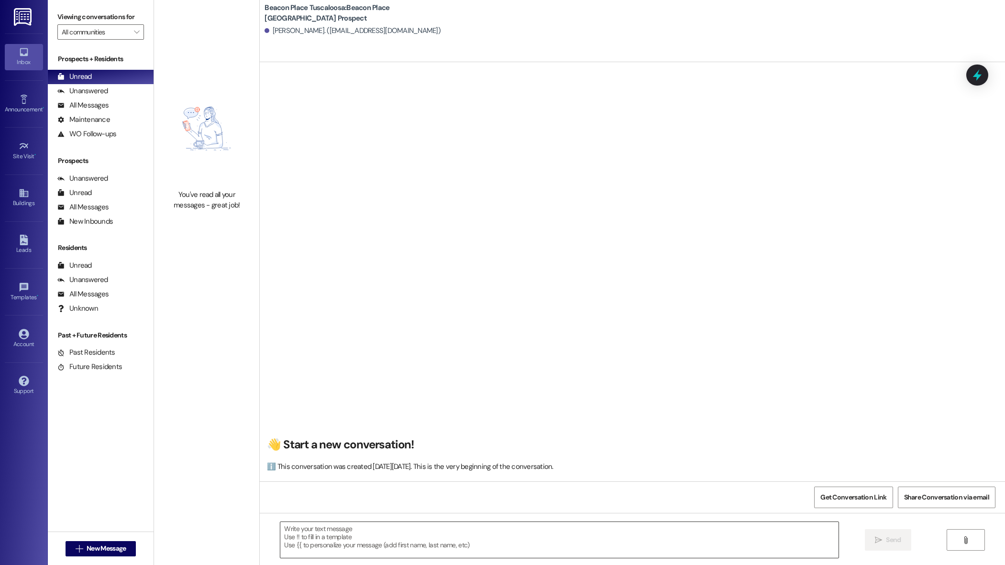
click at [381, 536] on textarea at bounding box center [559, 540] width 558 height 36
paste textarea "Hi Kiara, This is Summer from Beacon Place Tuscaloosa. I just wanted to follow …"
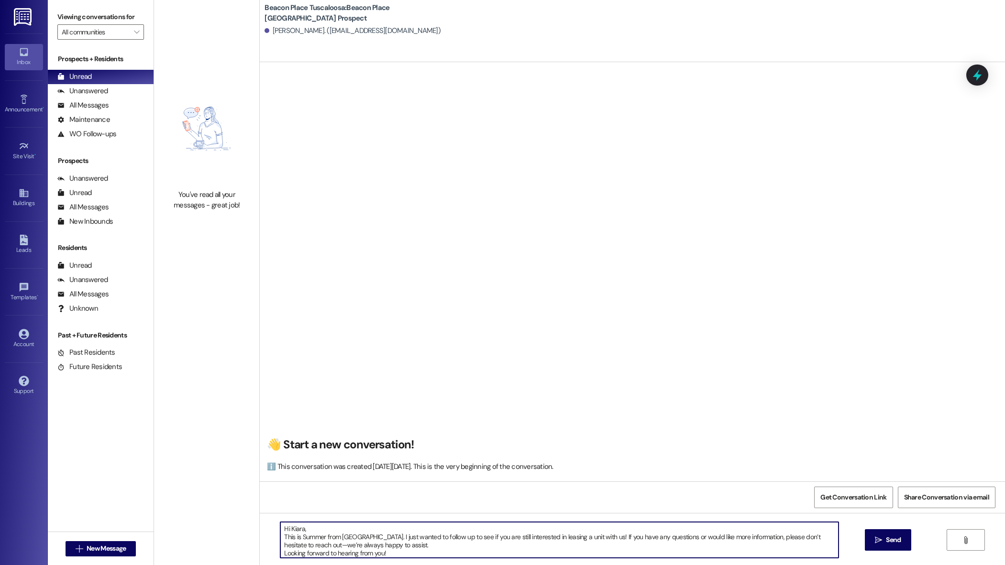
click at [297, 531] on textarea "Hi Kiara, This is Summer from Beacon Place Tuscaloosa. I just wanted to follow …" at bounding box center [559, 540] width 558 height 36
type textarea "Hi Lindsay, This is Summer from Beacon Place Tuscaloosa. I just wanted to follo…"
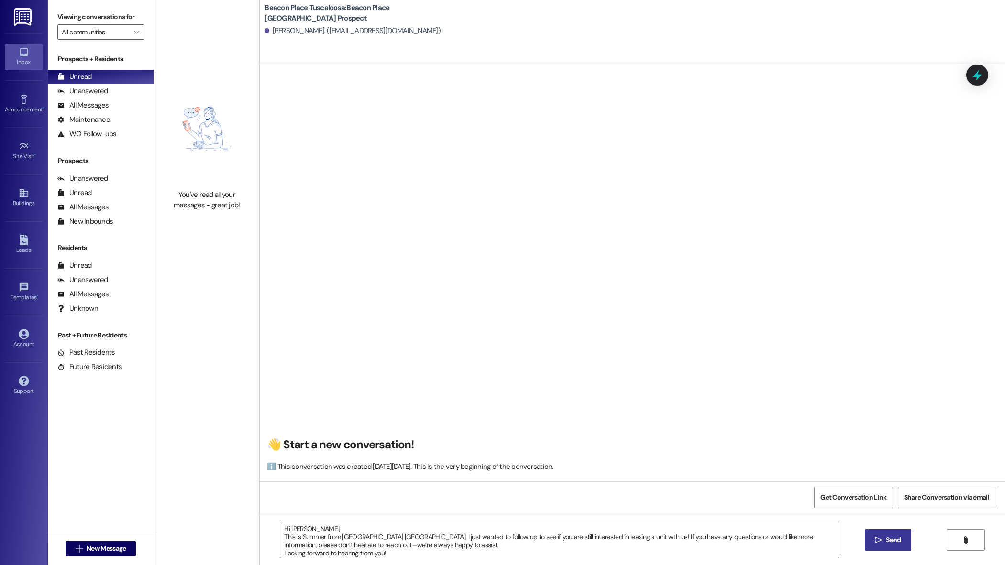
click at [895, 542] on span "Send" at bounding box center [893, 540] width 15 height 10
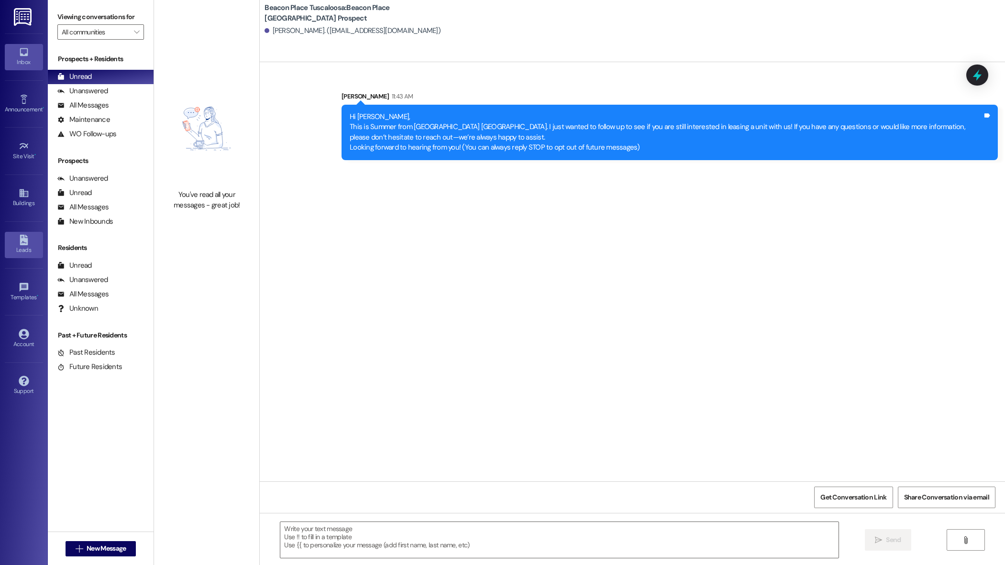
click at [22, 242] on icon at bounding box center [24, 240] width 11 height 11
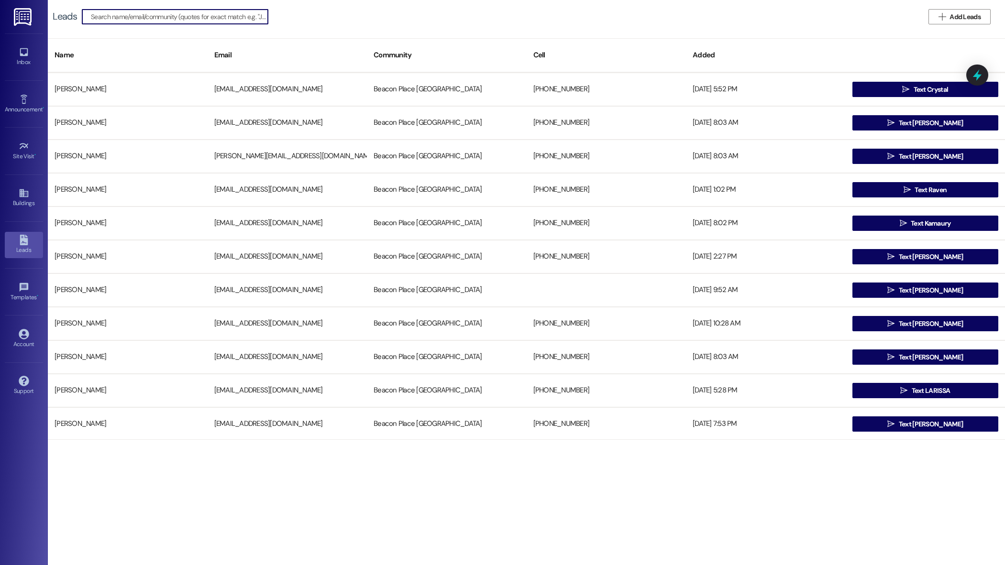
scroll to position [1604, 0]
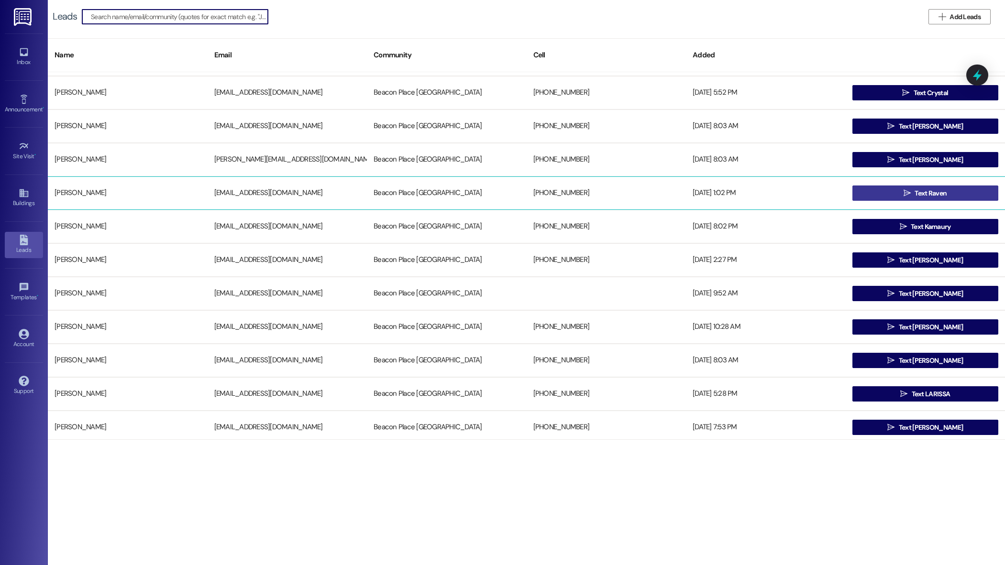
click at [915, 195] on span "Text Raven" at bounding box center [931, 193] width 32 height 10
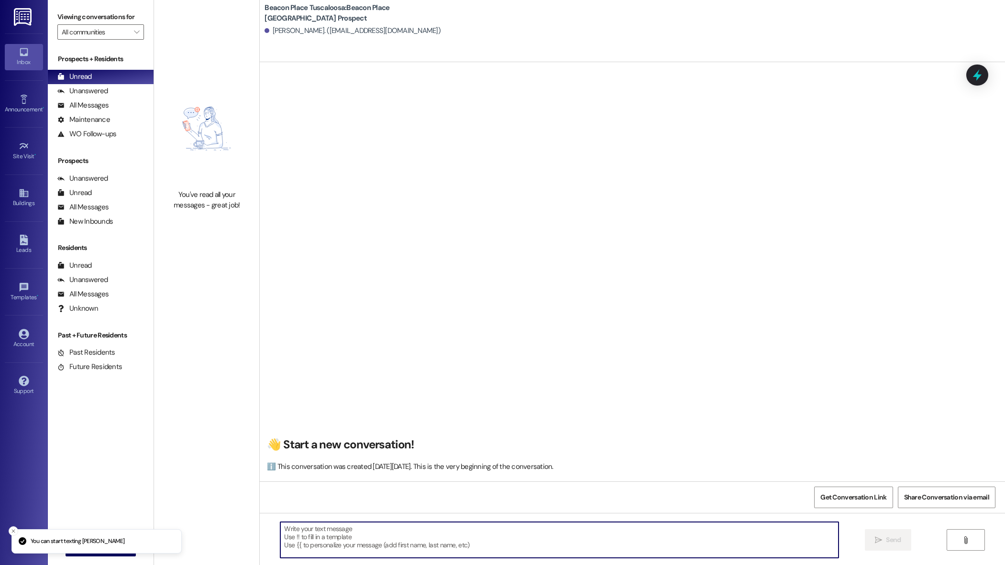
click at [386, 537] on textarea at bounding box center [559, 540] width 558 height 36
paste textarea "Hi Kiara, This is Summer from Beacon Place Tuscaloosa. I just wanted to follow …"
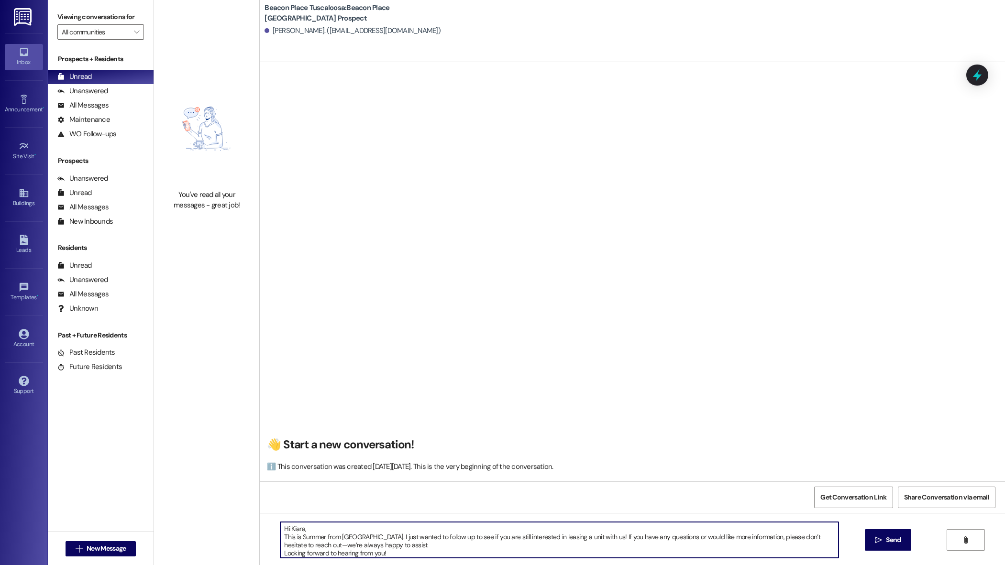
click at [297, 531] on textarea "Hi Kiara, This is Summer from Beacon Place Tuscaloosa. I just wanted to follow …" at bounding box center [559, 540] width 558 height 36
type textarea "Hi Raven, This is Summer from Beacon Place Tuscaloosa. I just wanted to follow …"
click at [884, 538] on span "Send" at bounding box center [893, 540] width 19 height 10
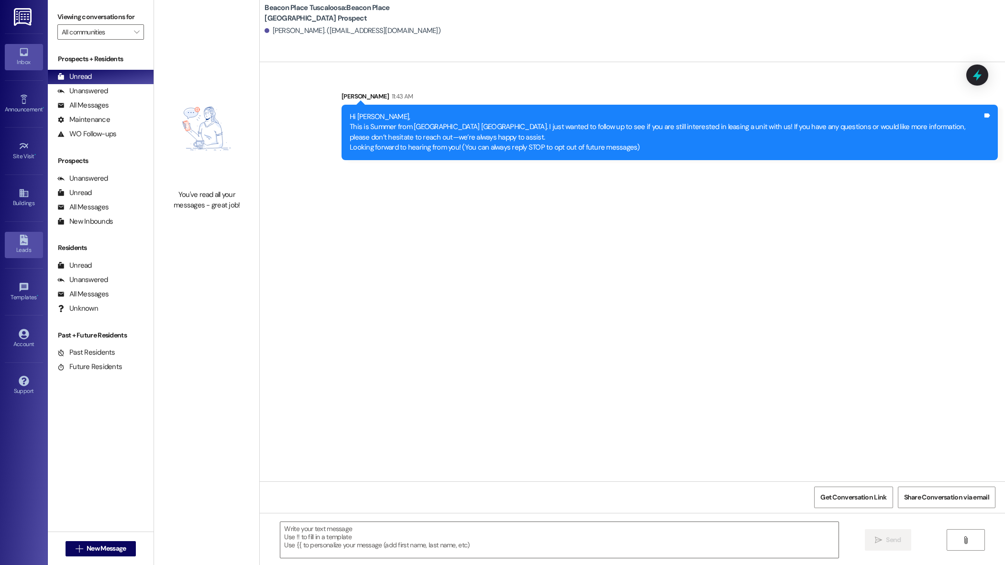
click at [21, 247] on div "Leads" at bounding box center [24, 250] width 48 height 10
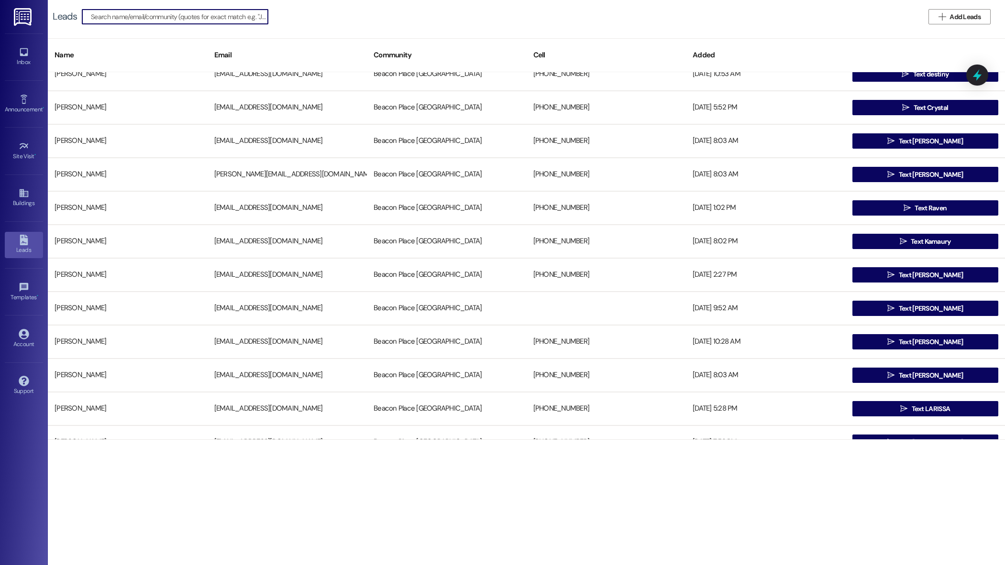
scroll to position [1590, 0]
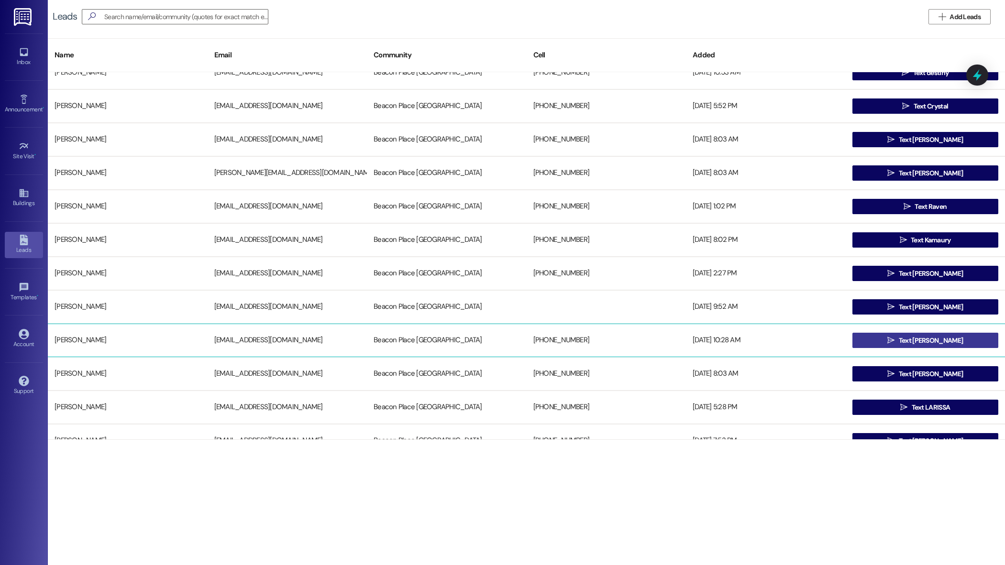
click at [949, 341] on button " Text Briana" at bounding box center [925, 340] width 146 height 15
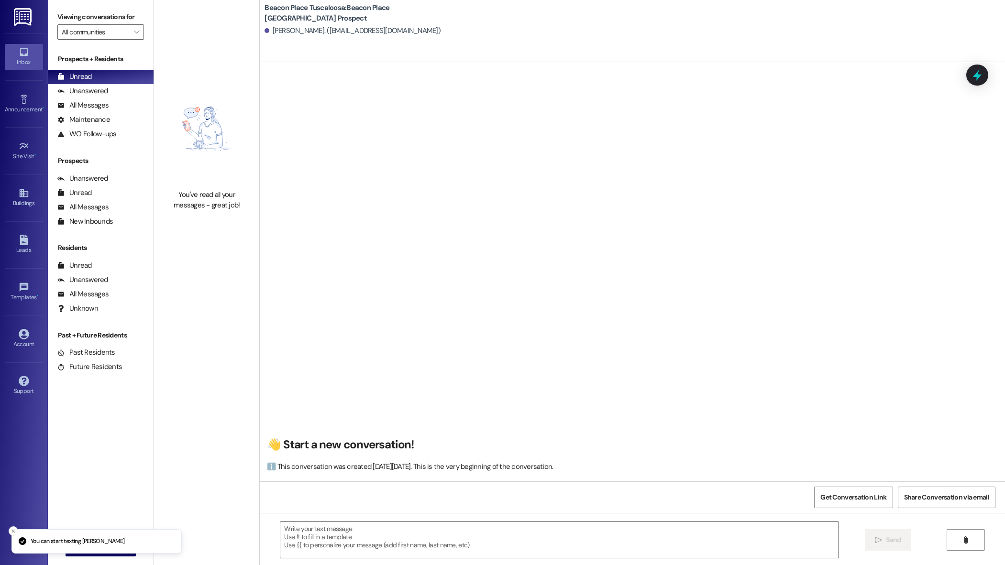
click at [372, 556] on textarea at bounding box center [559, 540] width 558 height 36
paste textarea "Hi Kiara, This is Summer from Beacon Place Tuscaloosa. I just wanted to follow …"
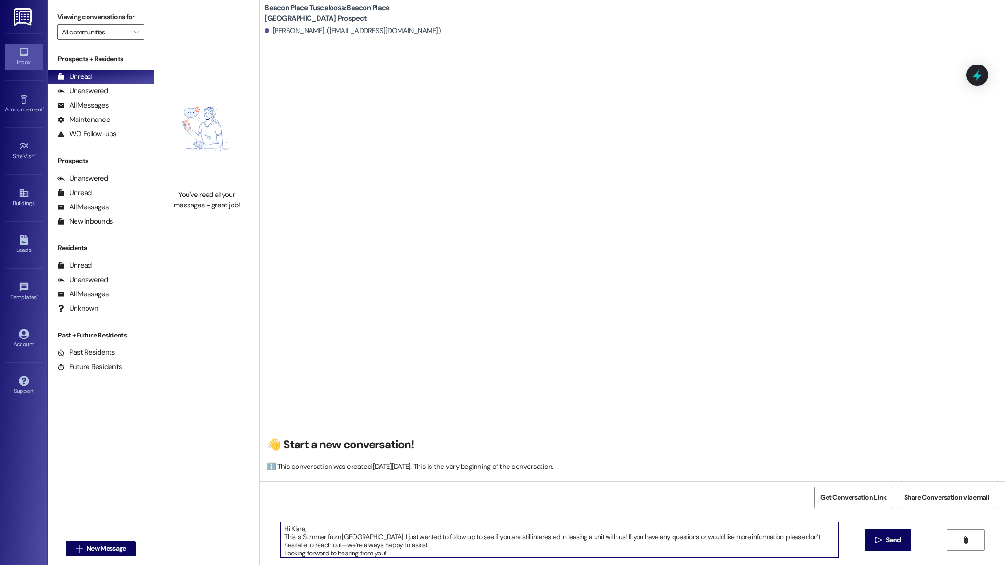
click at [297, 531] on textarea "Hi Kiara, This is Summer from Beacon Place Tuscaloosa. I just wanted to follow …" at bounding box center [559, 540] width 558 height 36
type textarea "Hi Briana, This is Summer from Beacon Place Tuscaloosa. I just wanted to follow…"
click at [901, 539] on span "Send" at bounding box center [893, 540] width 19 height 10
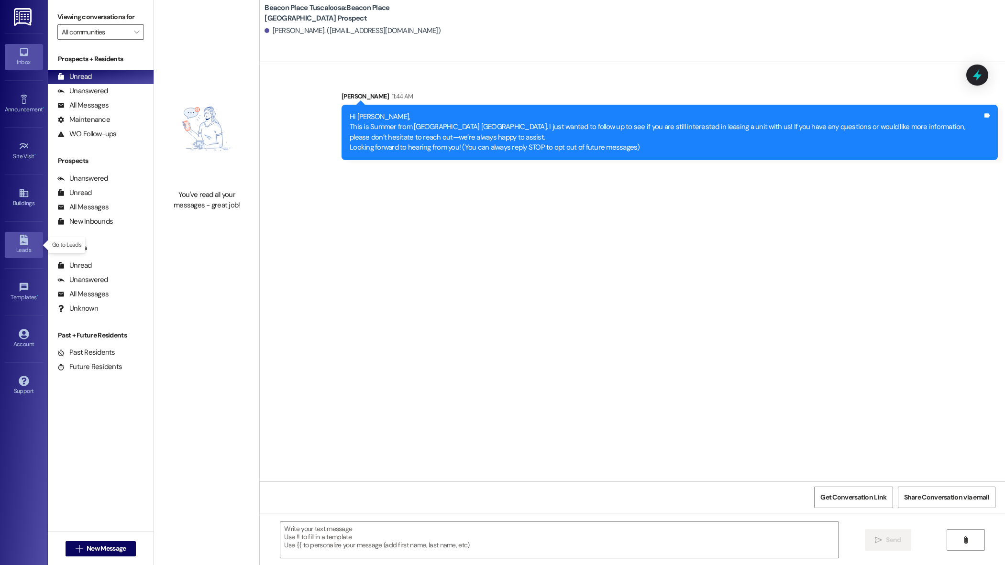
click at [27, 249] on div "Leads" at bounding box center [24, 250] width 48 height 10
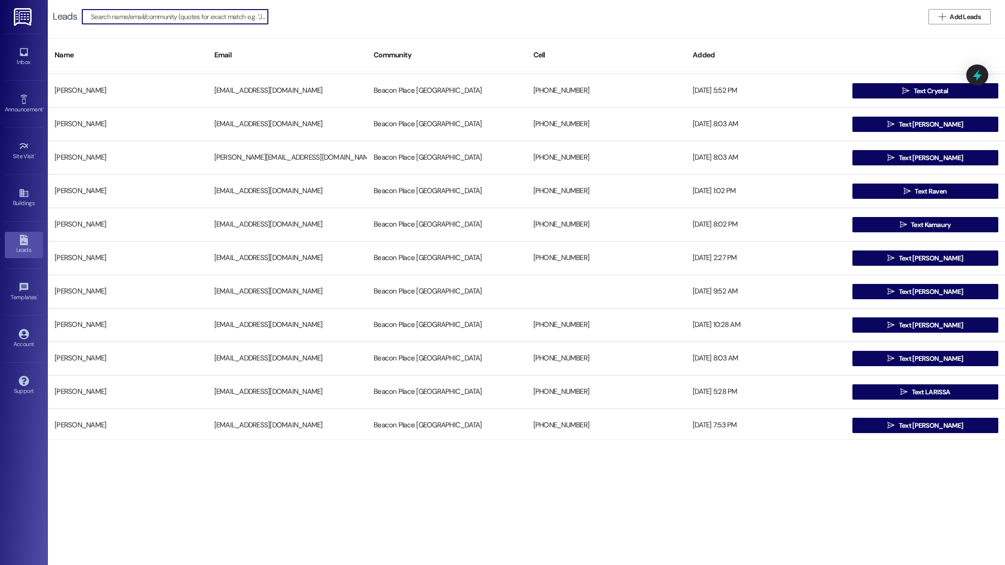
scroll to position [1608, 0]
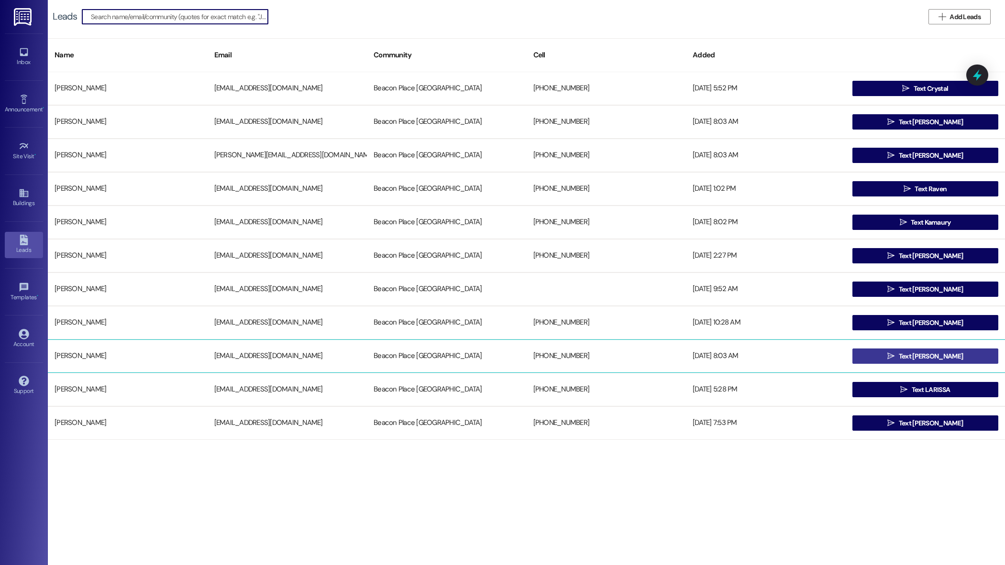
click at [959, 351] on button " Text Telesa" at bounding box center [925, 356] width 146 height 15
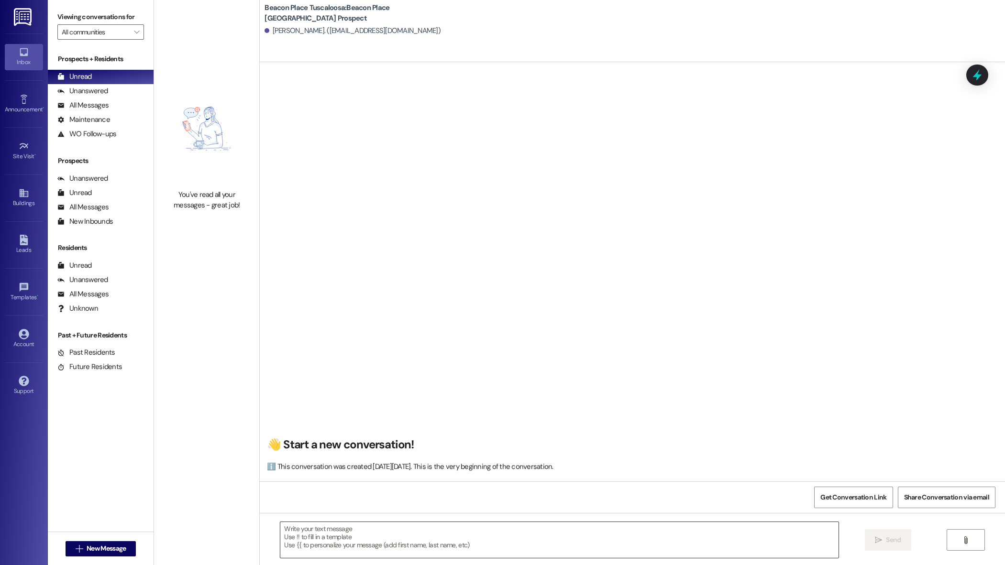
click at [436, 531] on textarea at bounding box center [559, 540] width 558 height 36
paste textarea "Hi Kiara, This is Summer from Beacon Place Tuscaloosa. I just wanted to follow …"
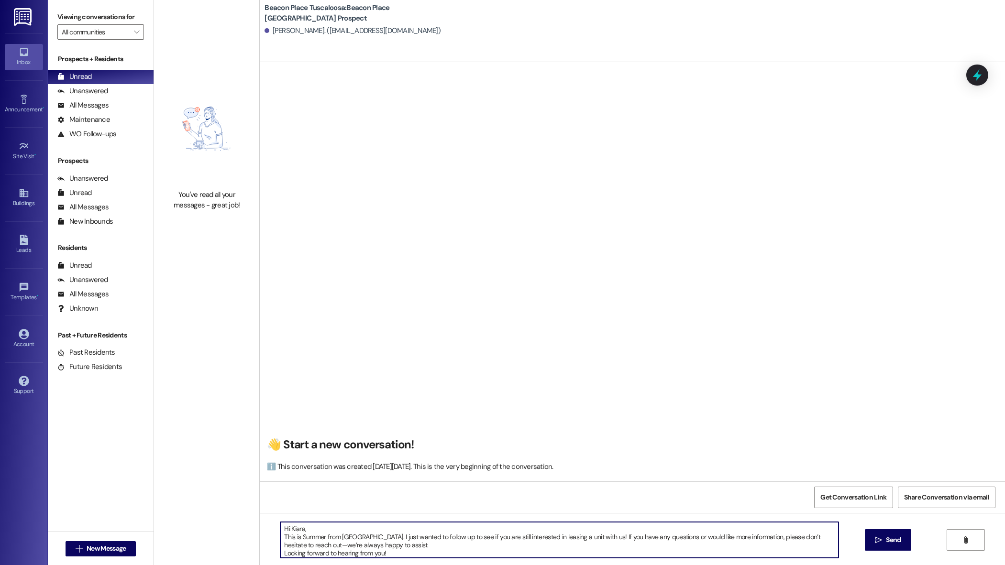
click at [297, 531] on textarea "Hi Kiara, This is Summer from Beacon Place Tuscaloosa. I just wanted to follow …" at bounding box center [559, 540] width 558 height 36
type textarea "Hi Telesa, This is Summer from Beacon Place Tuscaloosa. I just wanted to follow…"
click at [884, 538] on span "Send" at bounding box center [893, 540] width 19 height 10
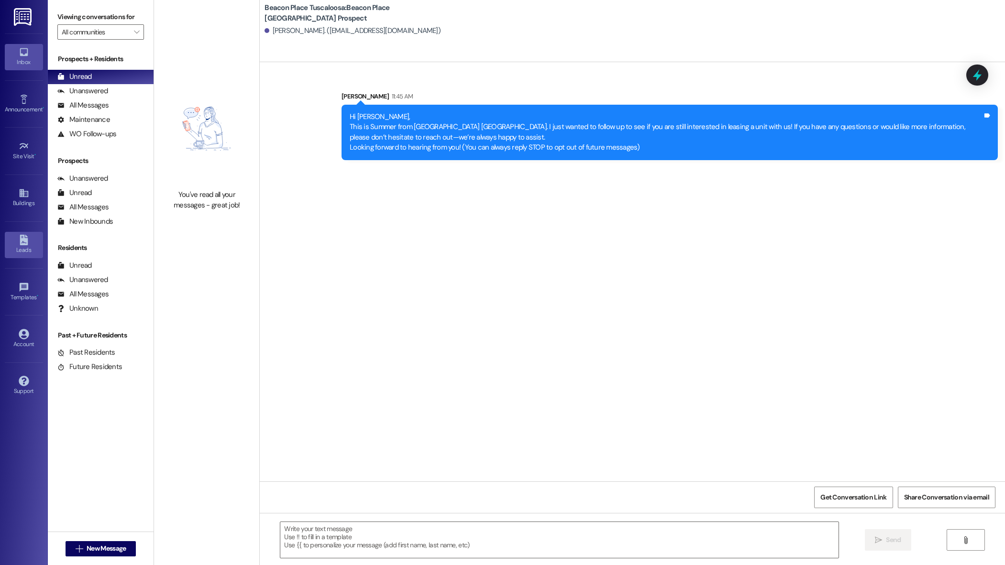
click at [25, 245] on div "Leads" at bounding box center [24, 250] width 48 height 10
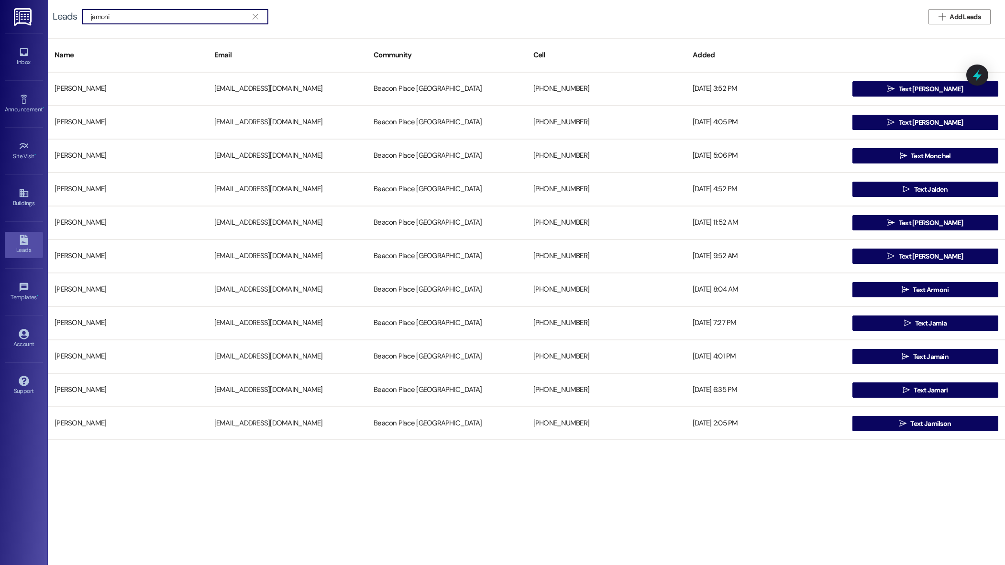
type input "jamoni"
click at [259, 15] on span "" at bounding box center [255, 17] width 9 height 14
click at [960, 21] on span "Add Leads" at bounding box center [965, 17] width 31 height 10
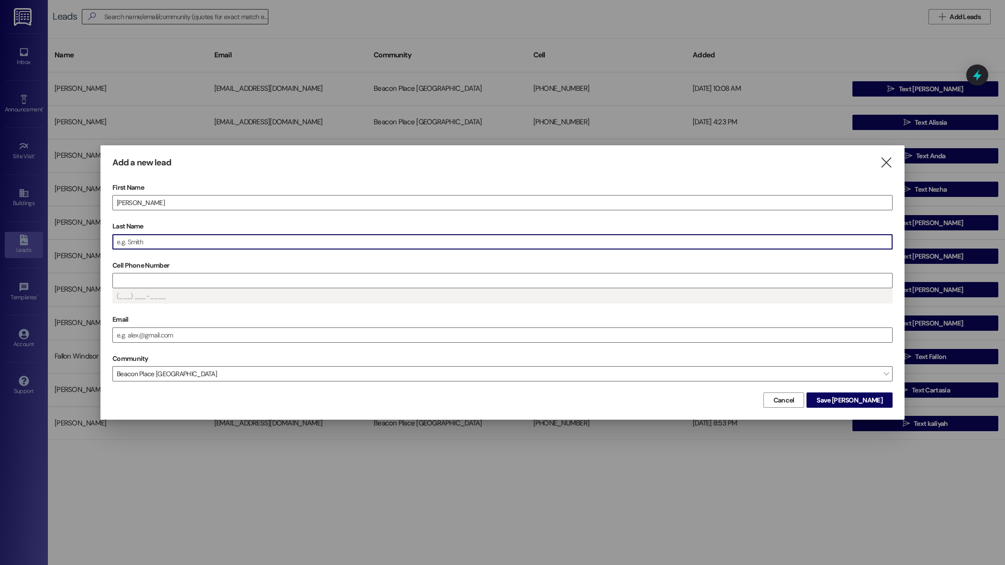
click at [185, 242] on input "Last Name" at bounding box center [502, 242] width 779 height 14
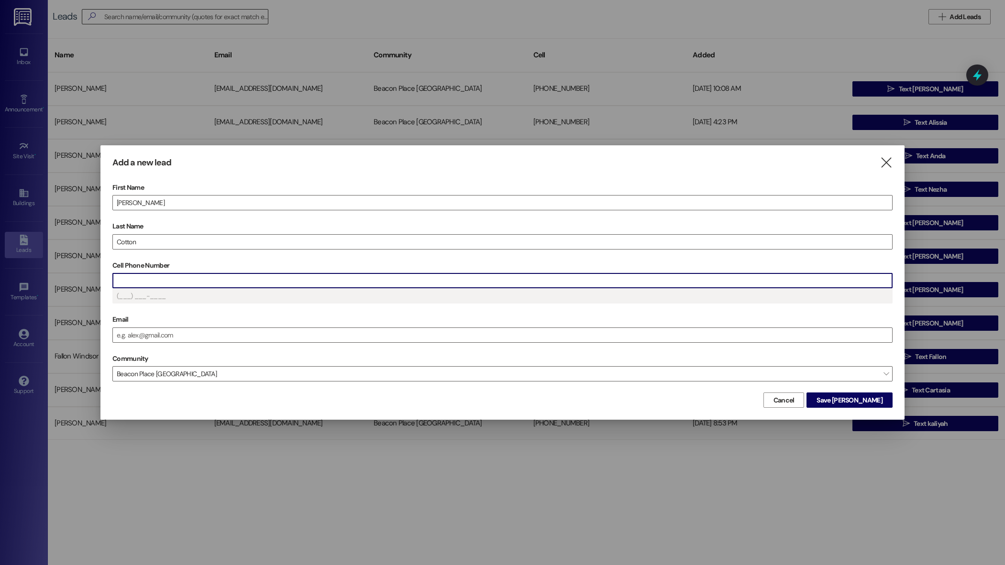
click at [201, 283] on input "Cell Phone Number" at bounding box center [502, 281] width 779 height 14
click at [166, 334] on input "Email" at bounding box center [502, 335] width 779 height 14
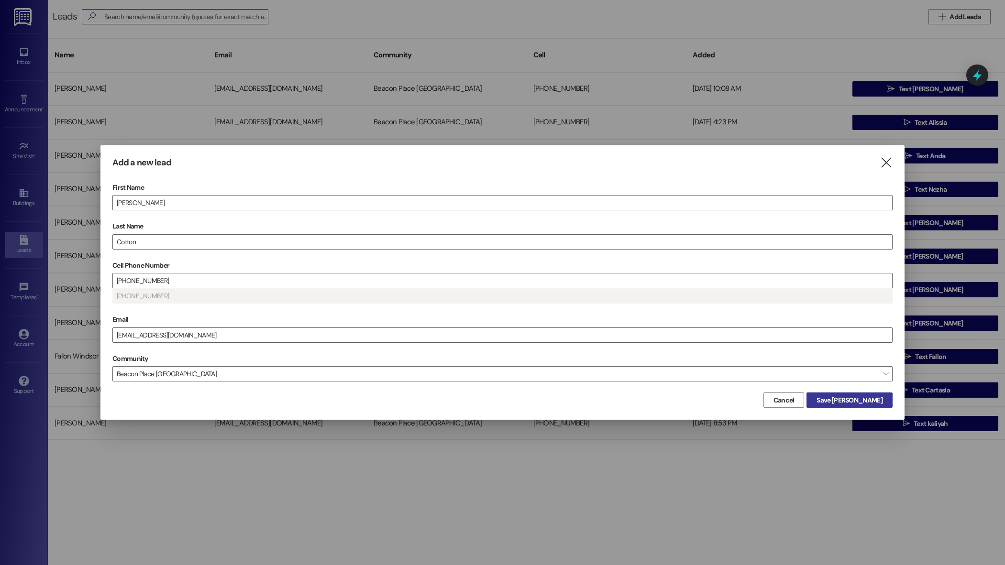
click at [875, 403] on span "Save Jamonica" at bounding box center [850, 401] width 66 height 10
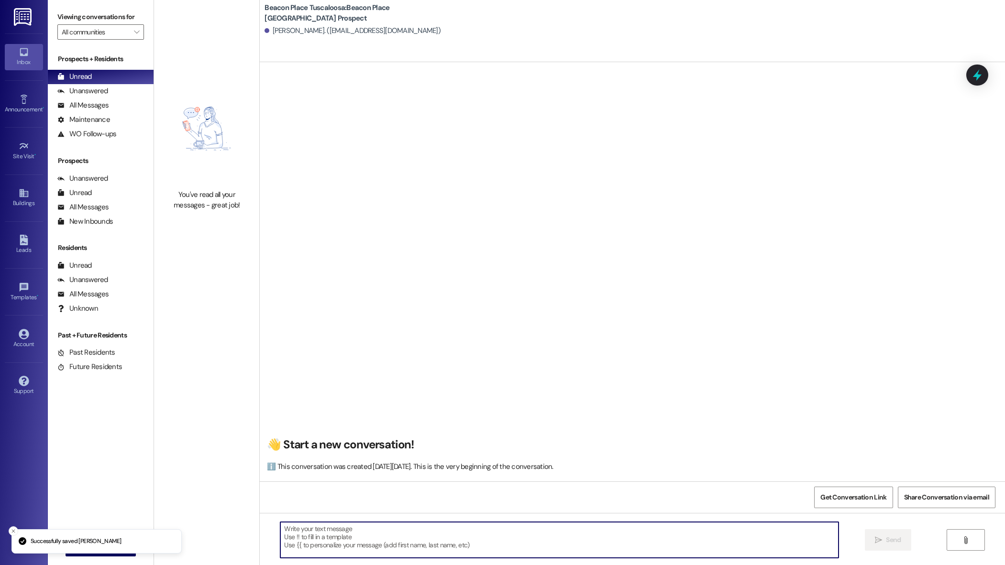
click at [316, 549] on textarea at bounding box center [559, 540] width 558 height 36
paste textarea "Hi [Name], This is Summer from Beacon Place Tuscaloosa. I just wanted to follow…"
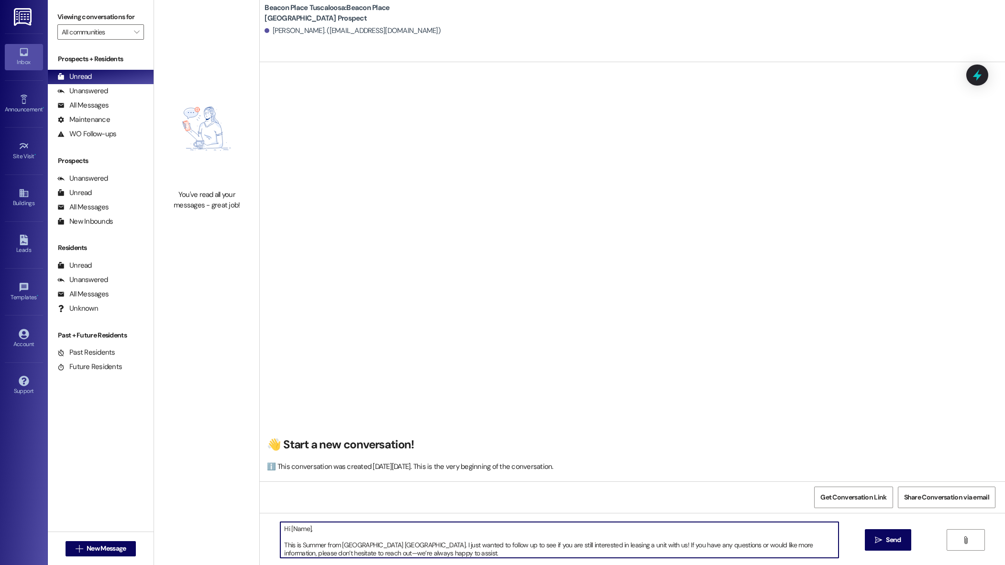
click at [303, 530] on textarea "Hi [Name], This is Summer from Beacon Place Tuscaloosa. I just wanted to follow…" at bounding box center [559, 540] width 558 height 36
click at [280, 548] on textarea "Hi Jamonica, This is Summer from Beacon Place Tuscaloosa. I just wanted to foll…" at bounding box center [559, 540] width 558 height 36
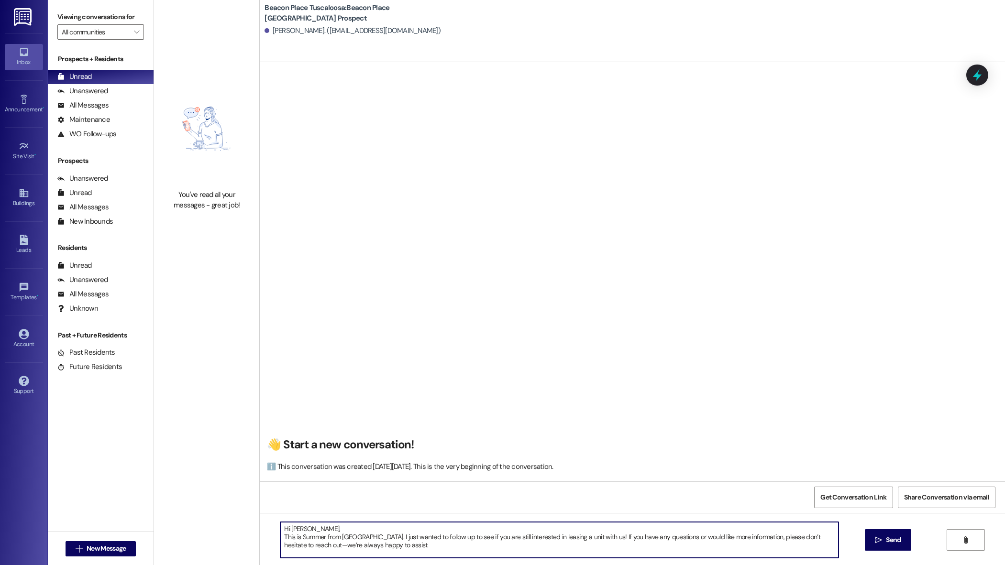
scroll to position [11, 0]
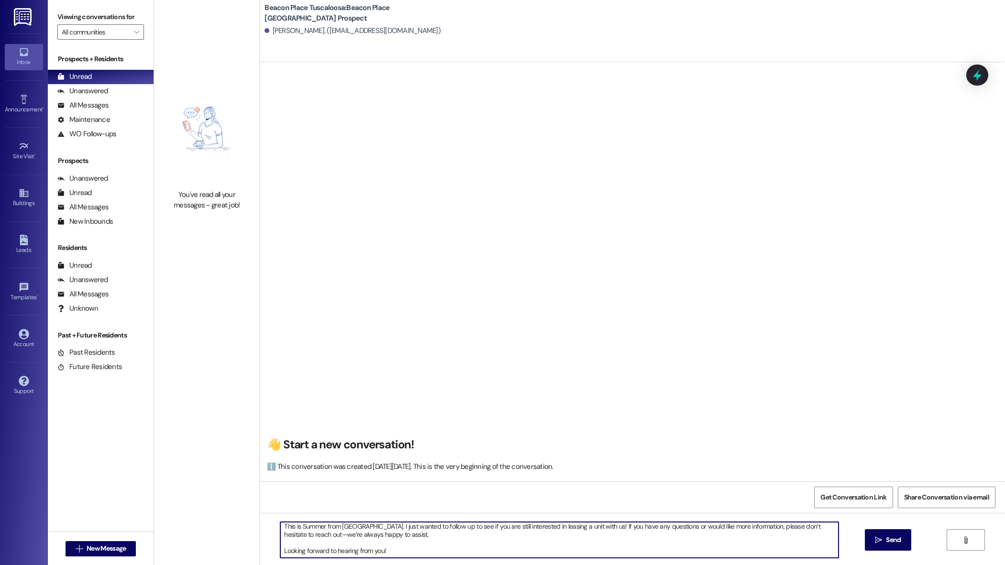
click at [280, 551] on textarea "Hi Jamonica, This is Summer from Beacon Place Tuscaloosa. I just wanted to foll…" at bounding box center [559, 540] width 558 height 36
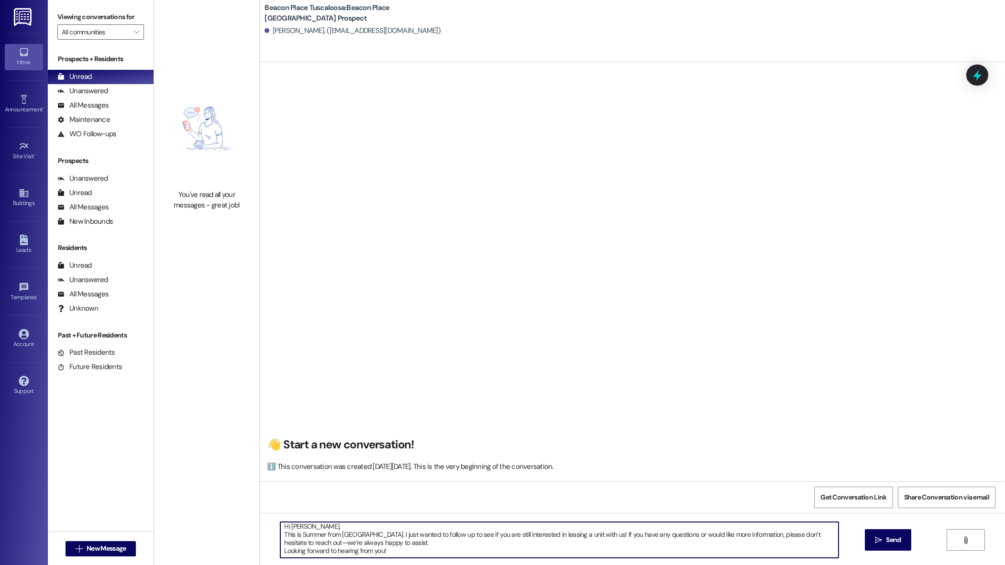
scroll to position [2, 0]
type textarea "Hi Jamonica, This is Summer from Beacon Place Tuscaloosa. I just wanted to foll…"
click at [901, 543] on span "Send" at bounding box center [893, 540] width 19 height 10
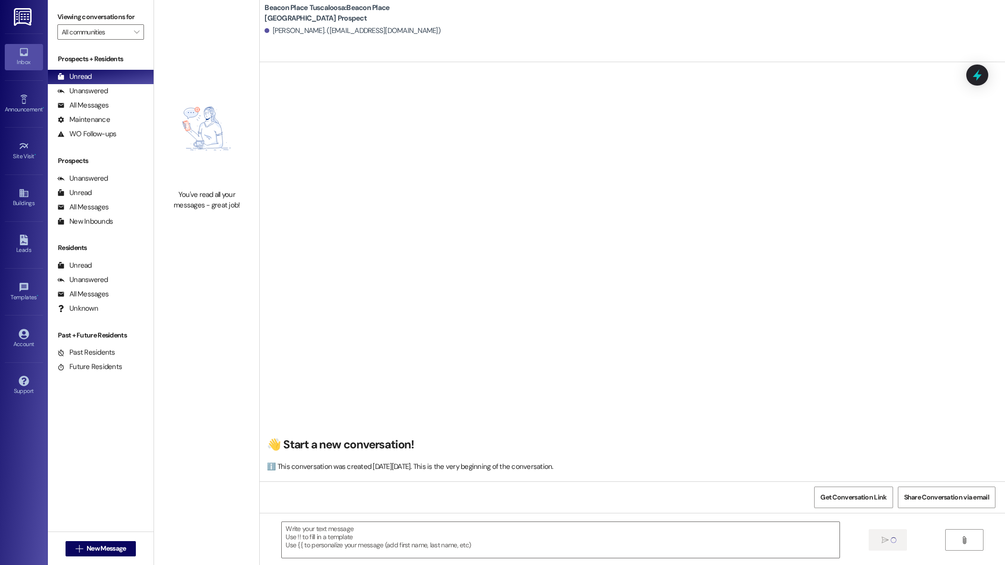
scroll to position [0, 0]
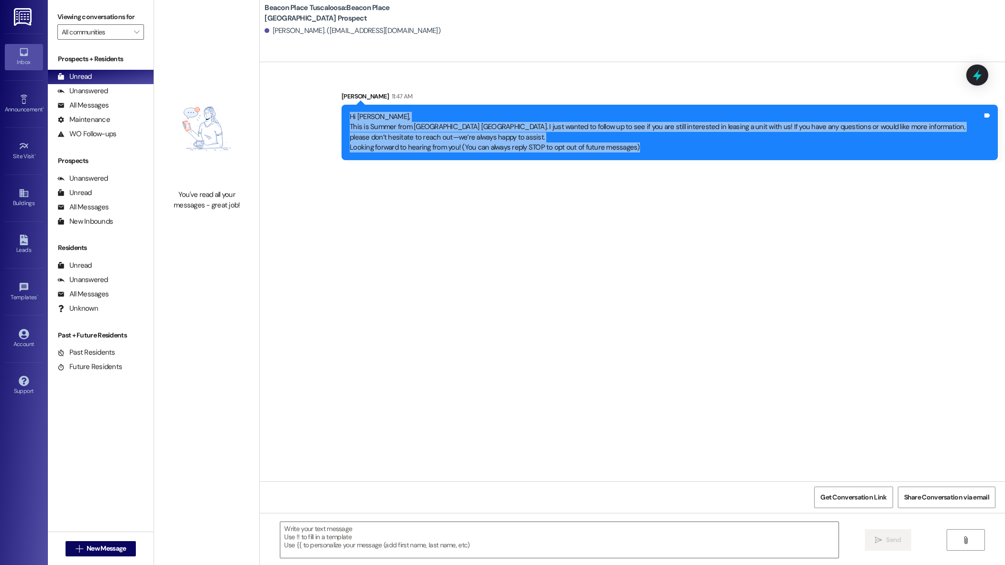
drag, startPoint x: 343, startPoint y: 116, endPoint x: 675, endPoint y: 146, distance: 334.3
click at [675, 146] on div "Hi Jamonica, This is Summer from Beacon Place Tuscaloosa. I just wanted to foll…" at bounding box center [666, 132] width 633 height 41
copy div "Hi Jamonica, This is Summer from Beacon Place Tuscaloosa. I just wanted to foll…"
click at [27, 245] on icon at bounding box center [24, 240] width 8 height 11
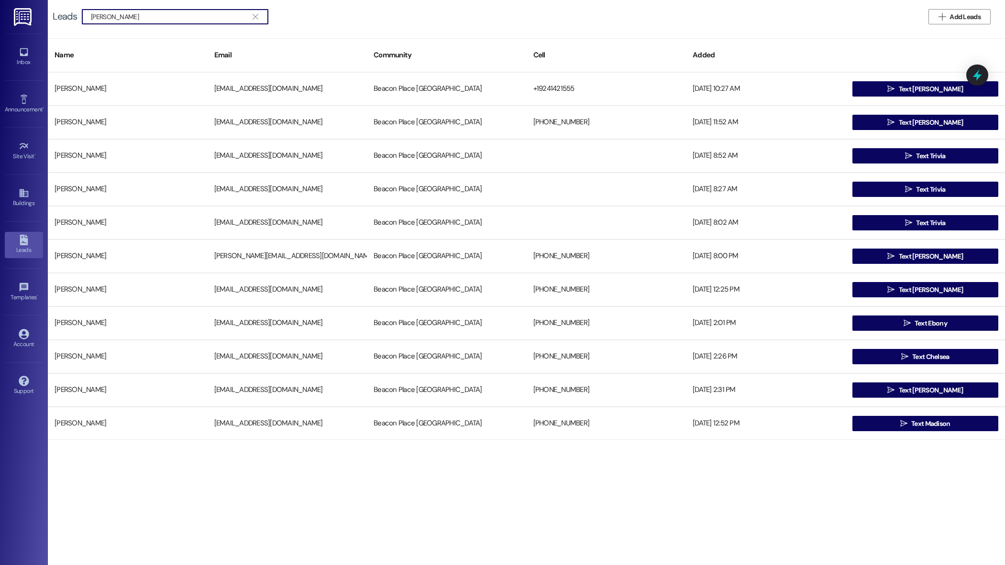
type input "eduardo"
click at [882, 89] on button " Text Eduardo" at bounding box center [925, 88] width 146 height 15
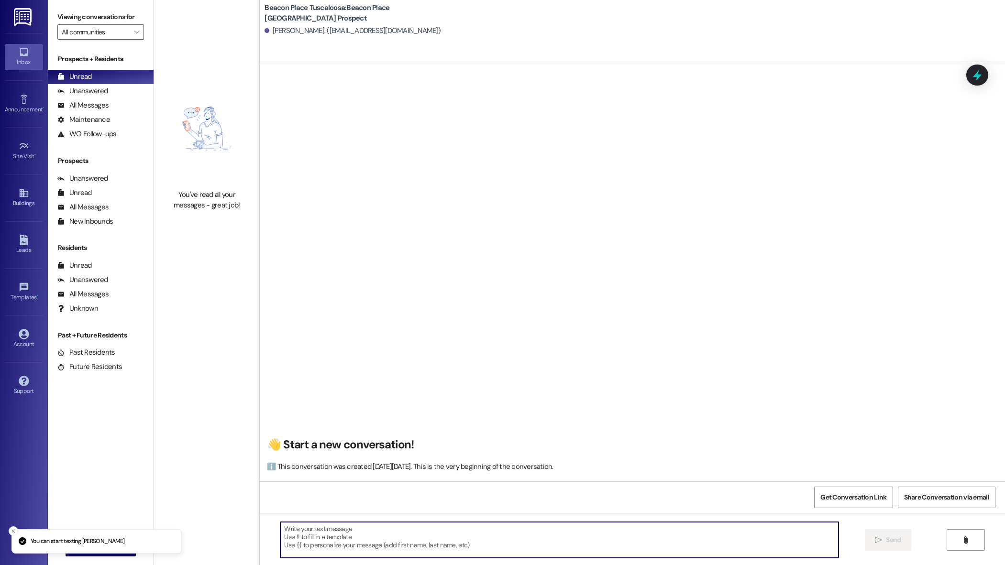
click at [323, 537] on textarea at bounding box center [559, 540] width 558 height 36
paste textarea "Hi Jamonica, This is Summer from Beacon Place Tuscaloosa. I just wanted to foll…"
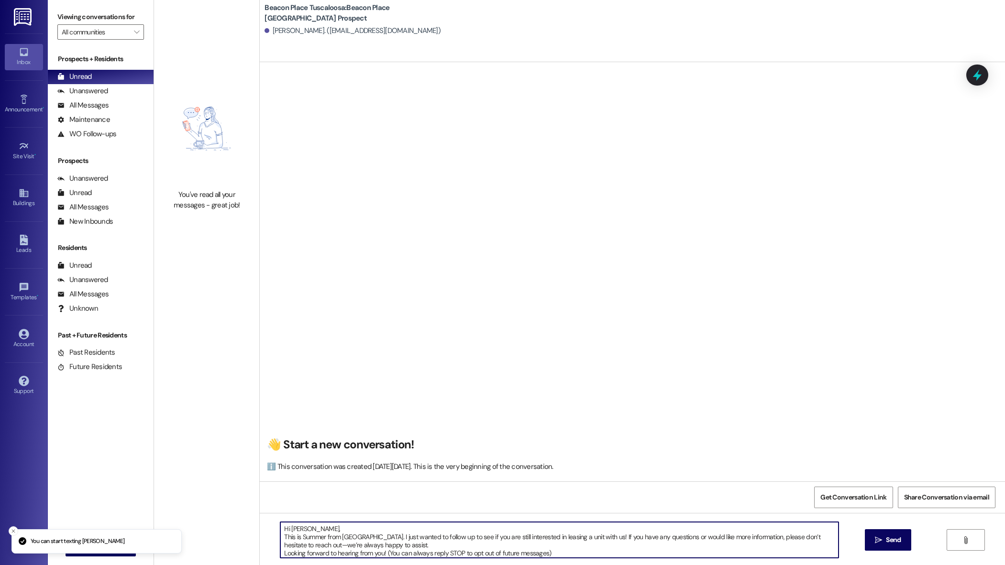
click at [310, 531] on textarea "Hi Jamonica, This is Summer from Beacon Place Tuscaloosa. I just wanted to foll…" at bounding box center [559, 540] width 558 height 36
type textarea "Hi Eduardo, This is Summer from Beacon Place Tuscaloosa. I just wanted to follo…"
click at [898, 540] on span "Send" at bounding box center [893, 540] width 15 height 10
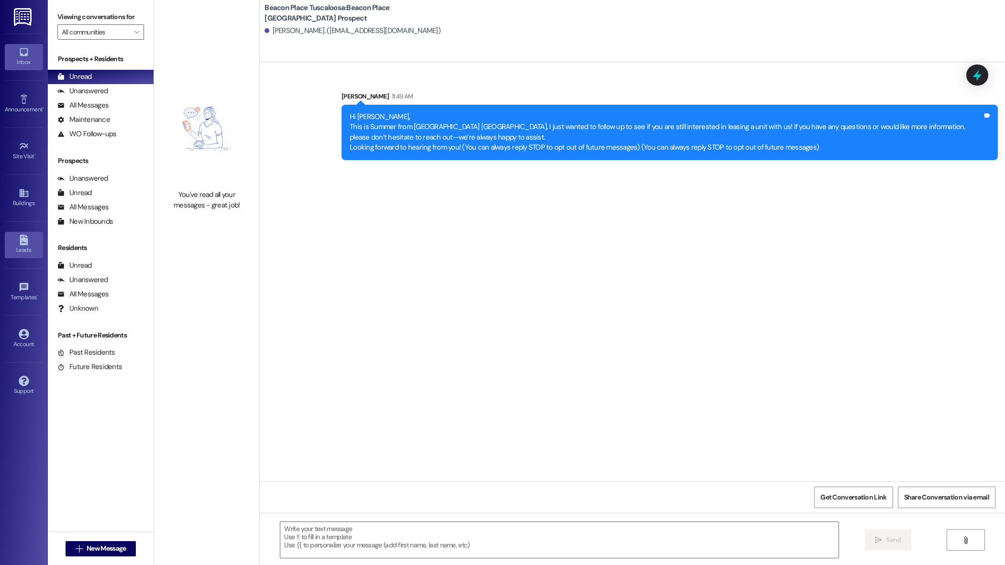
click at [17, 241] on link "Leads" at bounding box center [24, 245] width 38 height 26
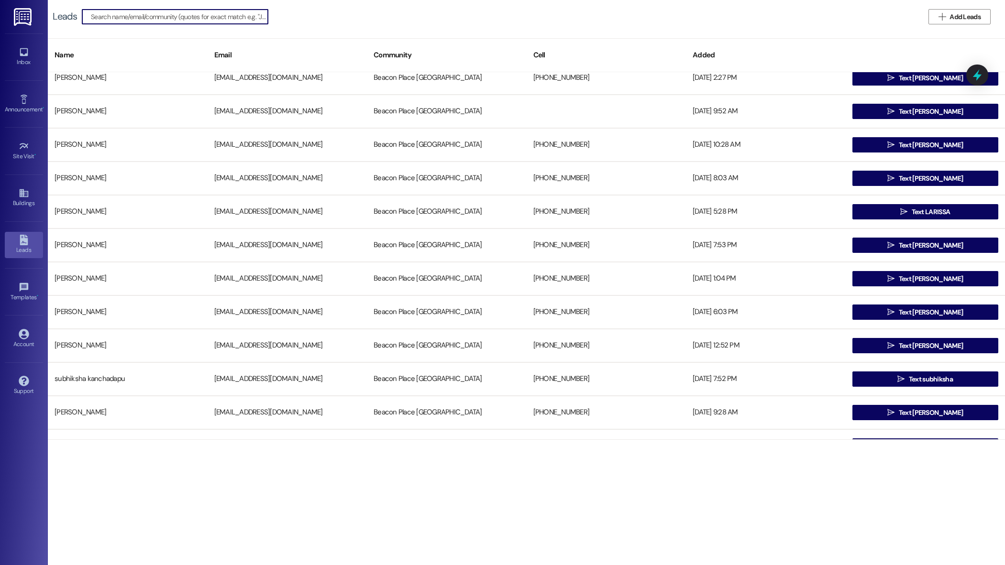
scroll to position [1838, 0]
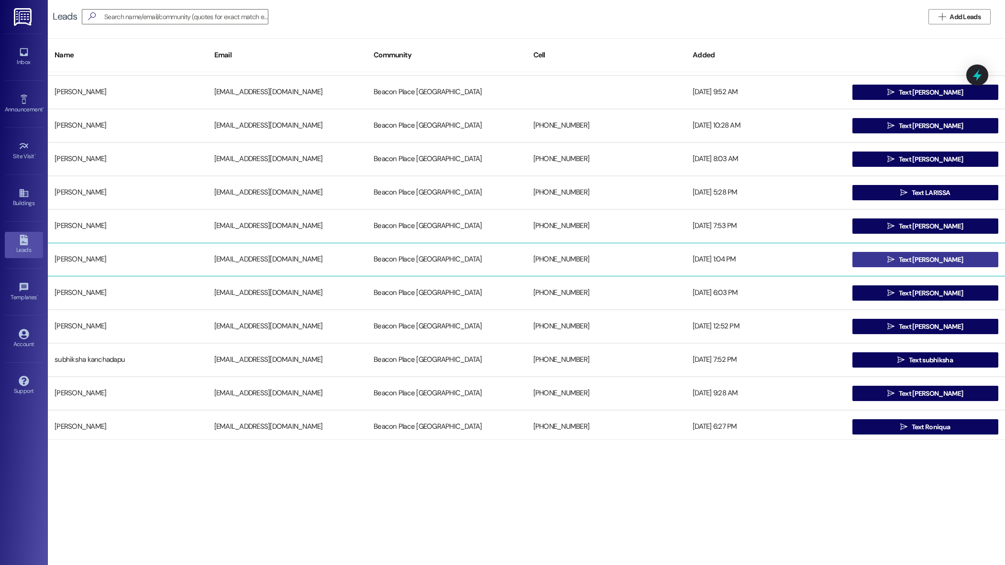
click at [938, 258] on span "Text makane" at bounding box center [931, 260] width 64 height 10
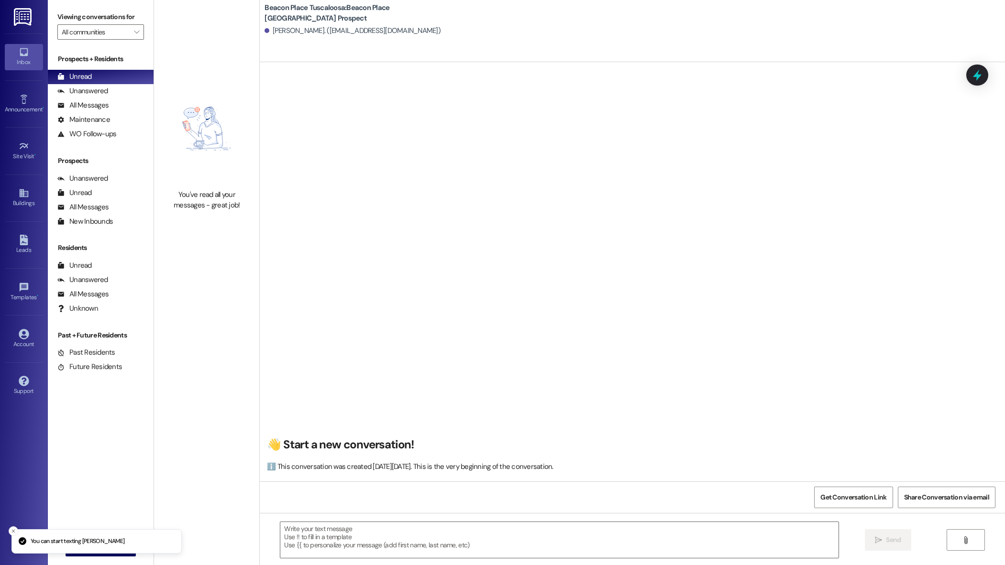
scroll to position [0, 0]
click at [408, 542] on textarea at bounding box center [559, 540] width 558 height 36
paste textarea "Hi Jamonica, This is Summer from Beacon Place Tuscaloosa. I just wanted to foll…"
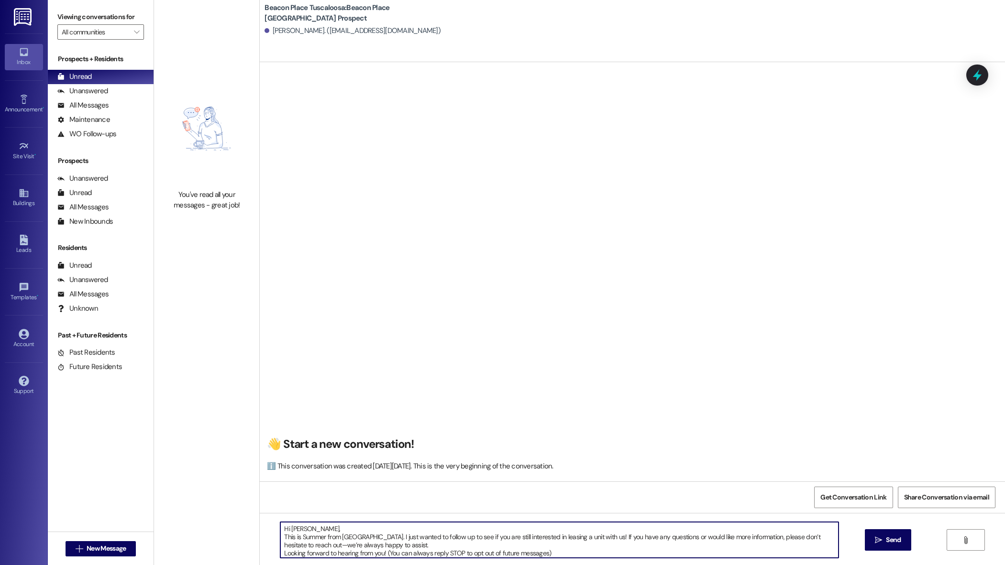
click at [310, 533] on textarea "Hi Jamonica, This is Summer from Beacon Place Tuscaloosa. I just wanted to foll…" at bounding box center [559, 540] width 558 height 36
click at [311, 531] on textarea "Hi Jamonica, This is Summer from Beacon Place Tuscaloosa. I just wanted to foll…" at bounding box center [559, 540] width 558 height 36
type textarea "Hi Makane, This is Summer from Beacon Place Tuscaloosa. I just wanted to follow…"
click at [884, 539] on span "Send" at bounding box center [893, 540] width 19 height 10
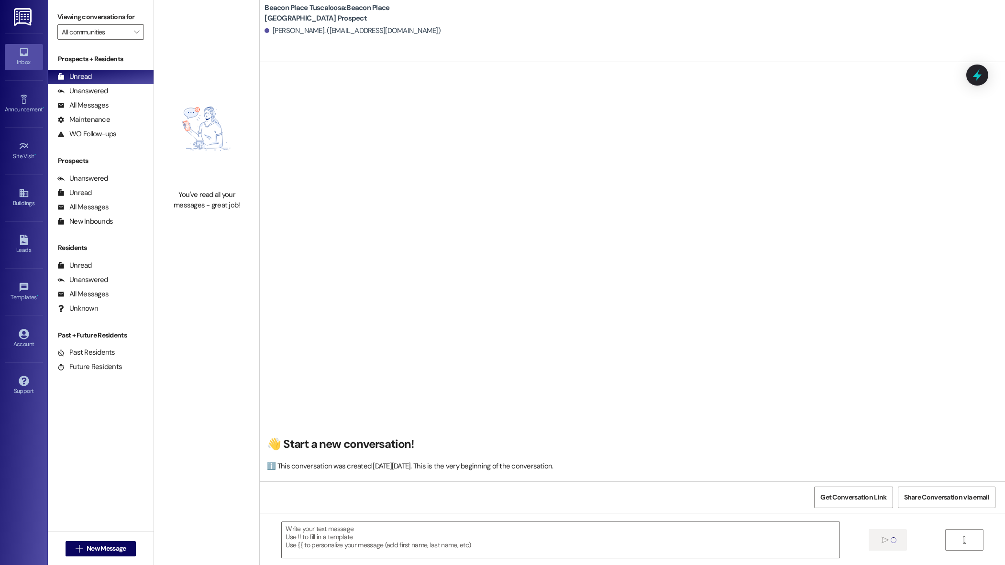
scroll to position [0, 0]
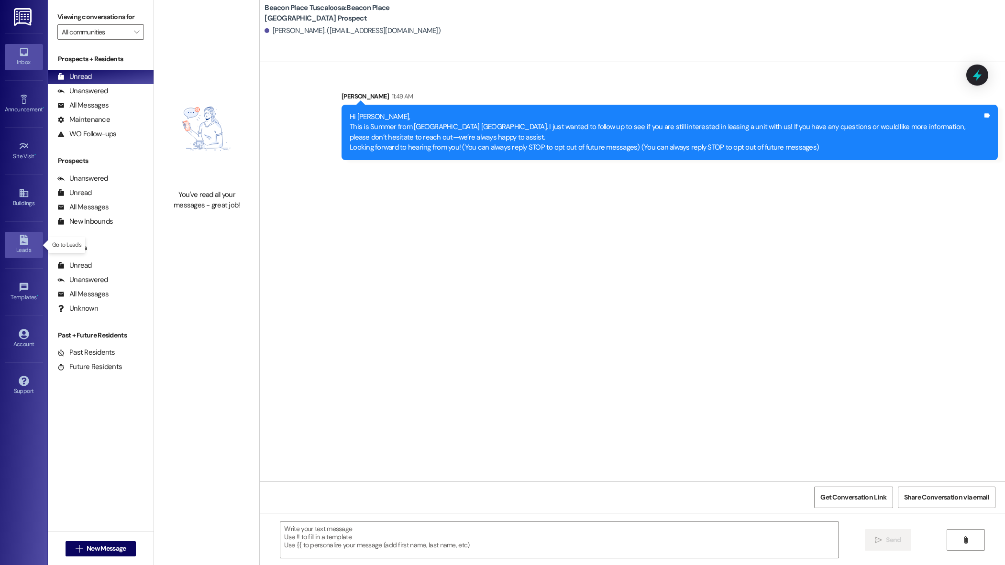
click at [18, 254] on div "Leads" at bounding box center [24, 250] width 48 height 10
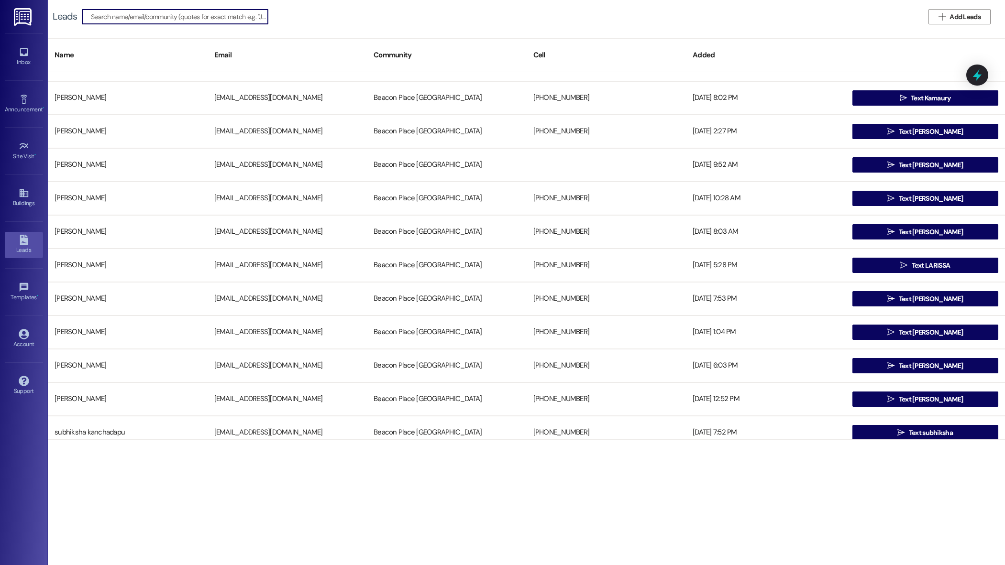
scroll to position [1773, 0]
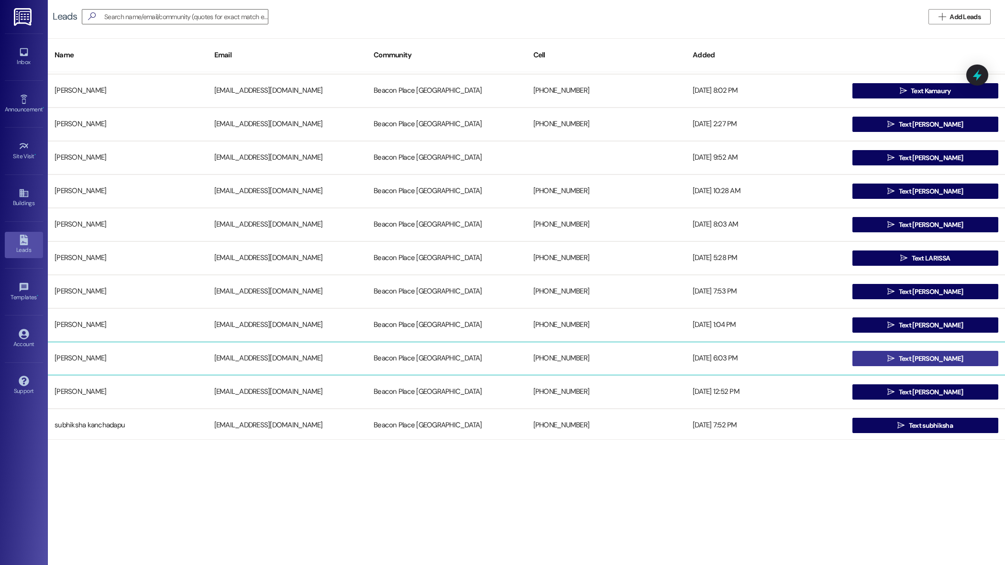
click at [894, 356] on span " Text Jonathan" at bounding box center [924, 359] width 79 height 14
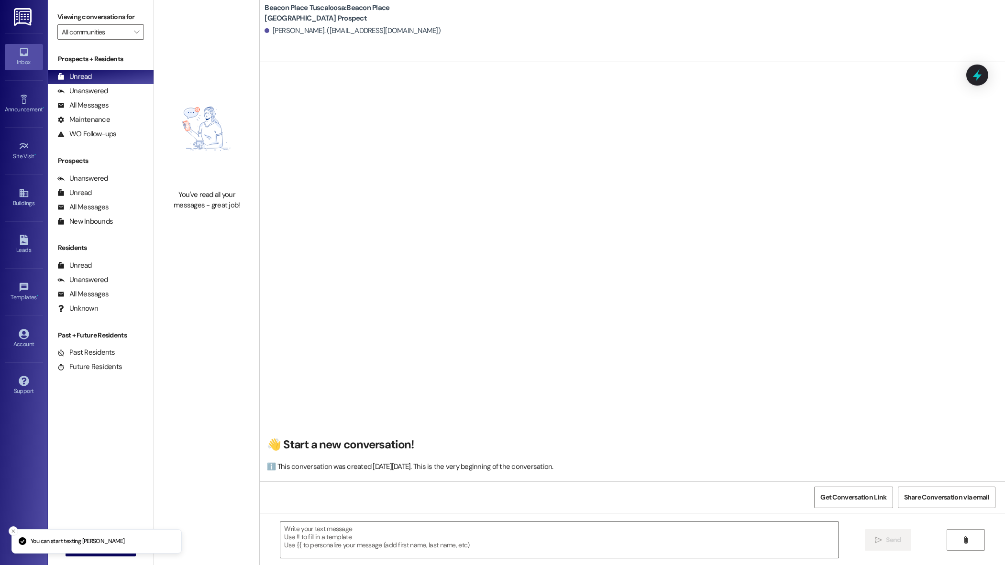
click at [403, 533] on textarea at bounding box center [559, 540] width 558 height 36
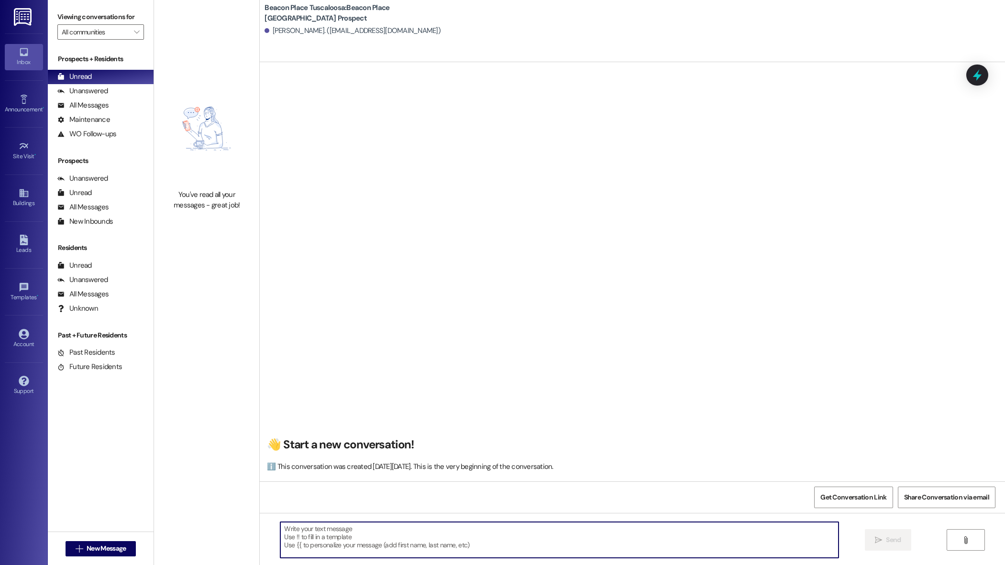
paste textarea "Hi Jamonica, This is Summer from Beacon Place Tuscaloosa. I just wanted to foll…"
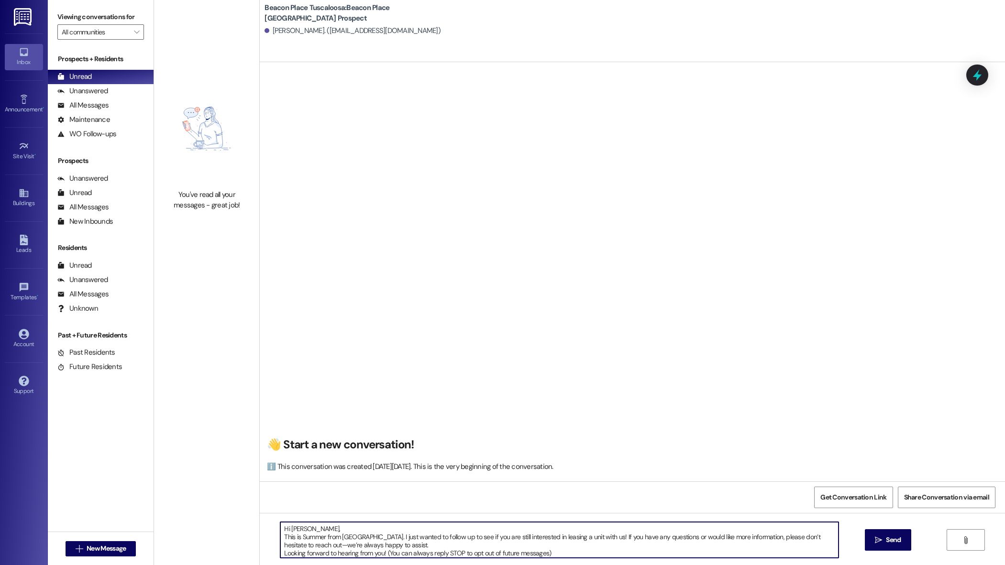
click at [310, 529] on textarea "Hi Jamonica, This is Summer from Beacon Place Tuscaloosa. I just wanted to foll…" at bounding box center [559, 540] width 558 height 36
type textarea "Hi Jonathan, This is Summer from Beacon Place Tuscaloosa. I just wanted to foll…"
click at [881, 547] on button " Send" at bounding box center [888, 541] width 46 height 22
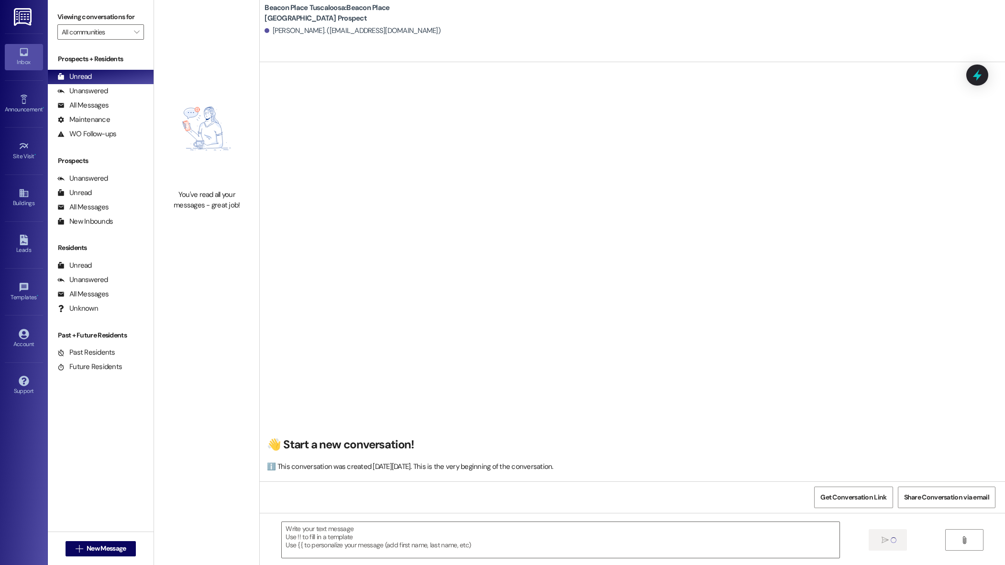
scroll to position [0, 0]
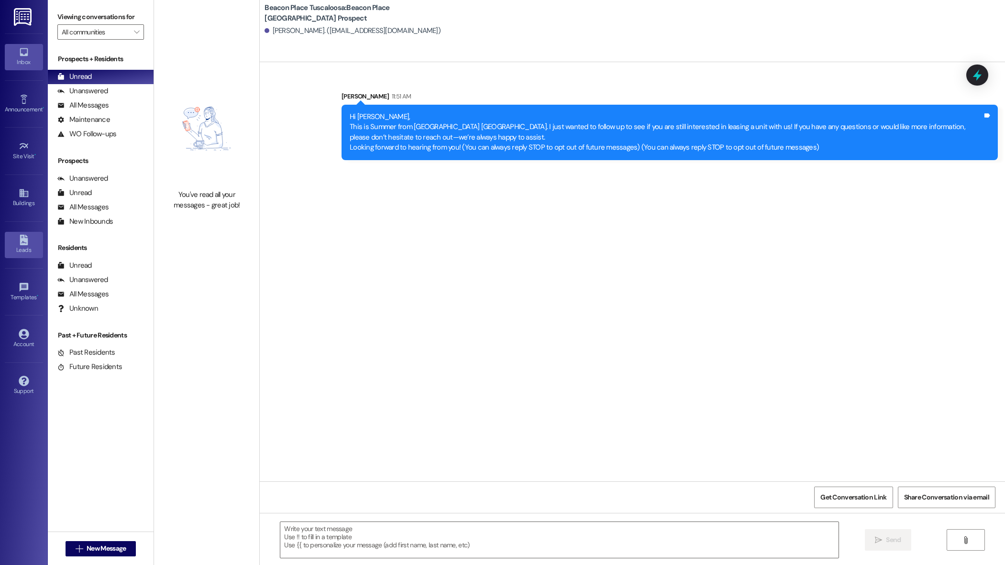
click at [16, 252] on div "Leads" at bounding box center [24, 250] width 48 height 10
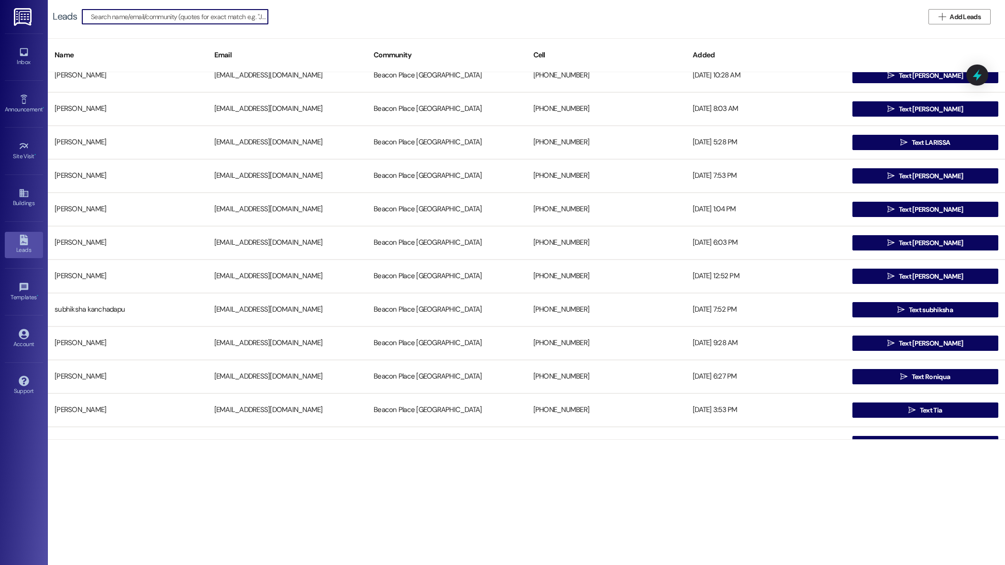
scroll to position [1893, 0]
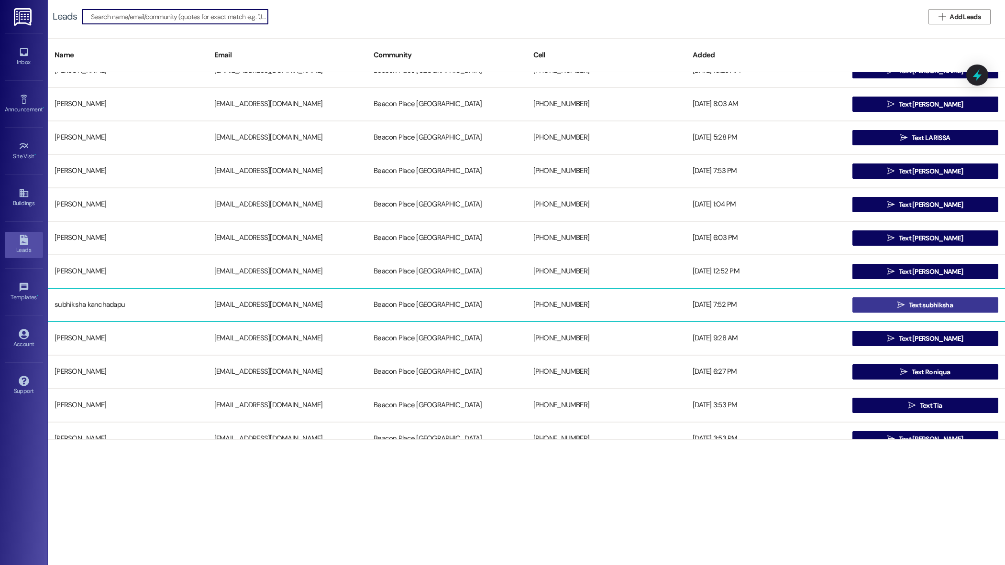
click at [941, 306] on span "Text subhiksha" at bounding box center [931, 305] width 44 height 10
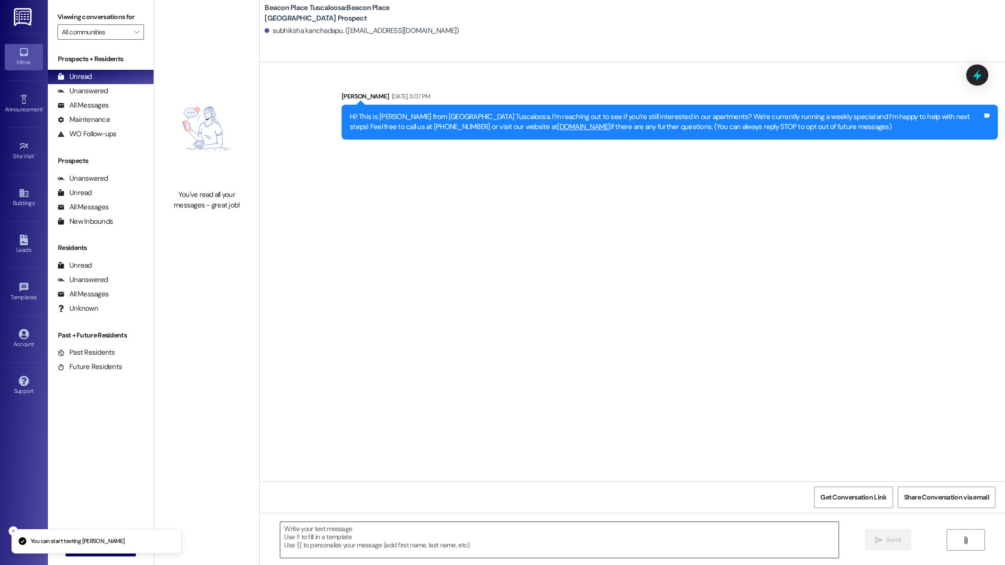
click at [392, 547] on textarea at bounding box center [559, 540] width 558 height 36
paste textarea "Hi Jamonica, This is Summer from Beacon Place Tuscaloosa. I just wanted to foll…"
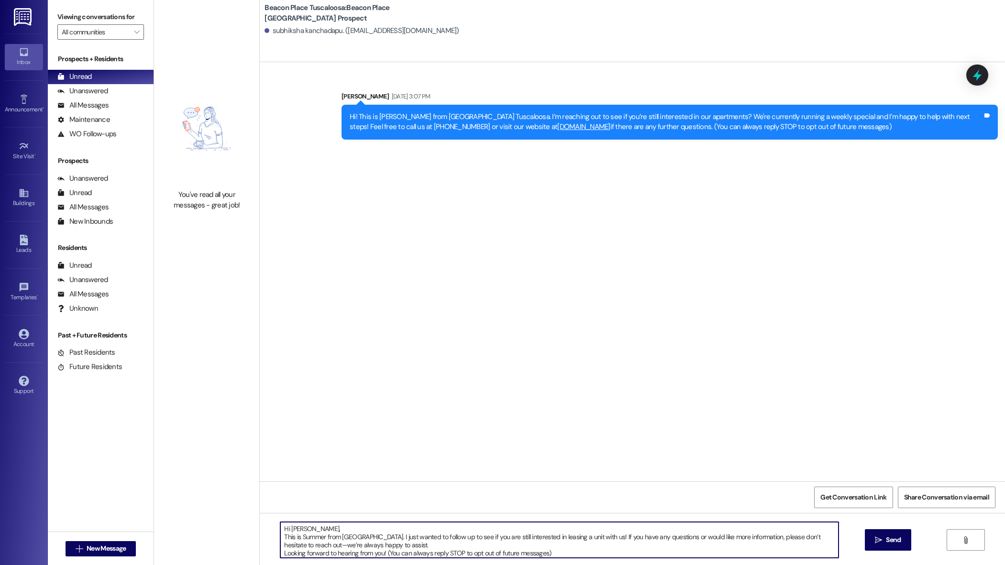
drag, startPoint x: 316, startPoint y: 531, endPoint x: 283, endPoint y: 529, distance: 33.1
click at [283, 529] on textarea "Hi Jamonica, This is Summer from Beacon Place Tuscaloosa. I just wanted to foll…" at bounding box center [559, 540] width 558 height 36
type textarea "Hi Subhiksha, This is Summer from Beacon Place Tuscaloosa. I just wanted to fol…"
click at [886, 536] on span "Send" at bounding box center [893, 540] width 15 height 10
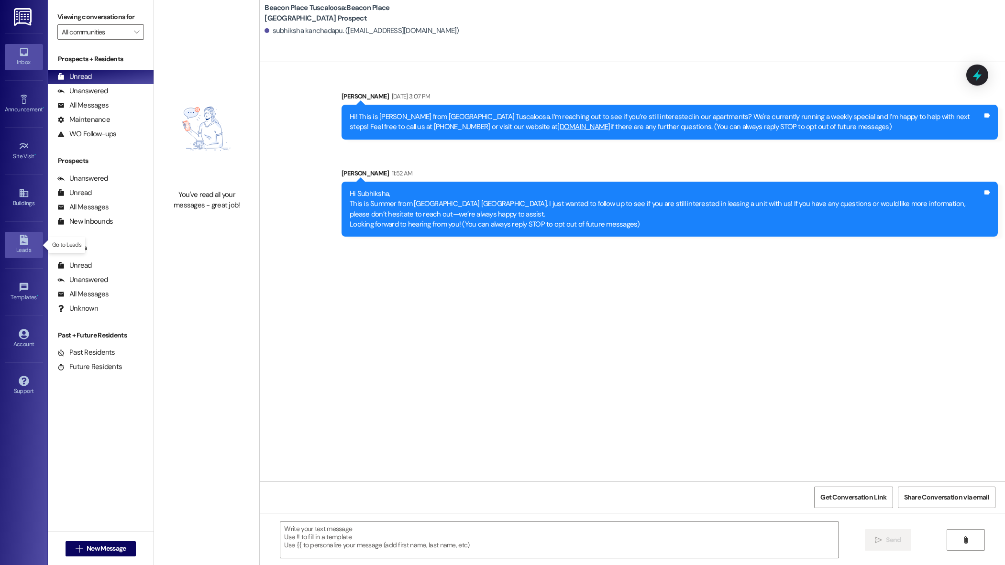
click at [26, 248] on div "Leads" at bounding box center [24, 250] width 48 height 10
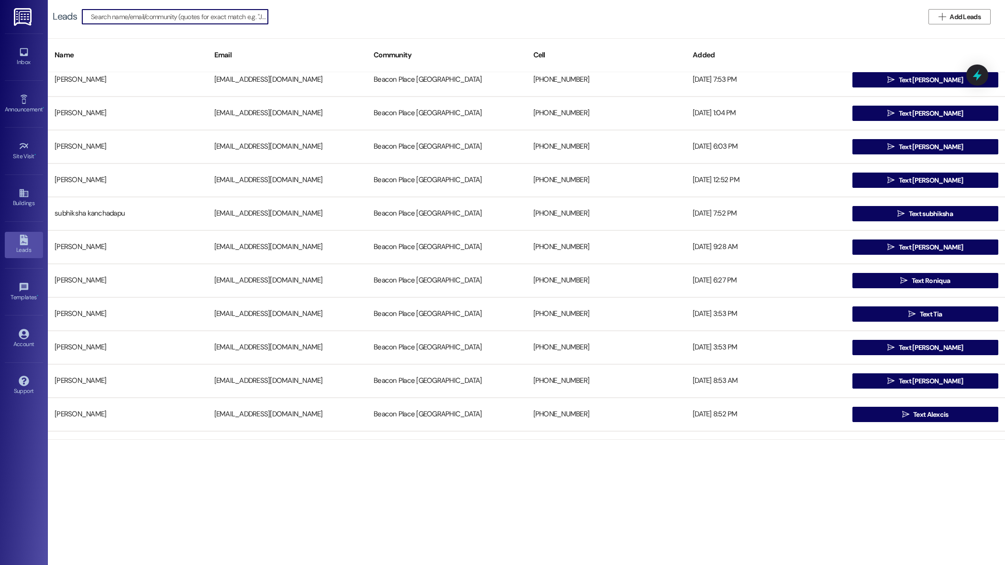
scroll to position [1987, 0]
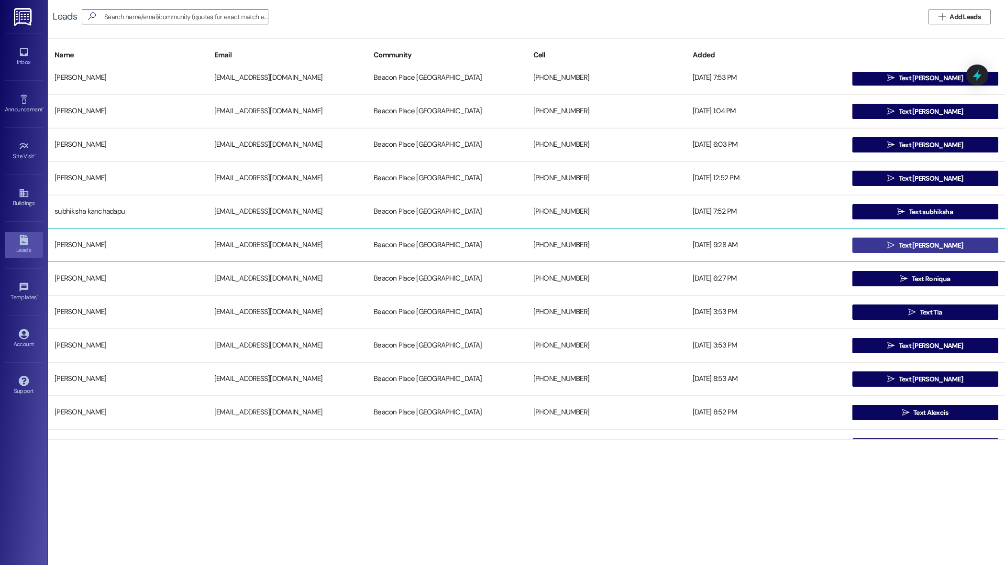
click at [911, 245] on span "Text Andre" at bounding box center [931, 246] width 64 height 10
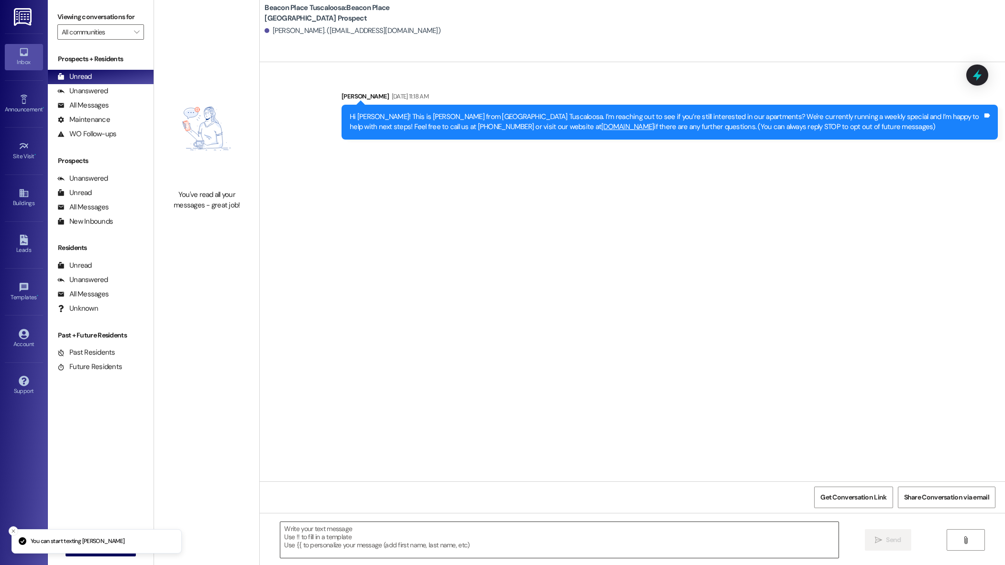
click at [365, 550] on textarea at bounding box center [559, 540] width 558 height 36
paste textarea "Hi Jamonica, This is Summer from Beacon Place Tuscaloosa. I just wanted to foll…"
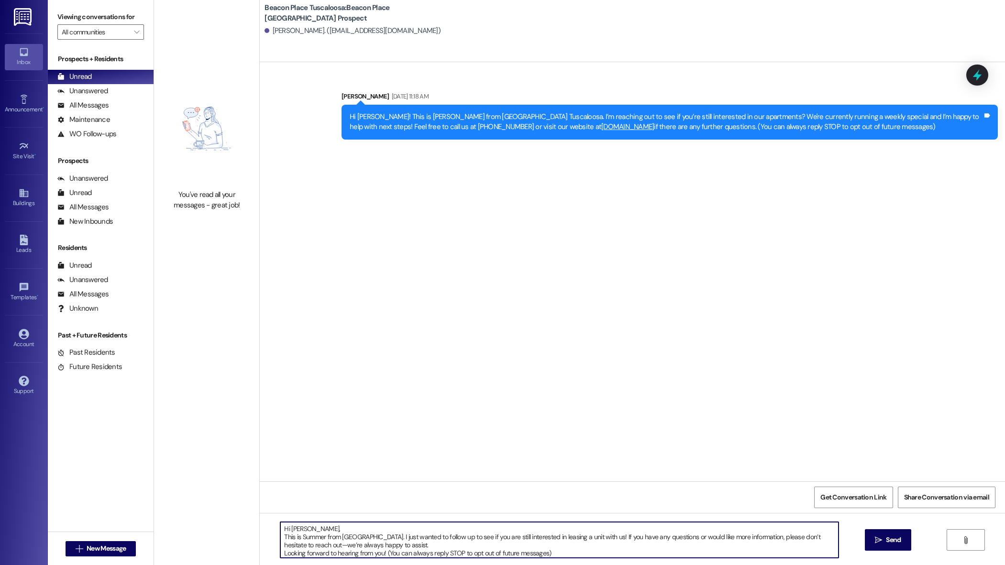
drag, startPoint x: 311, startPoint y: 532, endPoint x: 284, endPoint y: 526, distance: 28.0
click at [284, 526] on textarea "Hi Jamonica, This is Summer from Beacon Place Tuscaloosa. I just wanted to foll…" at bounding box center [559, 540] width 558 height 36
type textarea "Hi Andre, This is Summer from Beacon Place Tuscaloosa. I just wanted to follow …"
click at [877, 542] on icon "" at bounding box center [878, 541] width 7 height 8
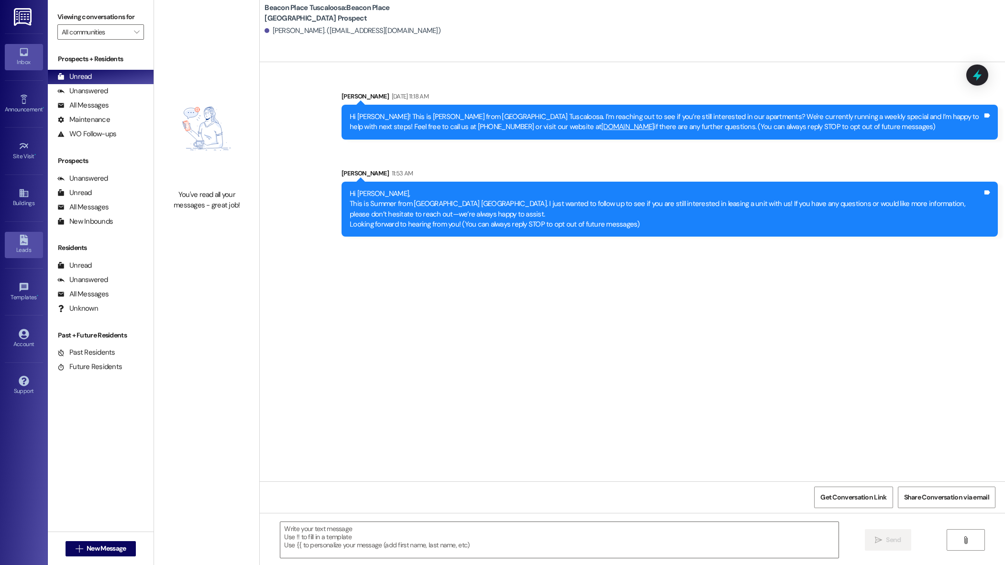
click at [28, 239] on icon at bounding box center [24, 240] width 11 height 11
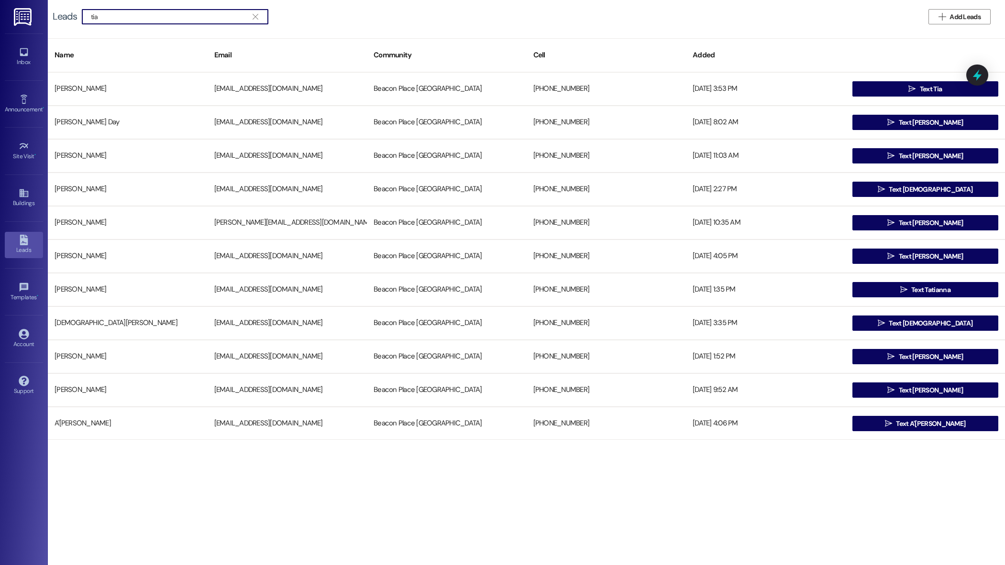
type input "tia"
click at [883, 86] on button " Text Tia" at bounding box center [925, 88] width 146 height 15
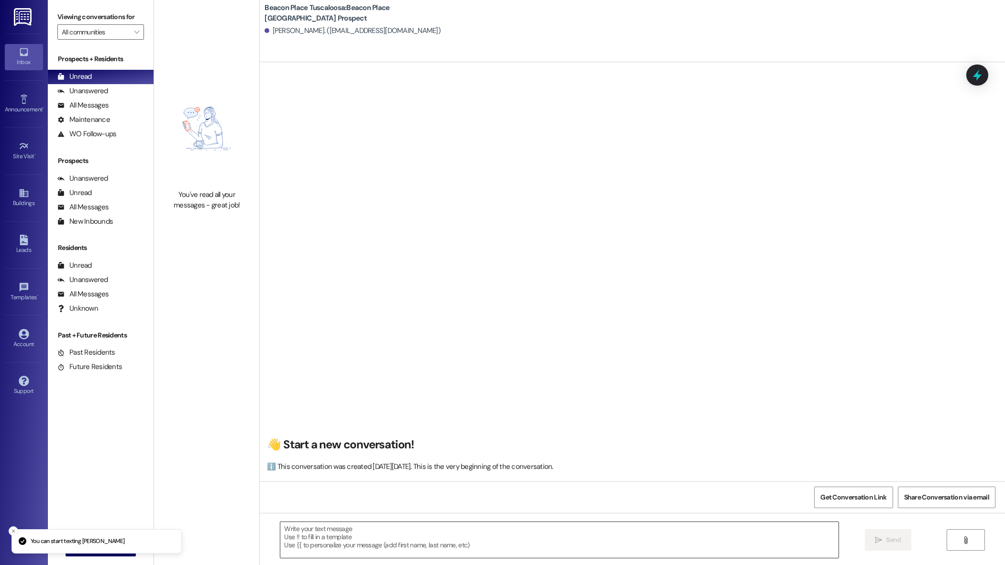
click at [387, 540] on textarea at bounding box center [559, 540] width 558 height 36
paste textarea "Hi Jamonica, This is Summer from Beacon Place Tuscaloosa. I just wanted to foll…"
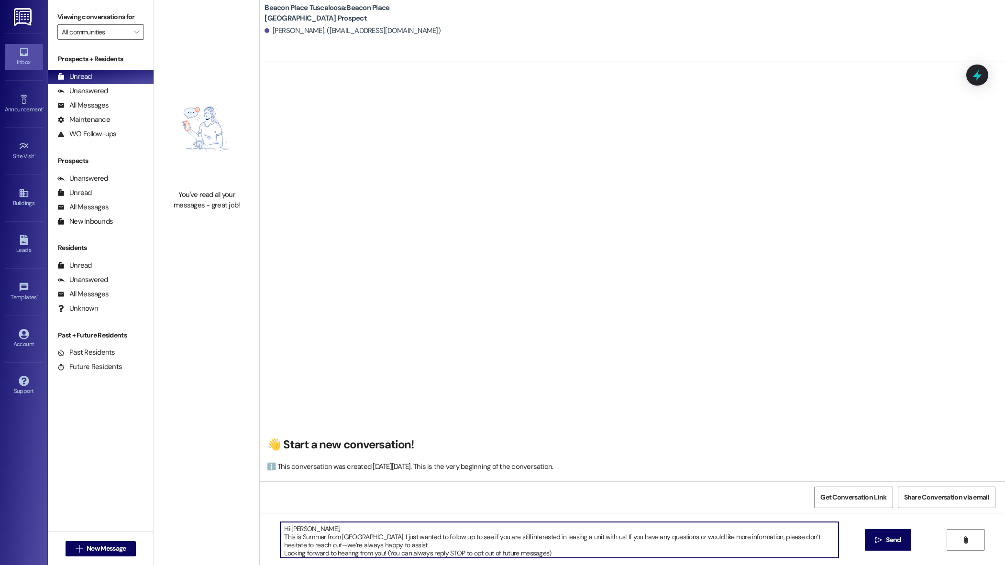
drag, startPoint x: 309, startPoint y: 531, endPoint x: 286, endPoint y: 531, distance: 23.0
click at [286, 531] on textarea "Hi Jamonica, This is Summer from Beacon Place Tuscaloosa. I just wanted to foll…" at bounding box center [559, 540] width 558 height 36
type textarea "Hi Tia, This is Summer from Beacon Place Tuscaloosa. I just wanted to follow up…"
click at [884, 544] on span "Send" at bounding box center [893, 540] width 19 height 10
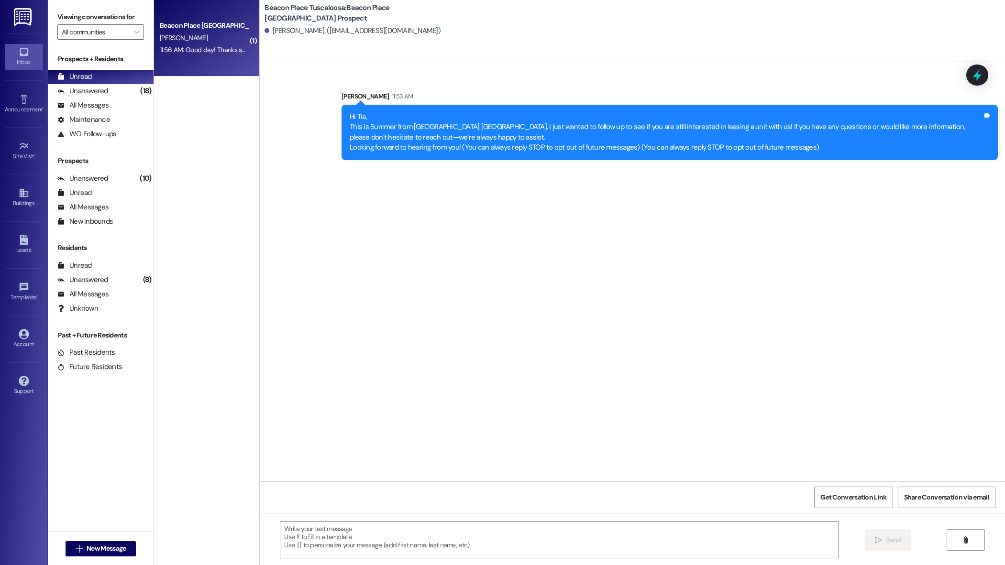
click at [232, 45] on div "11:56 AM: Good day! Thanks so much. 11:56 AM: Good day! Thanks so much." at bounding box center [212, 49] width 104 height 9
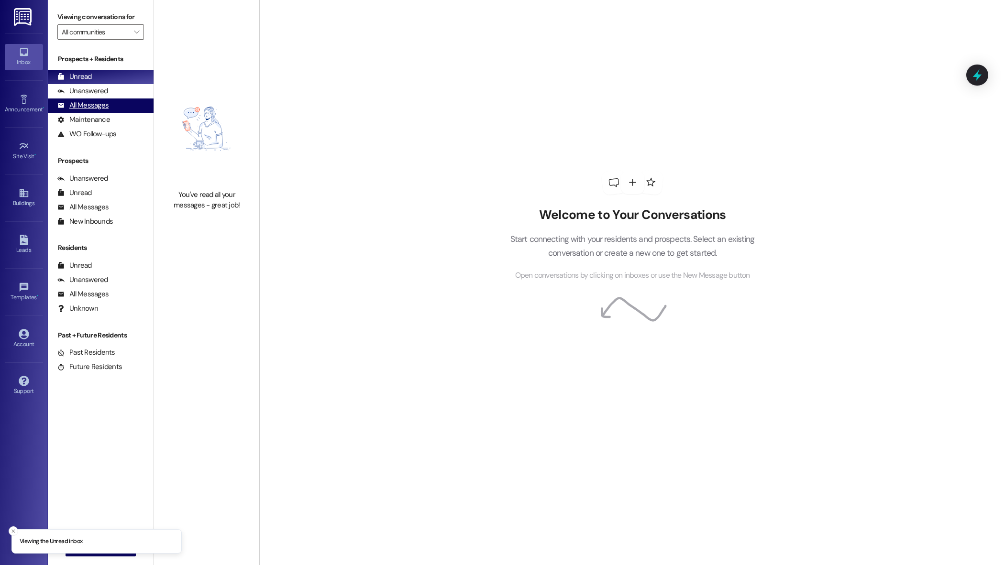
click at [104, 101] on div "All Messages" at bounding box center [82, 105] width 51 height 10
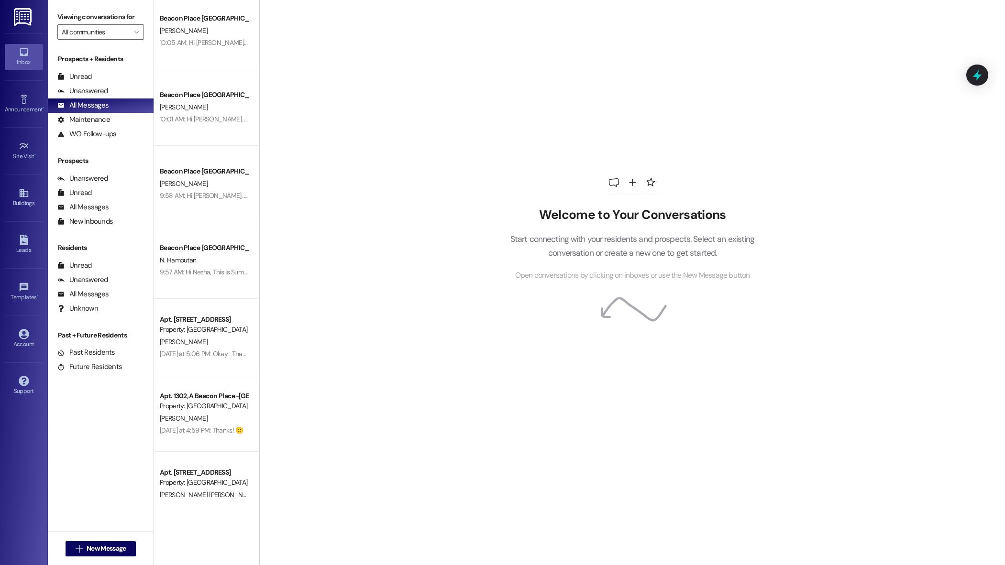
scroll to position [2856, 0]
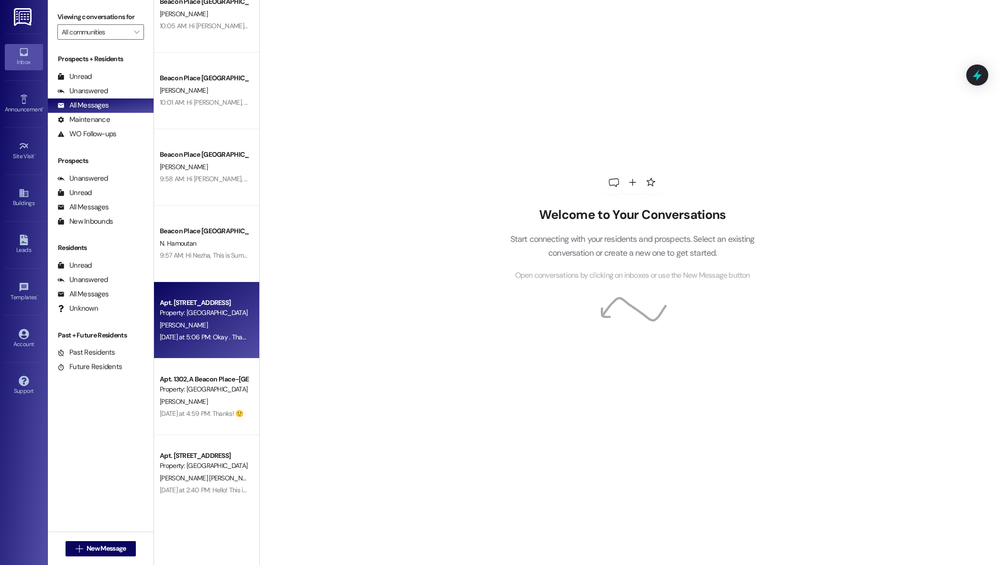
click at [217, 326] on div "[PERSON_NAME]" at bounding box center [204, 326] width 90 height 12
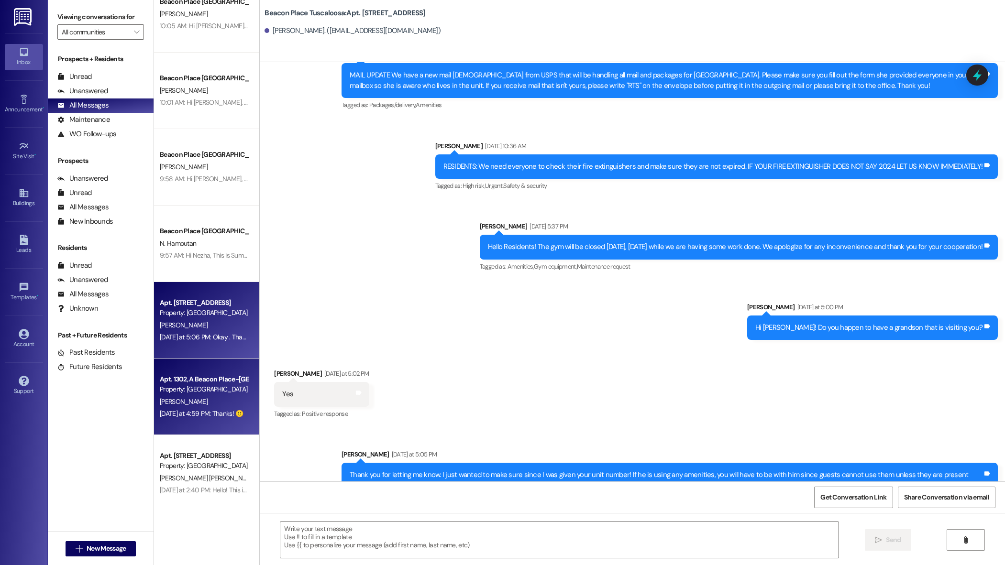
scroll to position [13183, 0]
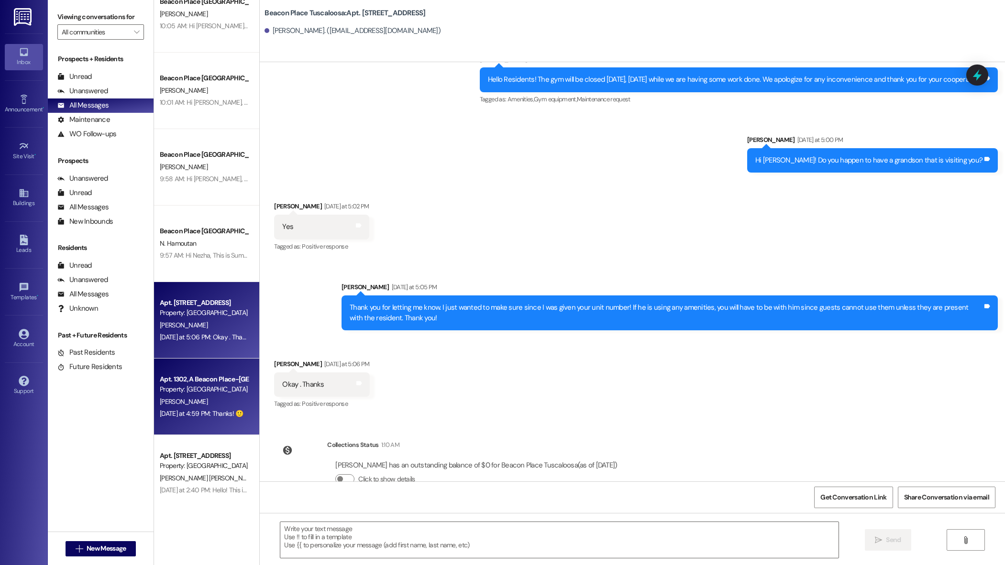
click at [209, 397] on div "[PERSON_NAME]" at bounding box center [204, 402] width 90 height 12
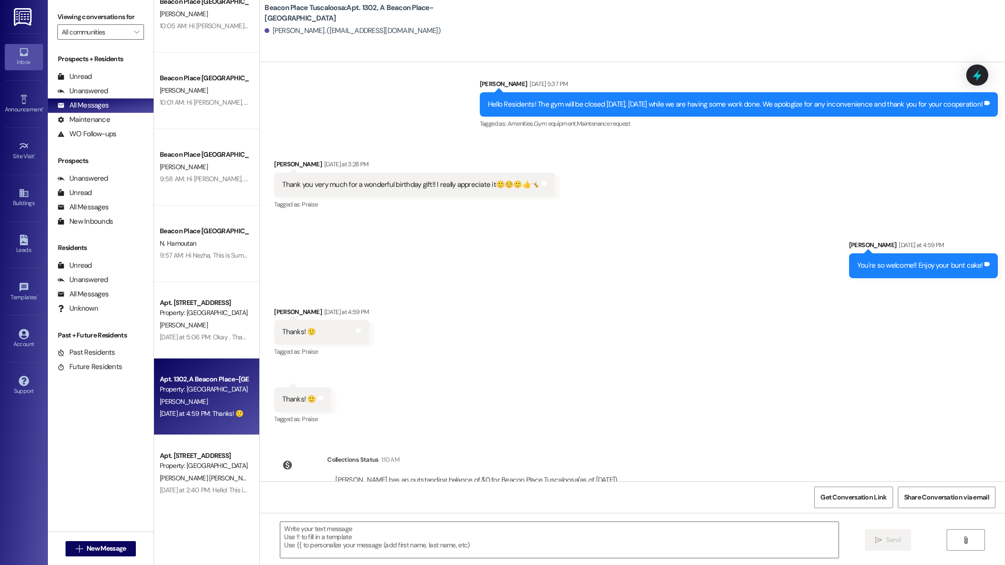
scroll to position [27114, 0]
click at [195, 471] on div "Property: [GEOGRAPHIC_DATA] [GEOGRAPHIC_DATA]" at bounding box center [204, 466] width 89 height 10
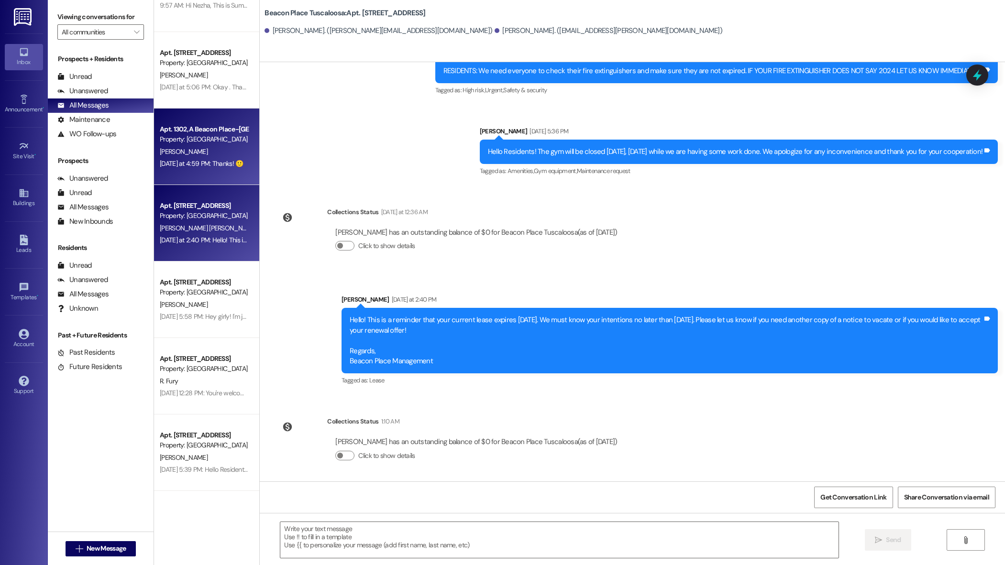
scroll to position [3112, 0]
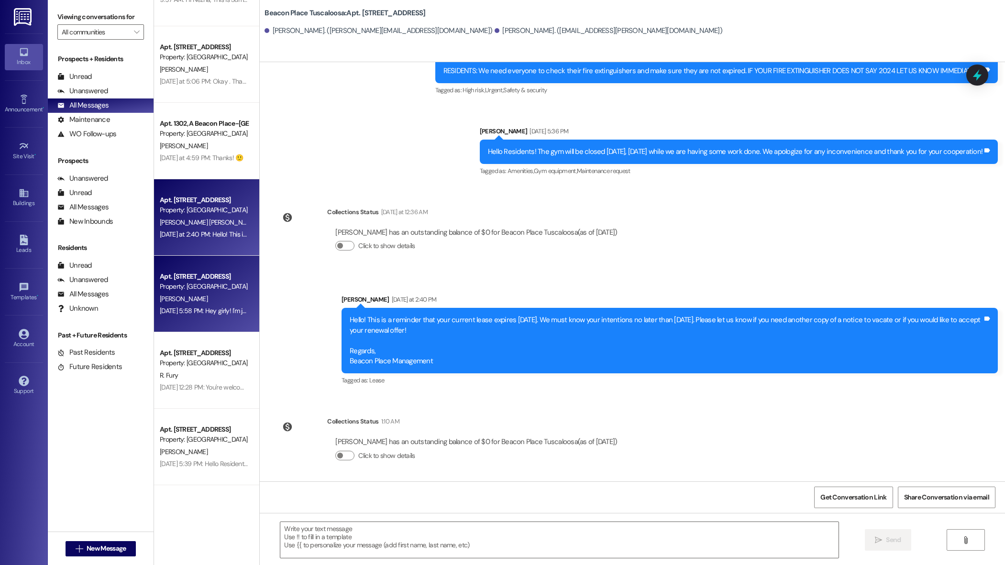
click at [207, 297] on div "[PERSON_NAME]" at bounding box center [204, 299] width 90 height 12
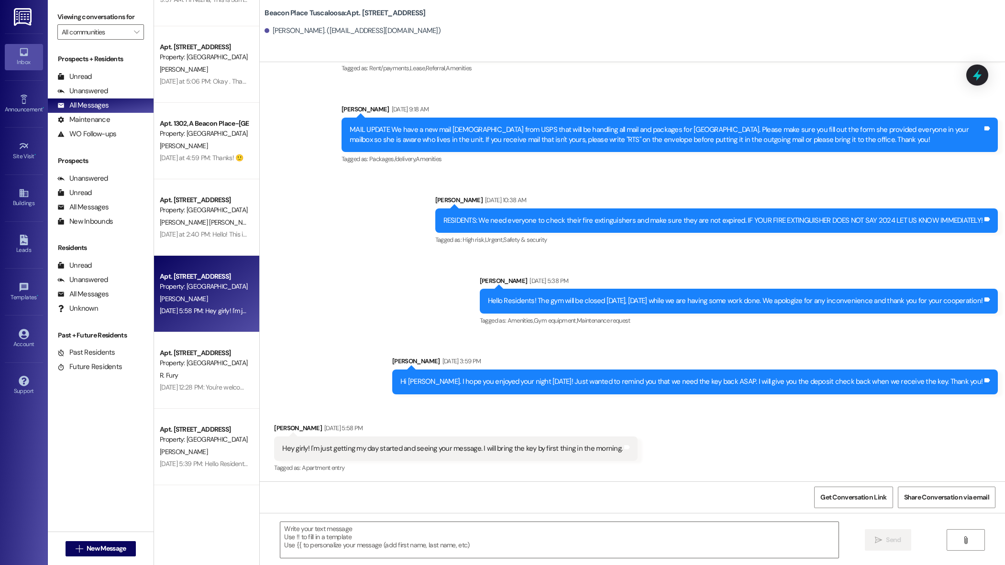
scroll to position [2412, 0]
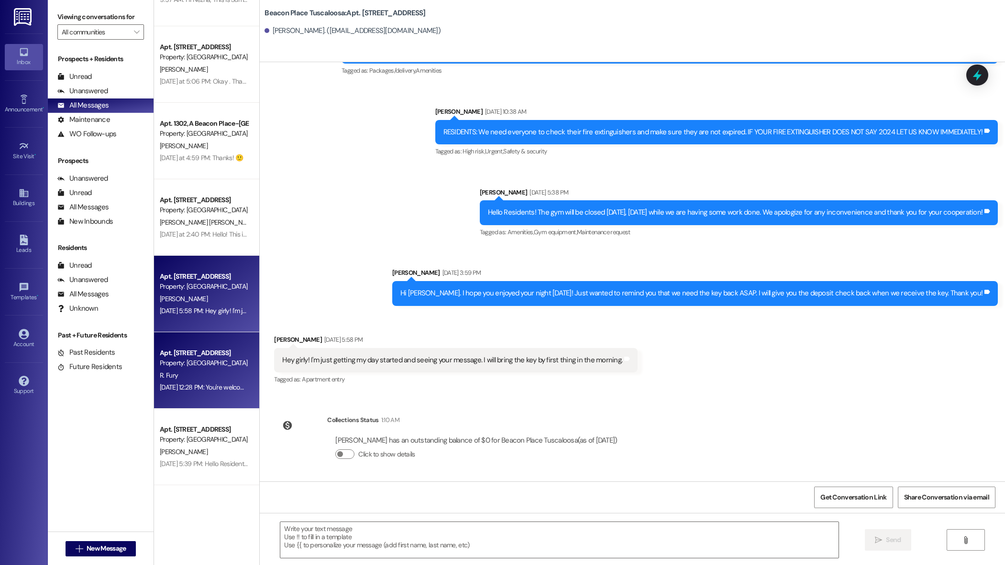
click at [216, 377] on div "R. Fury" at bounding box center [204, 376] width 90 height 12
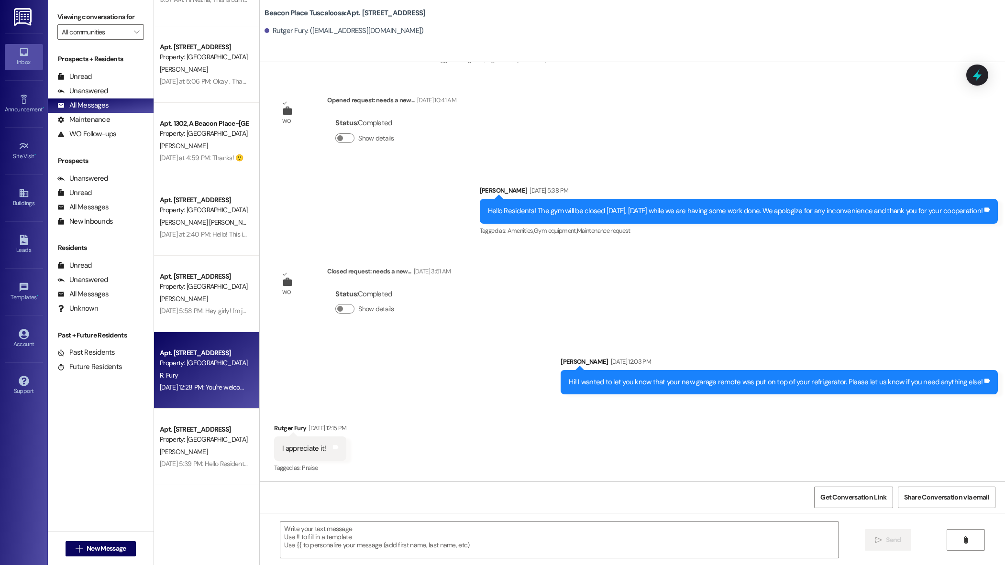
scroll to position [2025, 0]
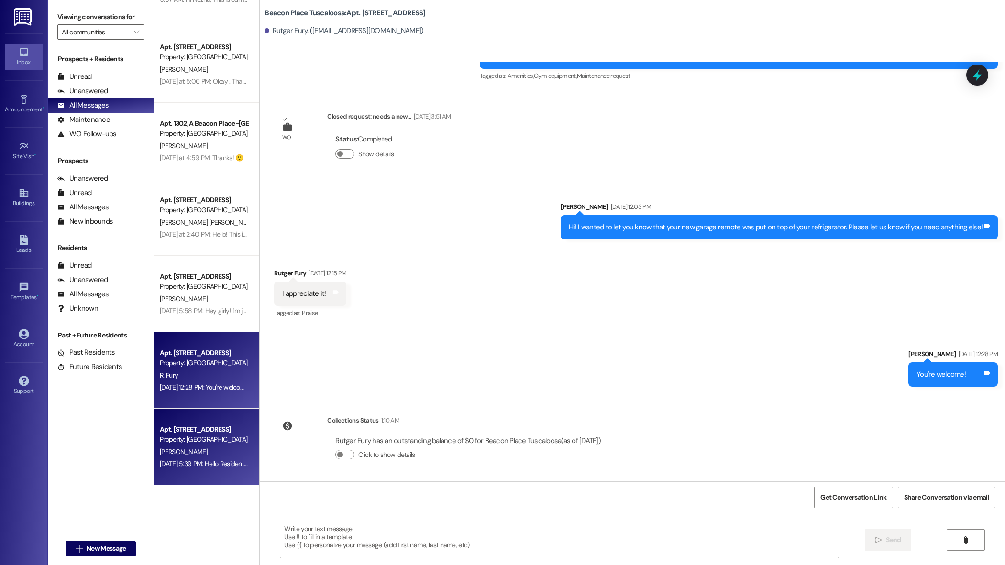
click at [203, 450] on div "[PERSON_NAME]" at bounding box center [204, 452] width 90 height 12
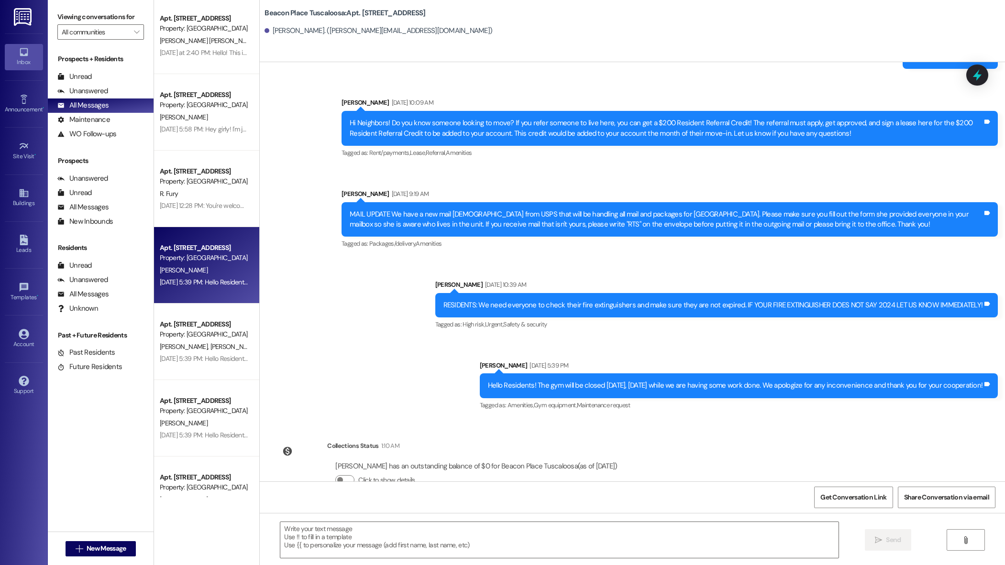
scroll to position [3330, 0]
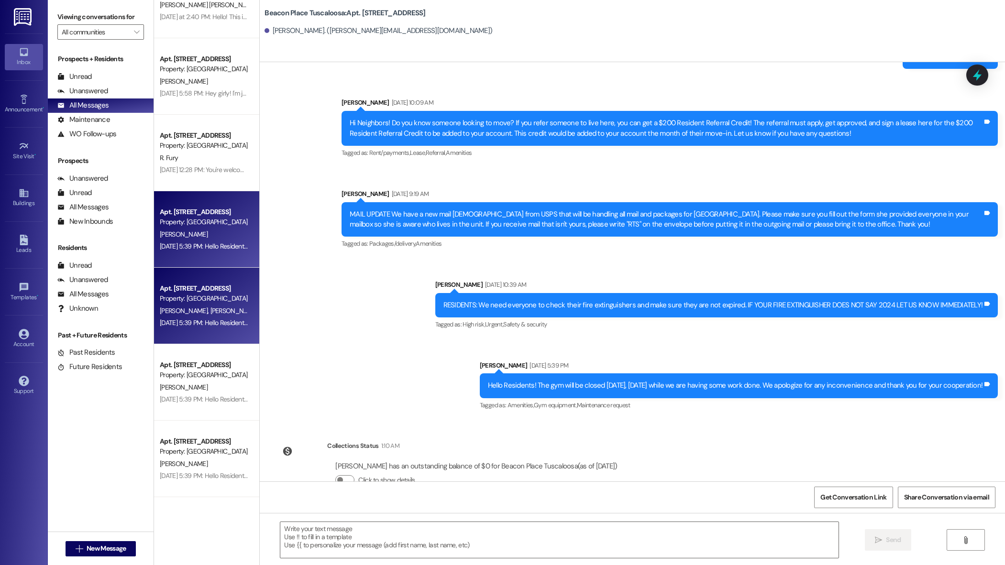
click at [220, 311] on div "[PERSON_NAME] [PERSON_NAME]" at bounding box center [204, 311] width 90 height 12
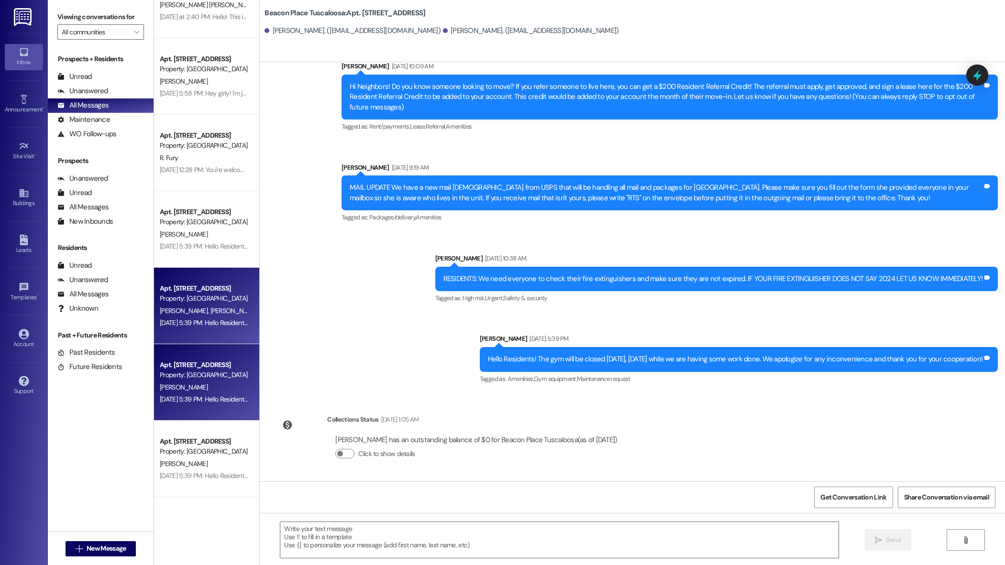
scroll to position [76, 0]
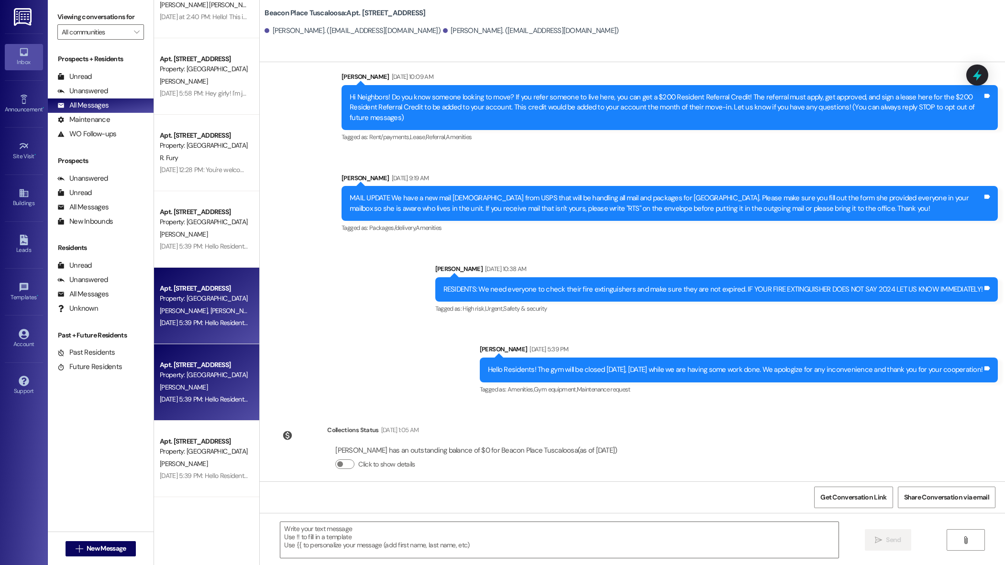
click at [218, 382] on div "[PERSON_NAME]" at bounding box center [204, 388] width 90 height 12
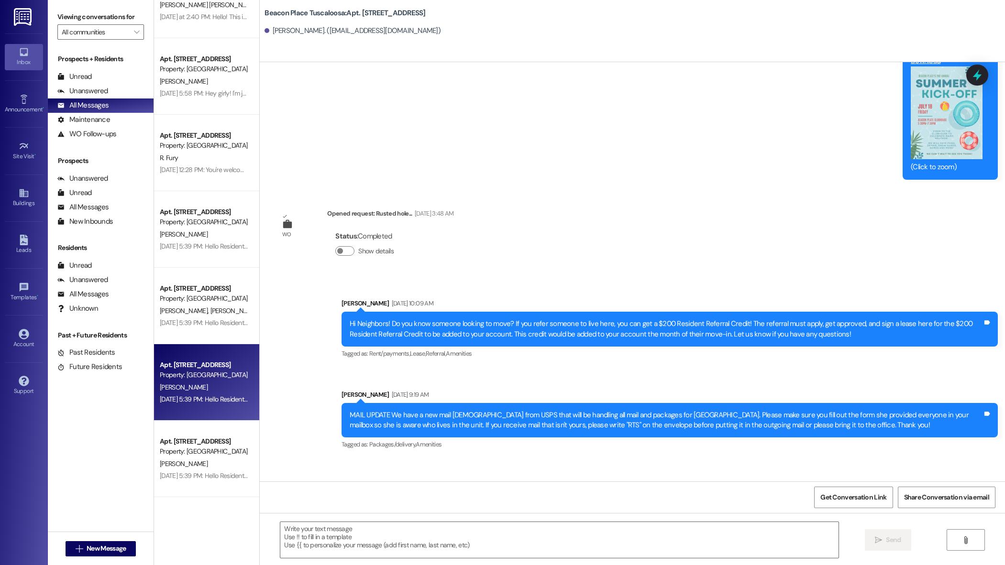
scroll to position [22769, 0]
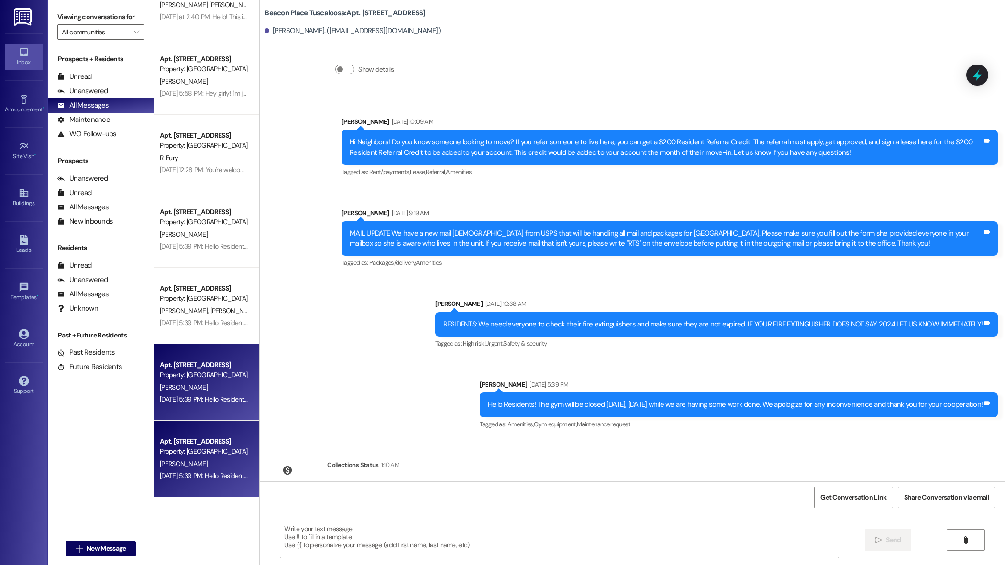
click at [183, 458] on div "[PERSON_NAME]" at bounding box center [204, 464] width 90 height 12
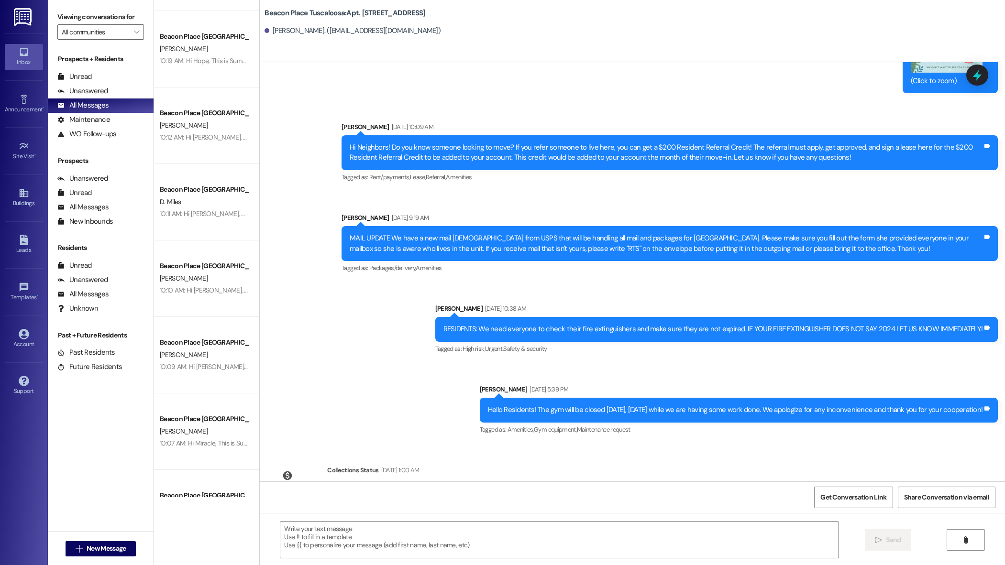
scroll to position [1948, 0]
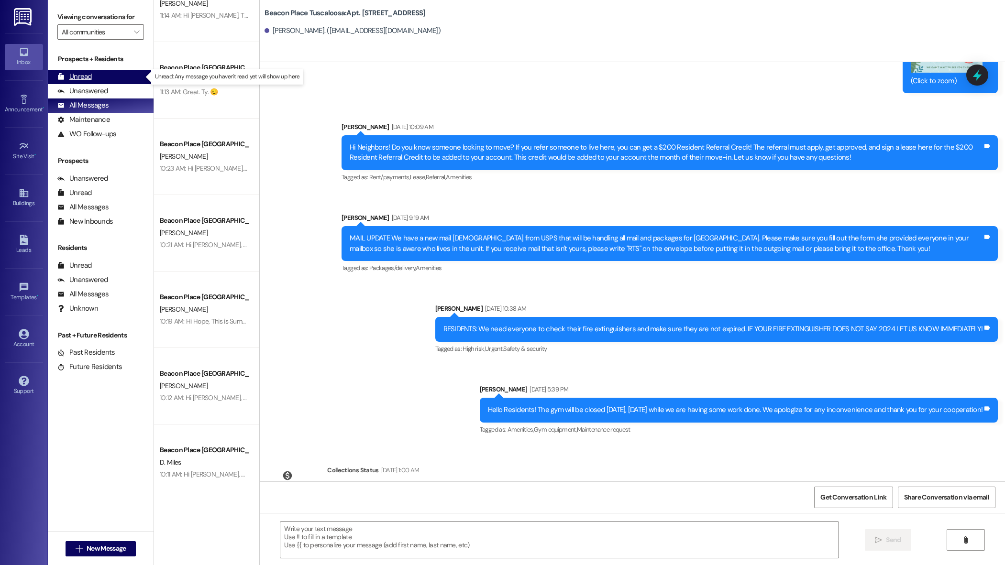
click at [122, 73] on div "Unread (0)" at bounding box center [101, 77] width 106 height 14
